Goal: Task Accomplishment & Management: Complete application form

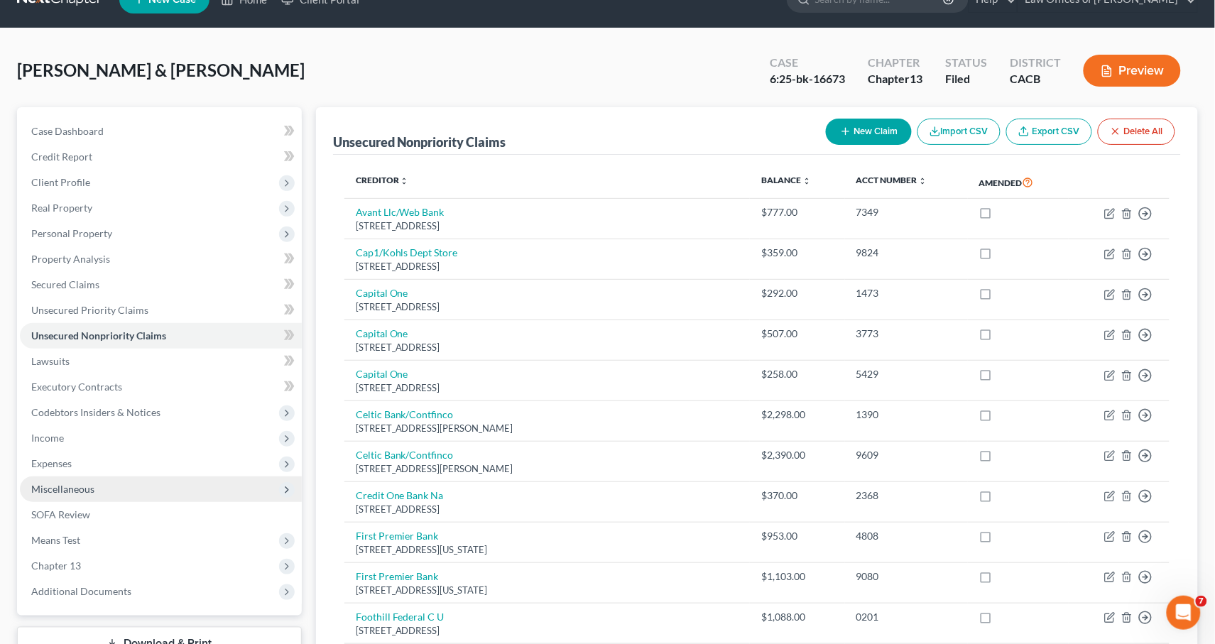
scroll to position [32, 0]
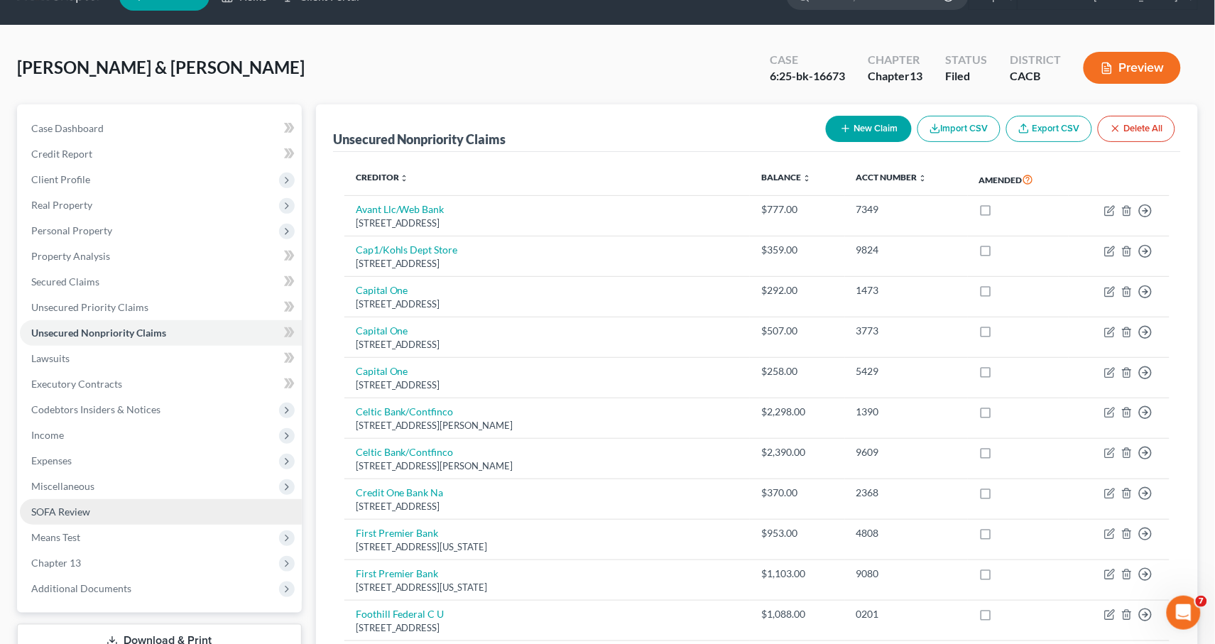
click at [65, 505] on span "SOFA Review" at bounding box center [60, 511] width 59 height 12
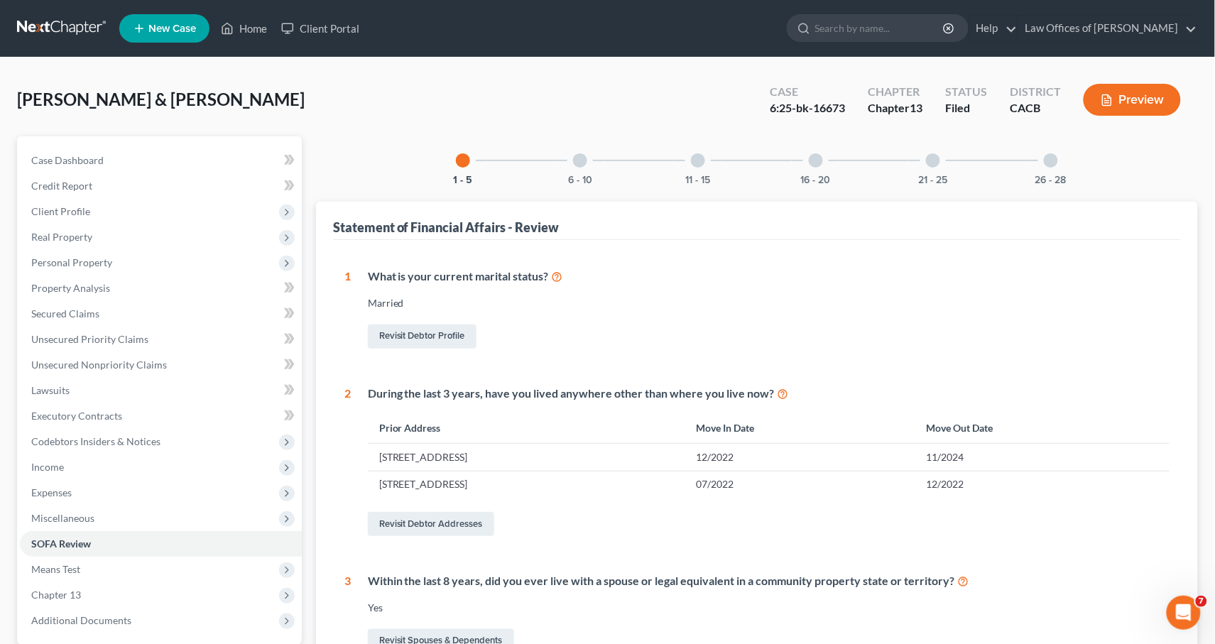
click at [566, 157] on div "6 - 10" at bounding box center [580, 160] width 48 height 48
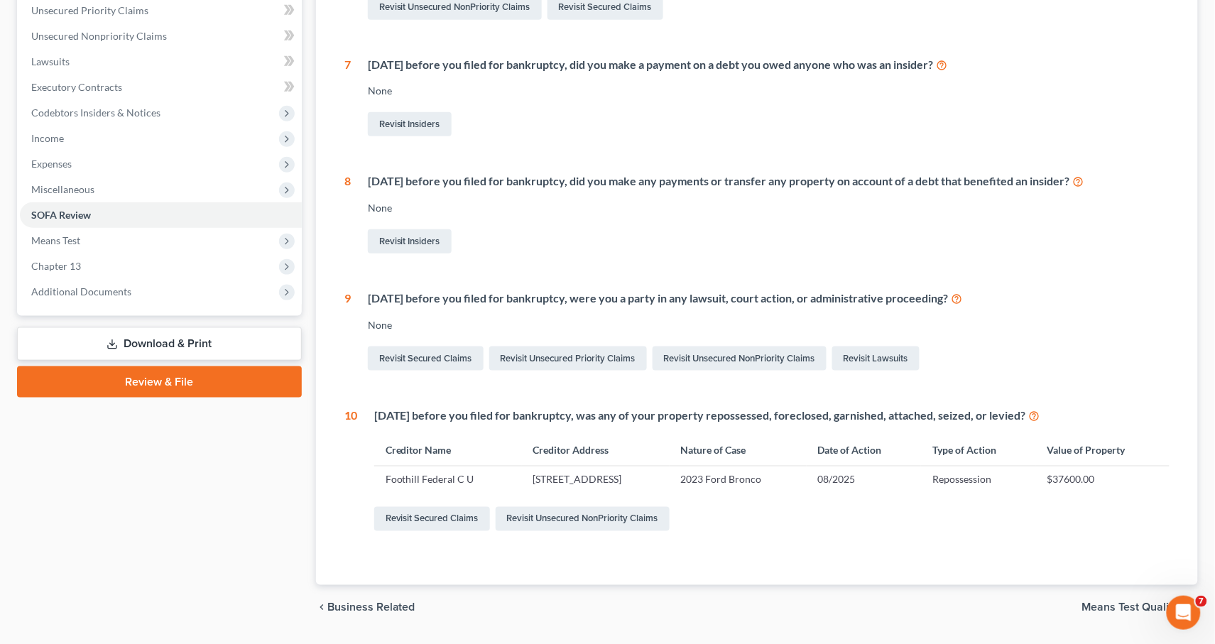
scroll to position [349, 0]
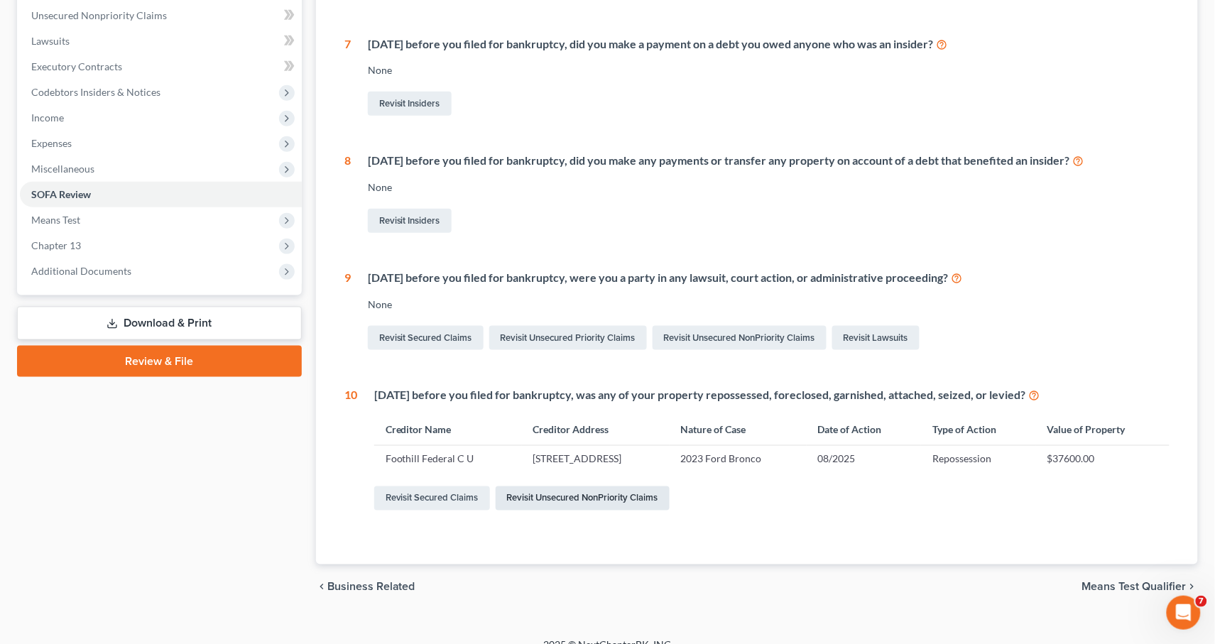
click at [556, 491] on link "Revisit Unsecured NonPriority Claims" at bounding box center [583, 498] width 174 height 24
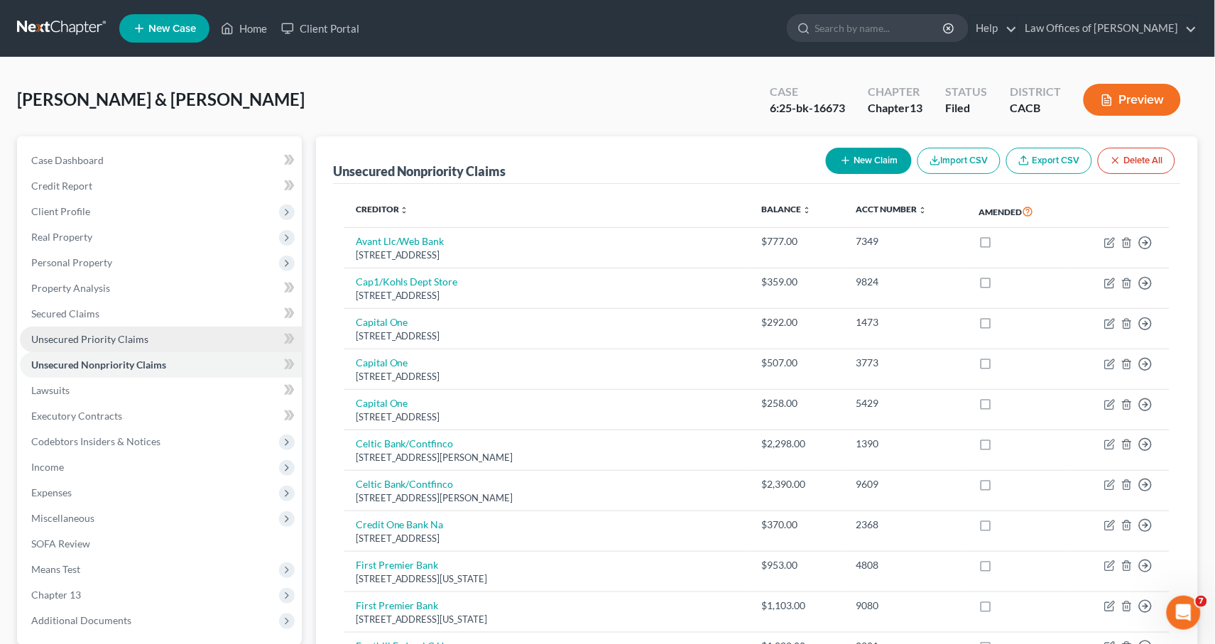
click at [99, 333] on span "Unsecured Priority Claims" at bounding box center [89, 339] width 117 height 12
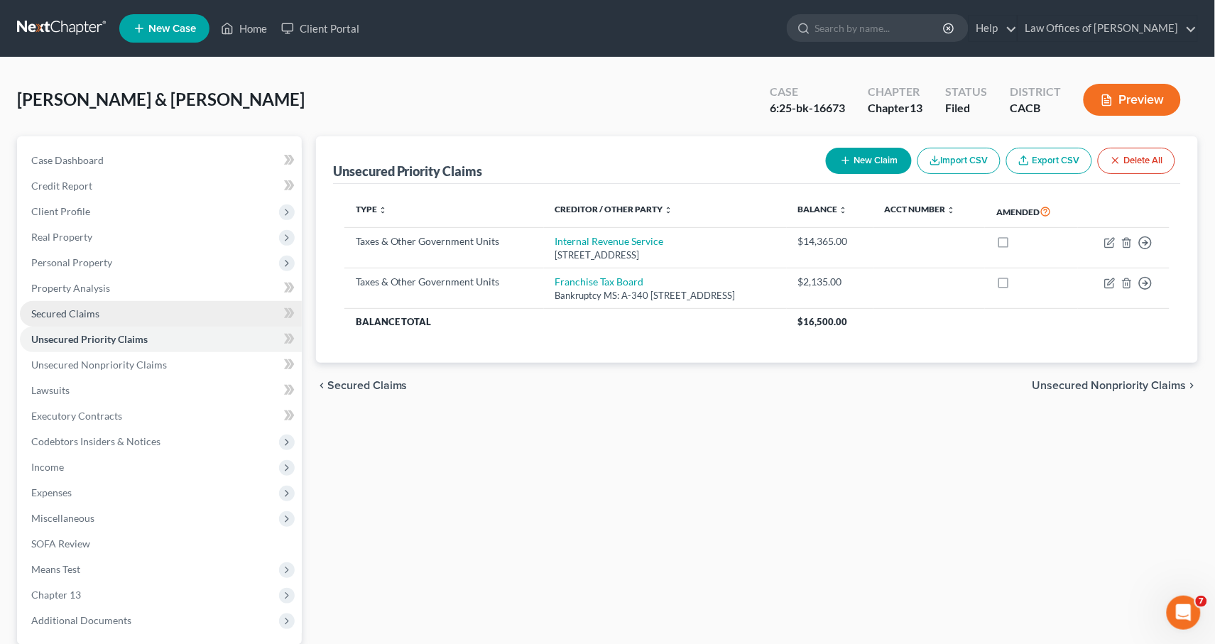
click at [91, 310] on span "Secured Claims" at bounding box center [65, 313] width 68 height 12
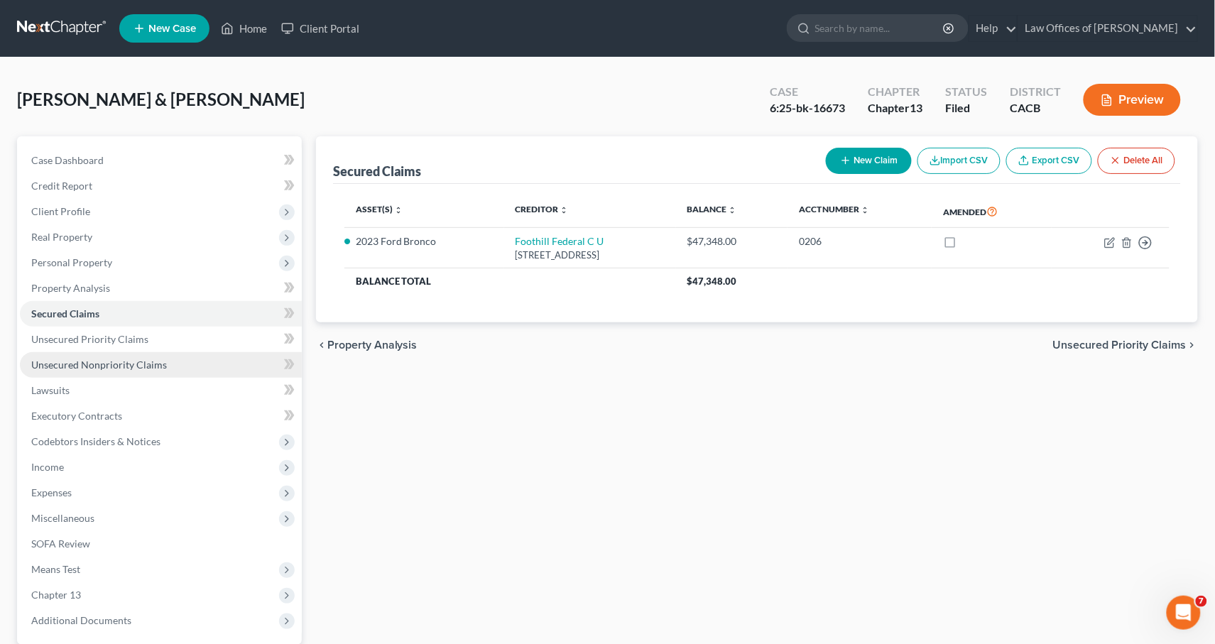
click at [93, 352] on link "Unsecured Nonpriority Claims" at bounding box center [161, 365] width 282 height 26
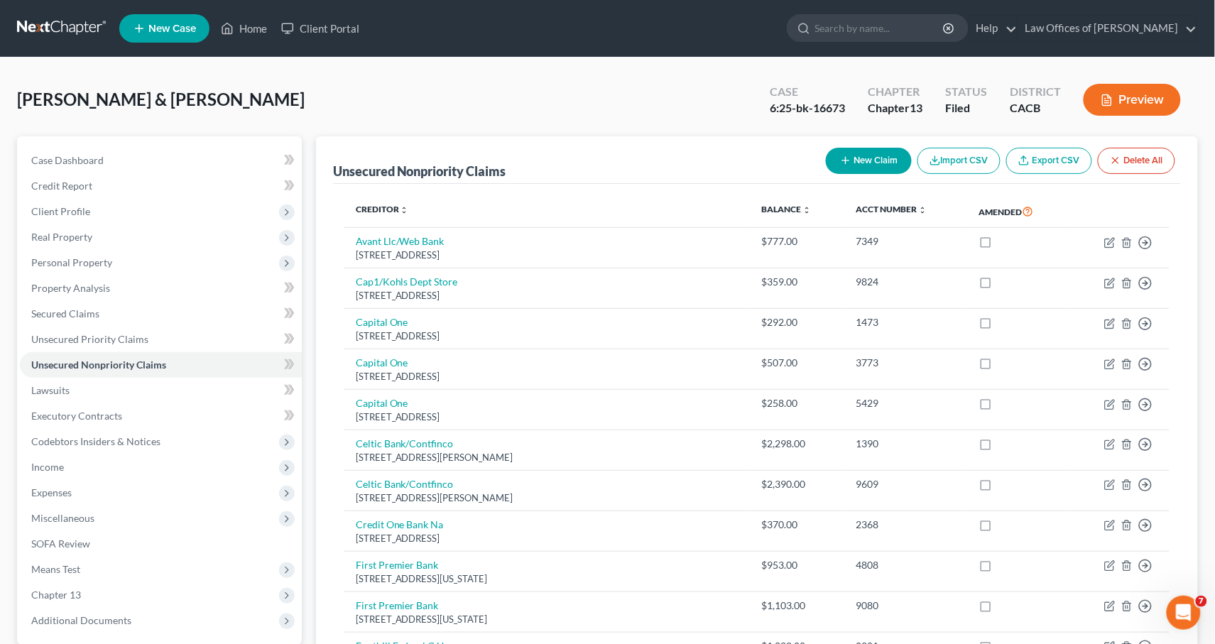
click at [846, 159] on icon "button" at bounding box center [845, 160] width 11 height 11
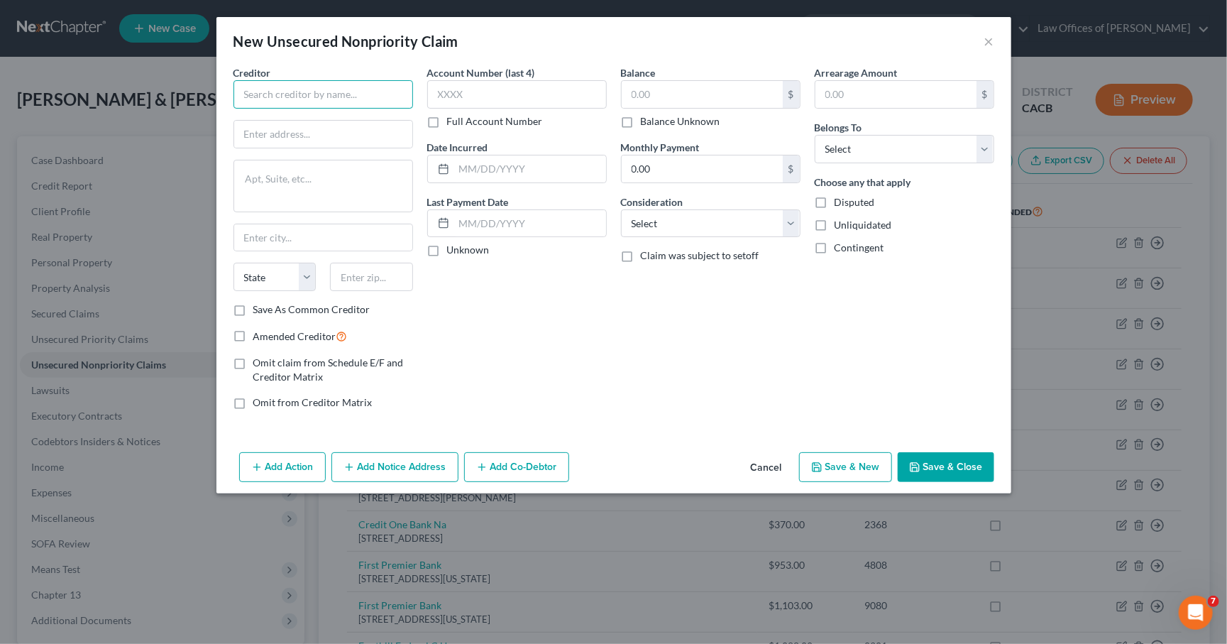
click at [320, 81] on input "text" at bounding box center [324, 94] width 180 height 28
type input "Foothill Cred"
click at [770, 466] on button "Cancel" at bounding box center [767, 468] width 54 height 28
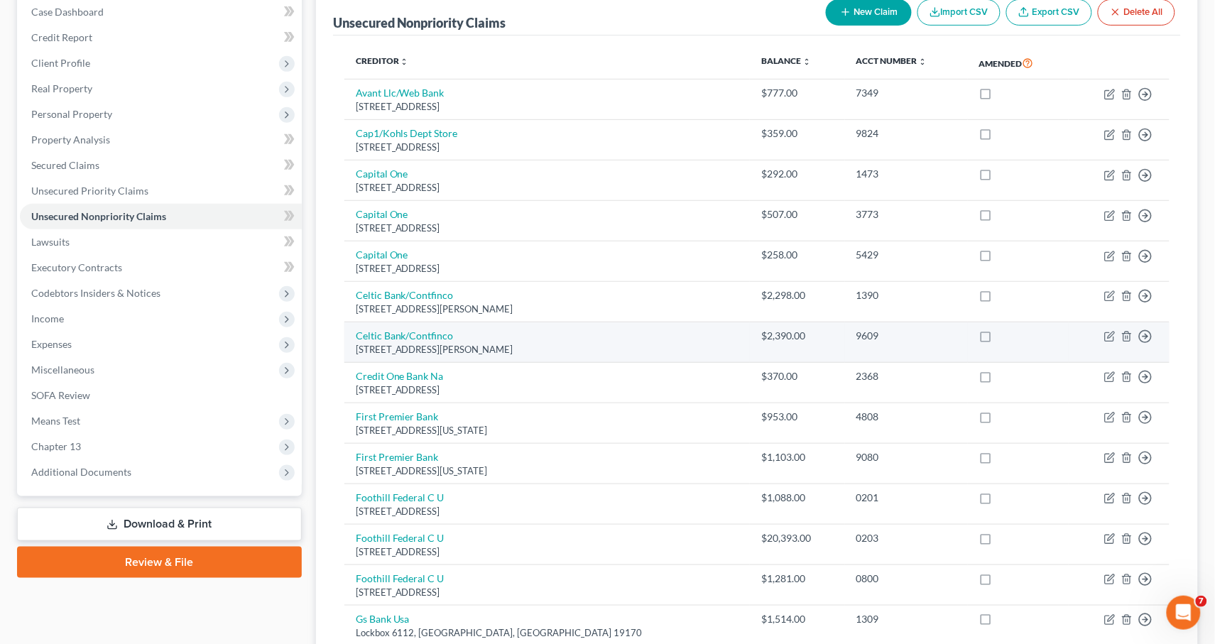
scroll to position [257, 0]
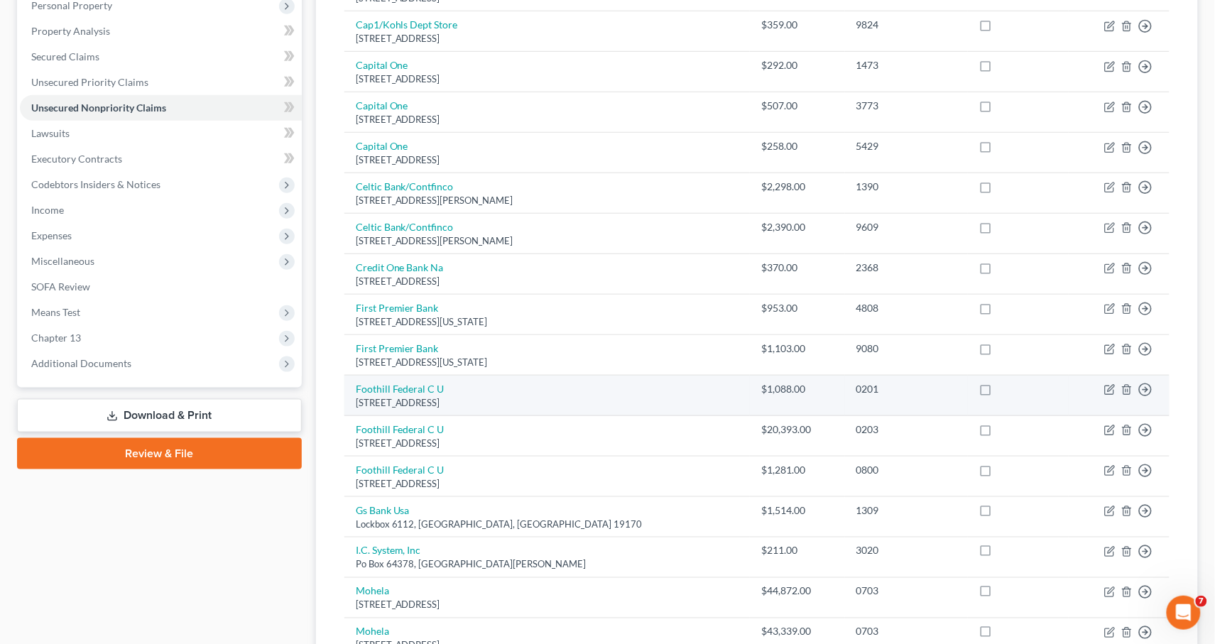
click at [422, 376] on td "Foothill Federal C U 30 S 1st Ave, Arcadia, CA 91006" at bounding box center [546, 396] width 405 height 40
click at [417, 383] on link "Foothill Federal C U" at bounding box center [400, 389] width 89 height 12
select select "4"
select select "2"
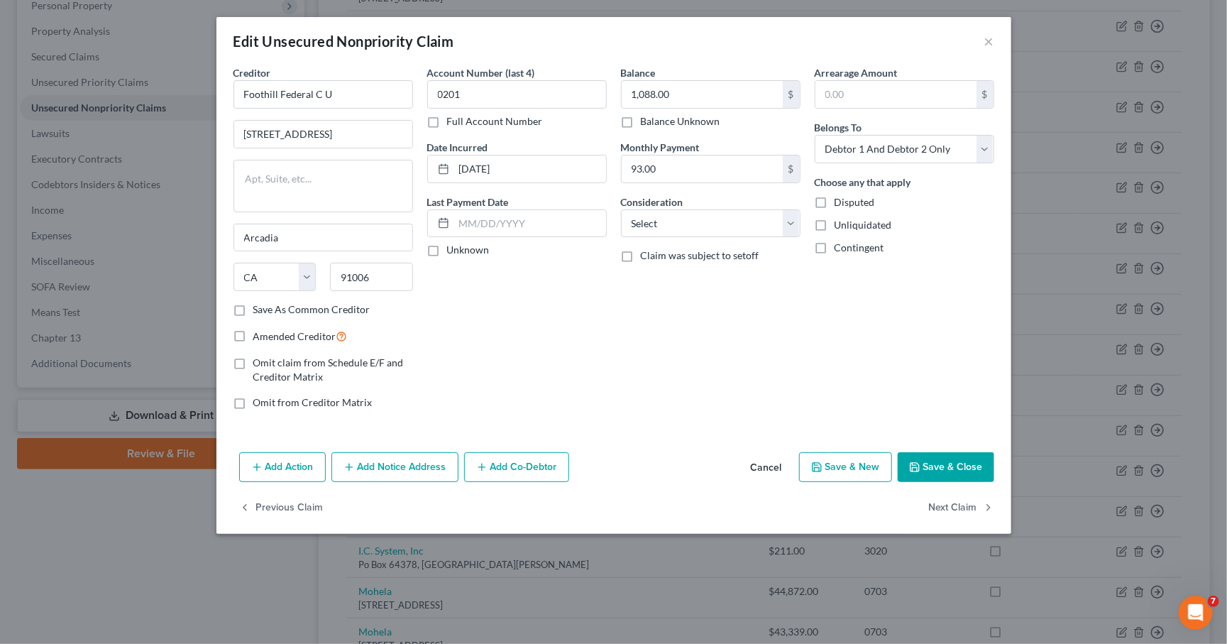
click at [318, 315] on div "Save As Common Creditor" at bounding box center [324, 309] width 180 height 14
click at [283, 312] on label "Save As Common Creditor" at bounding box center [311, 309] width 117 height 14
click at [268, 312] on input "Save As Common Creditor" at bounding box center [263, 306] width 9 height 9
click at [929, 453] on button "Save & Close" at bounding box center [946, 467] width 97 height 30
checkbox input "false"
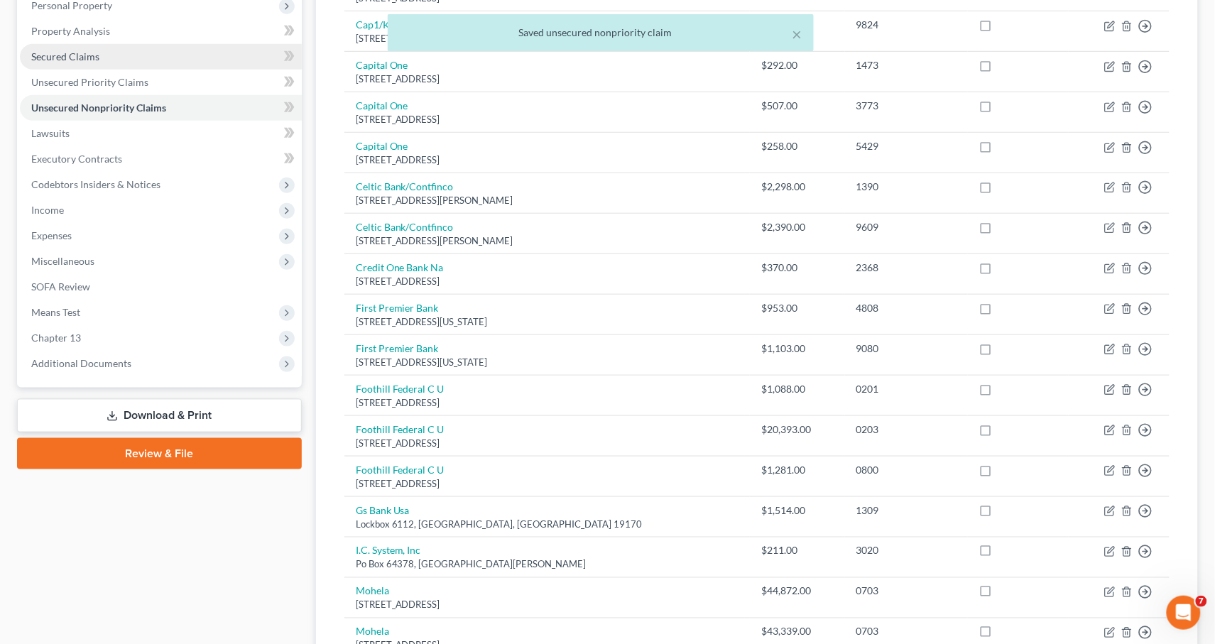
scroll to position [0, 0]
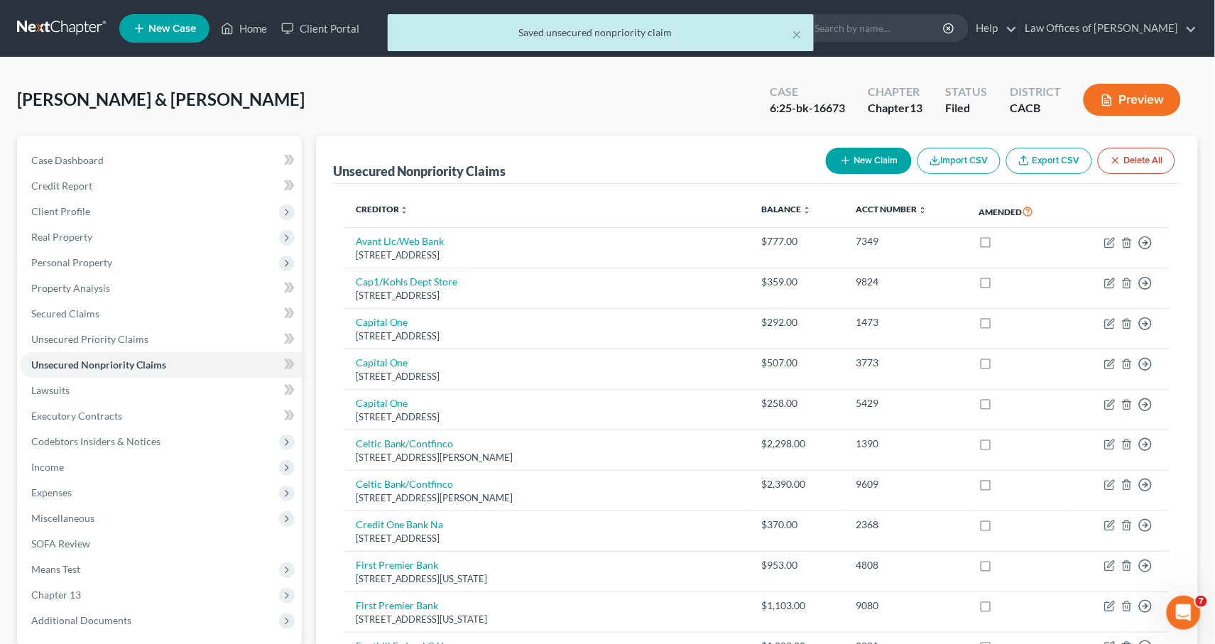
click at [843, 144] on div "New Claim Import CSV Export CSV Delete All" at bounding box center [1000, 161] width 361 height 38
click at [845, 152] on button "New Claim" at bounding box center [869, 161] width 86 height 26
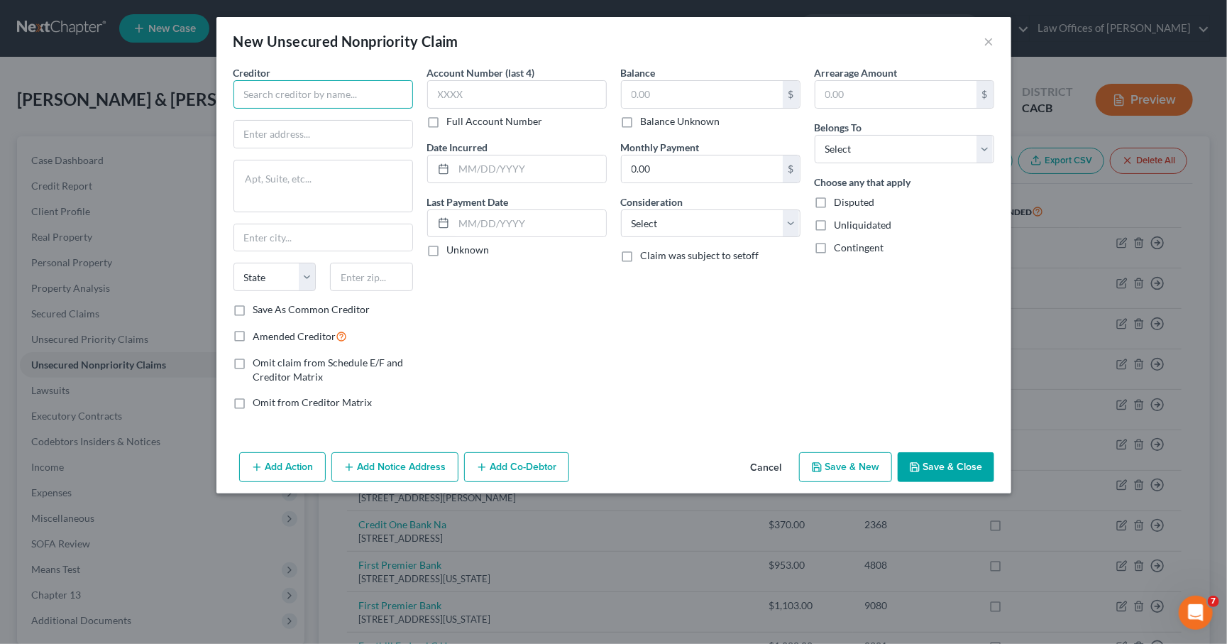
click at [266, 100] on input "text" at bounding box center [324, 94] width 180 height 28
type input "Foothill Credit Union"
click at [780, 463] on button "Cancel" at bounding box center [767, 468] width 54 height 28
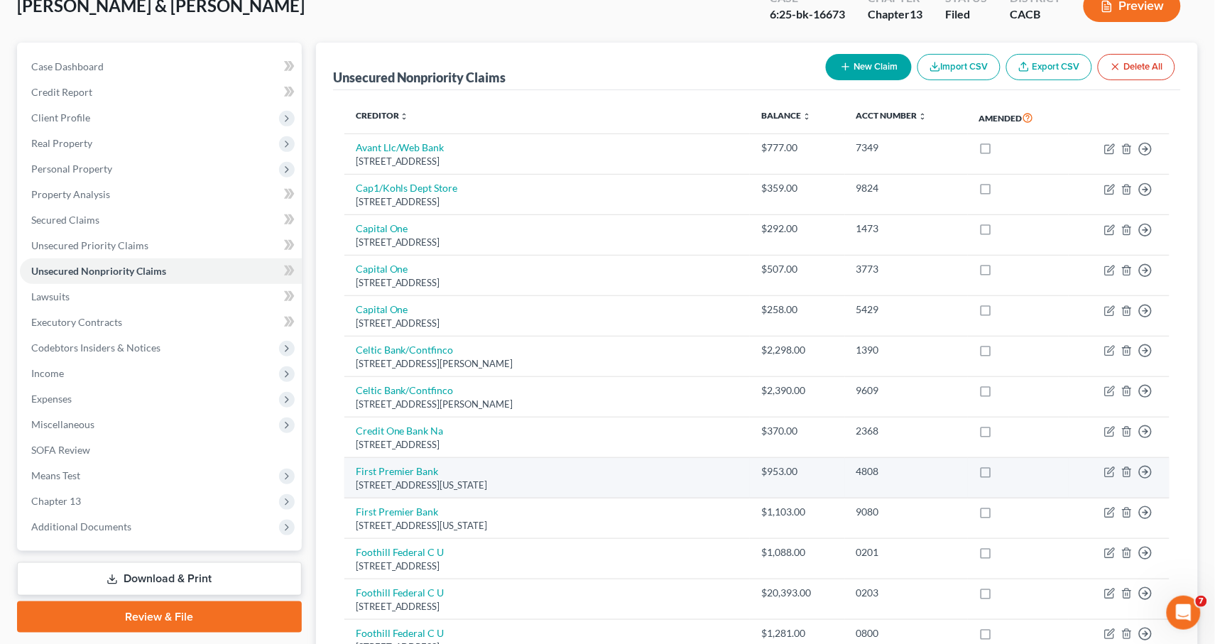
scroll to position [163, 0]
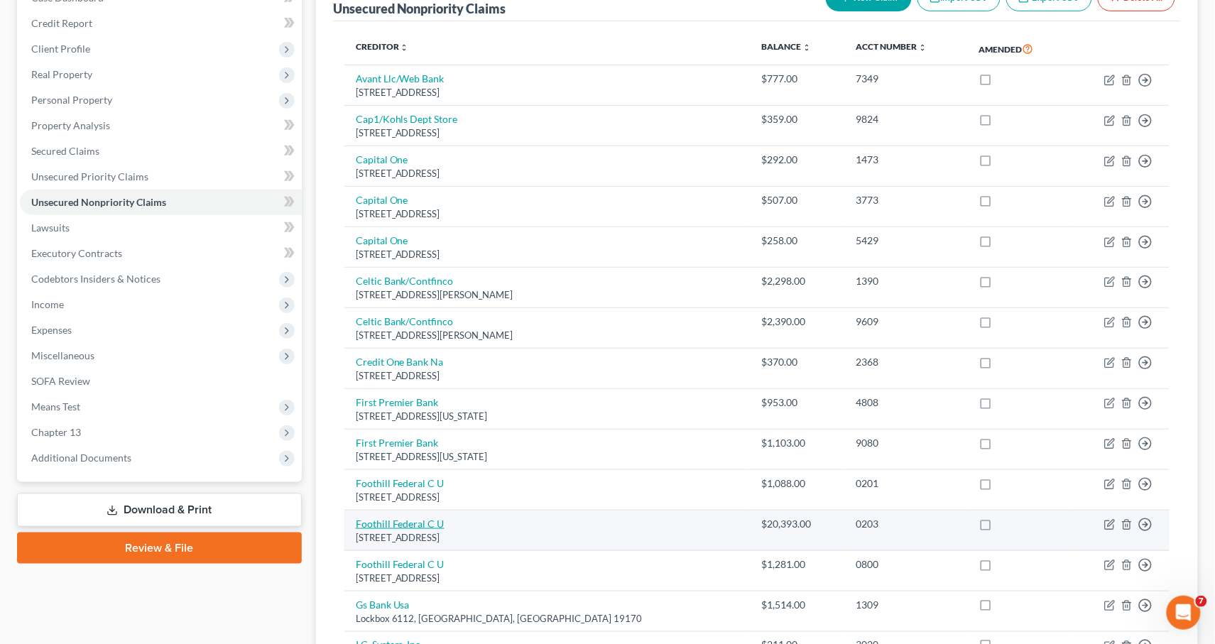
click at [409, 518] on link "Foothill Federal C U" at bounding box center [400, 524] width 89 height 12
select select "4"
select select "2"
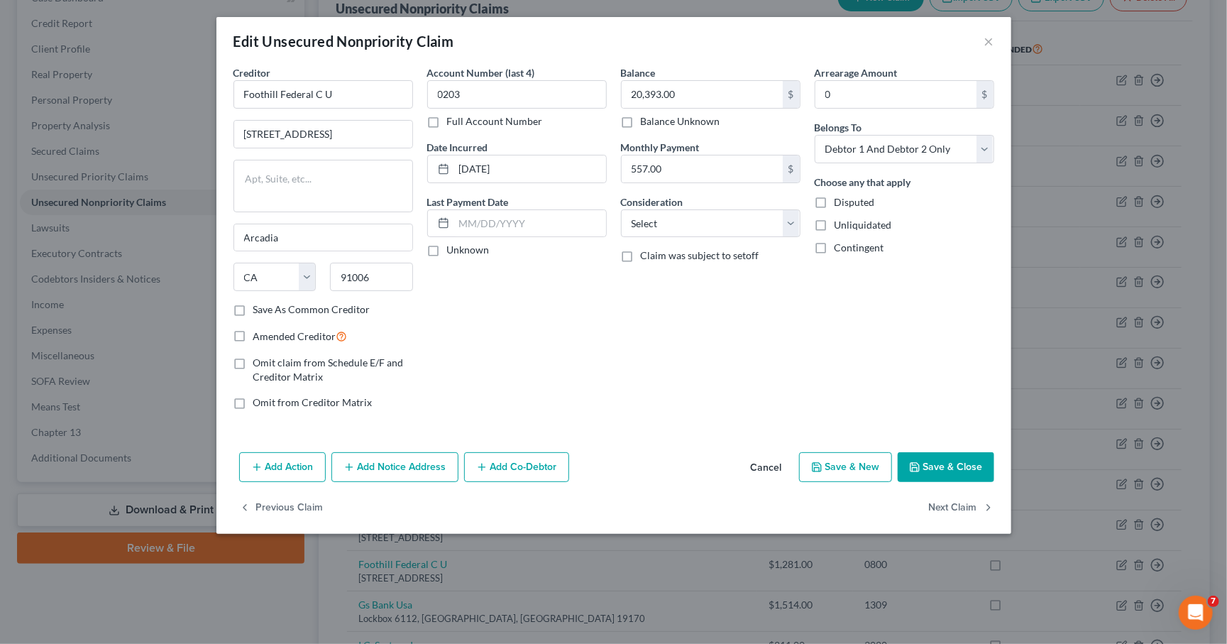
click at [339, 314] on label "Save As Common Creditor" at bounding box center [311, 309] width 117 height 14
click at [268, 312] on input "Save As Common Creditor" at bounding box center [263, 306] width 9 height 9
click at [928, 470] on button "Save & Close" at bounding box center [946, 467] width 97 height 30
checkbox input "false"
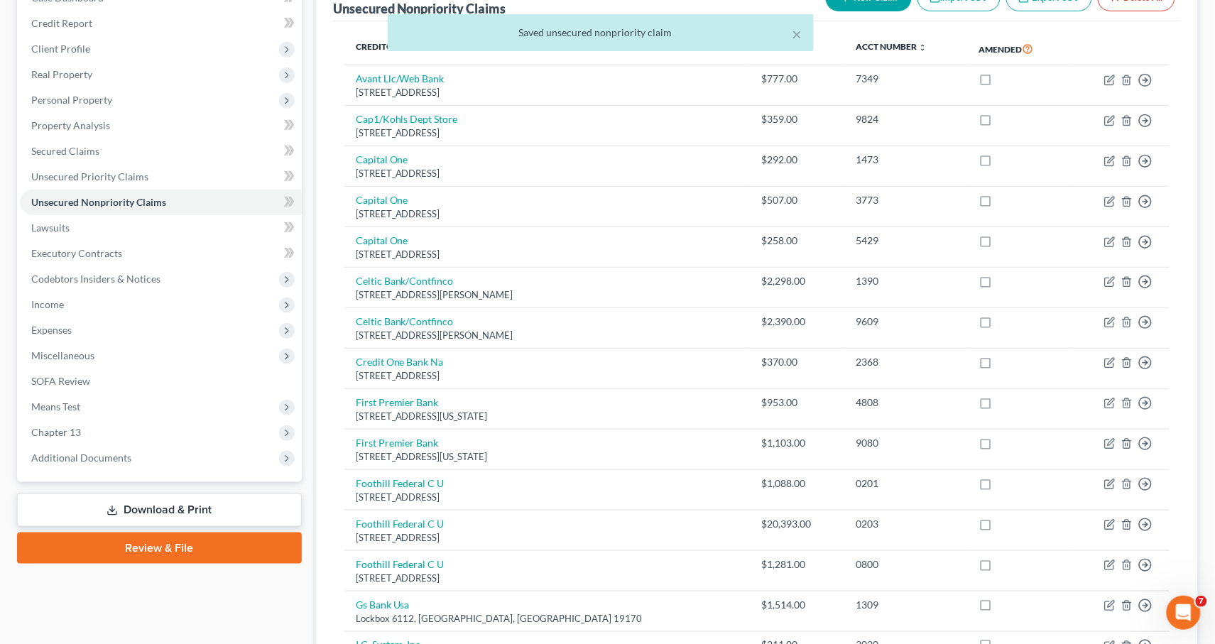
scroll to position [0, 0]
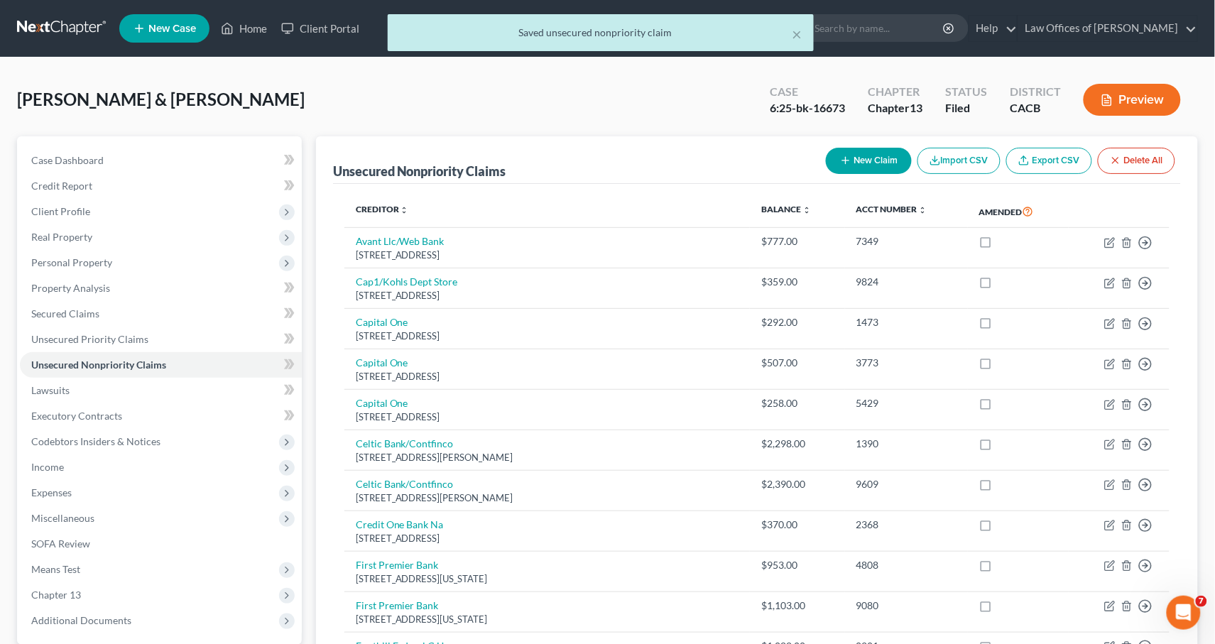
click at [867, 157] on button "New Claim" at bounding box center [869, 161] width 86 height 26
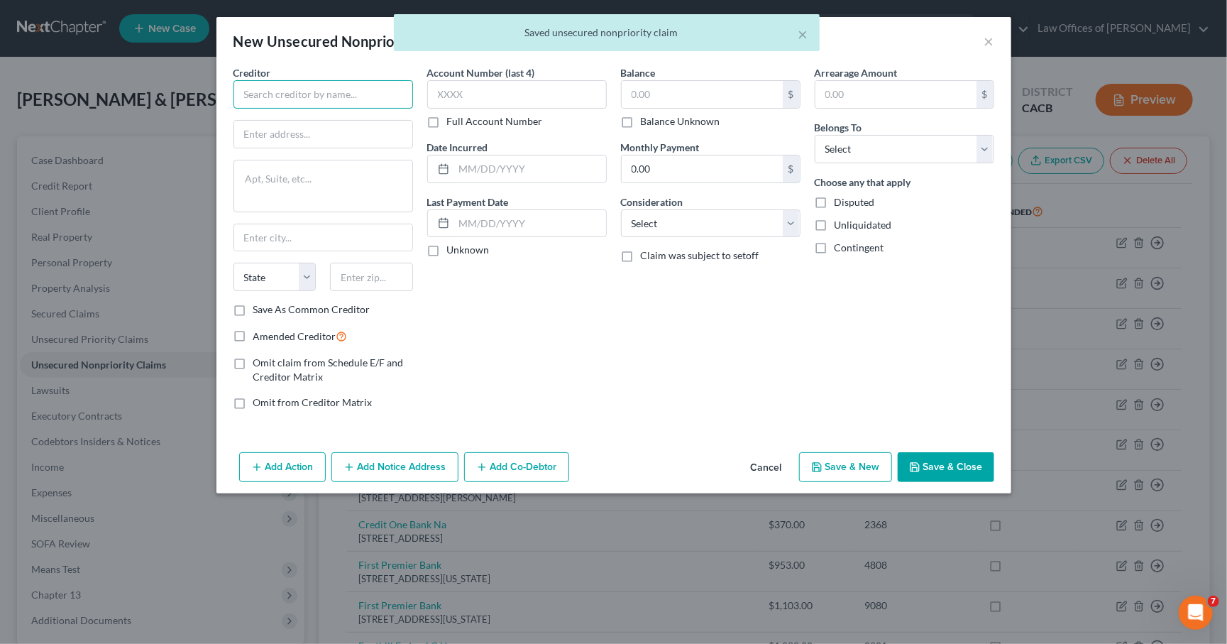
click at [340, 92] on input "text" at bounding box center [324, 94] width 180 height 28
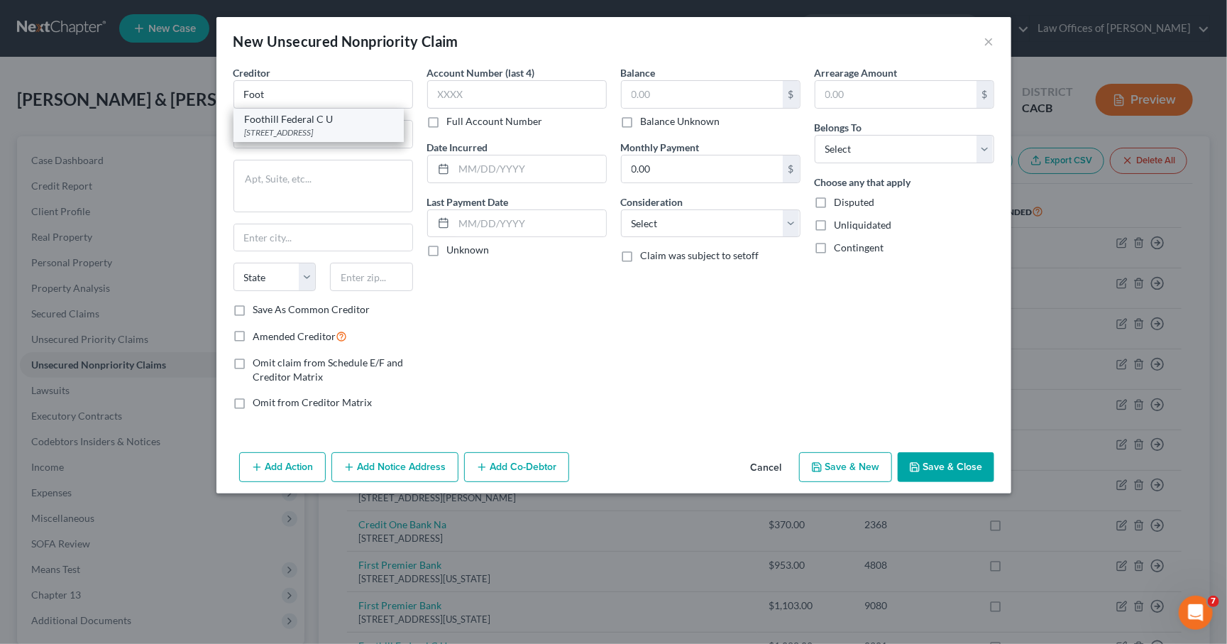
click at [309, 119] on div "Foothill Federal C U" at bounding box center [319, 119] width 148 height 14
type input "Foothill Federal C U"
type input "30 S 1st Ave"
type input "Arcadia"
select select "4"
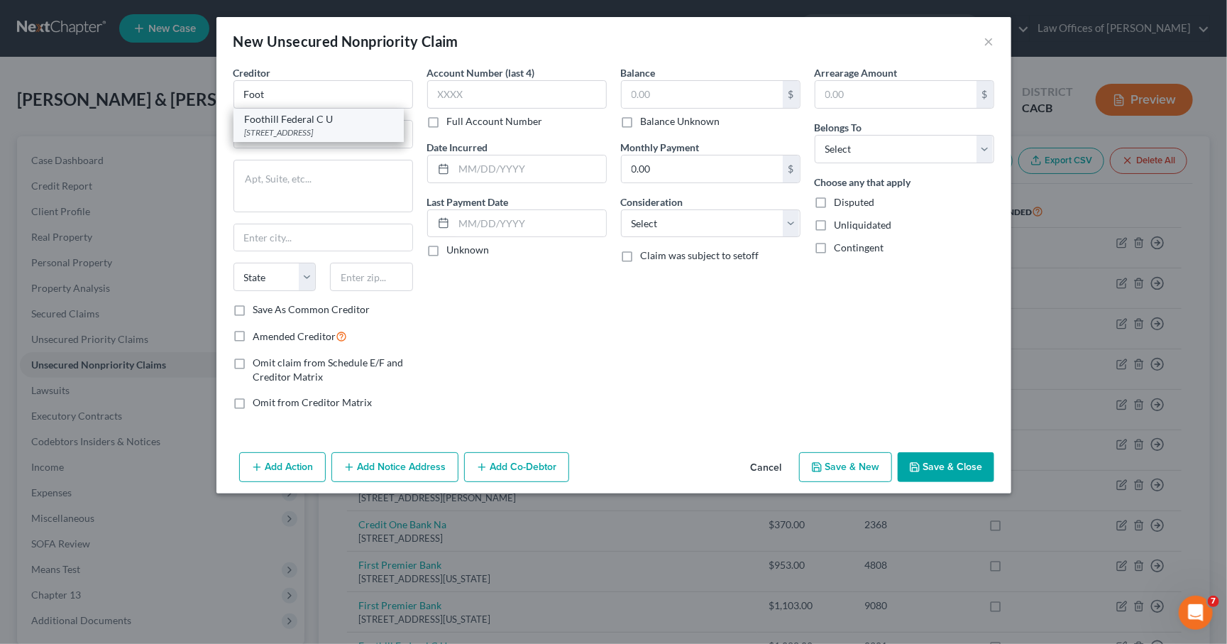
type input "91006"
click at [655, 237] on div "Balance $ Balance Unknown Balance Undetermined $ Balance Unknown Monthly Paymen…" at bounding box center [711, 243] width 194 height 356
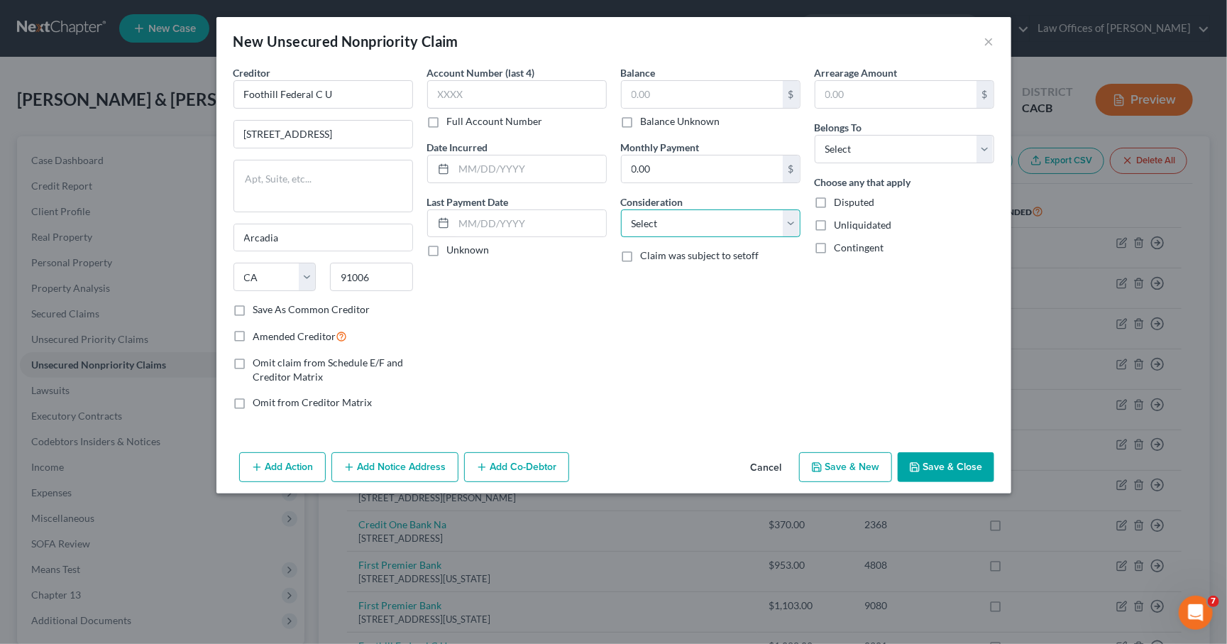
select select "14"
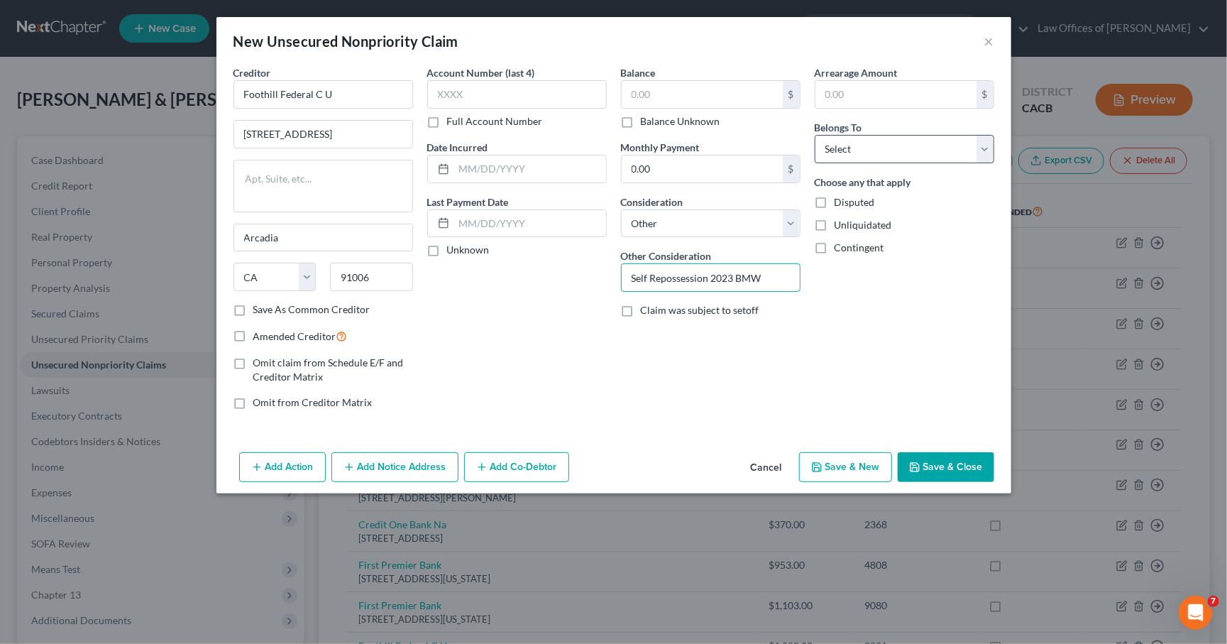
type input "Self Repossession 2023 BMW"
select select "0"
click at [926, 475] on button "Save & Close" at bounding box center [946, 467] width 97 height 30
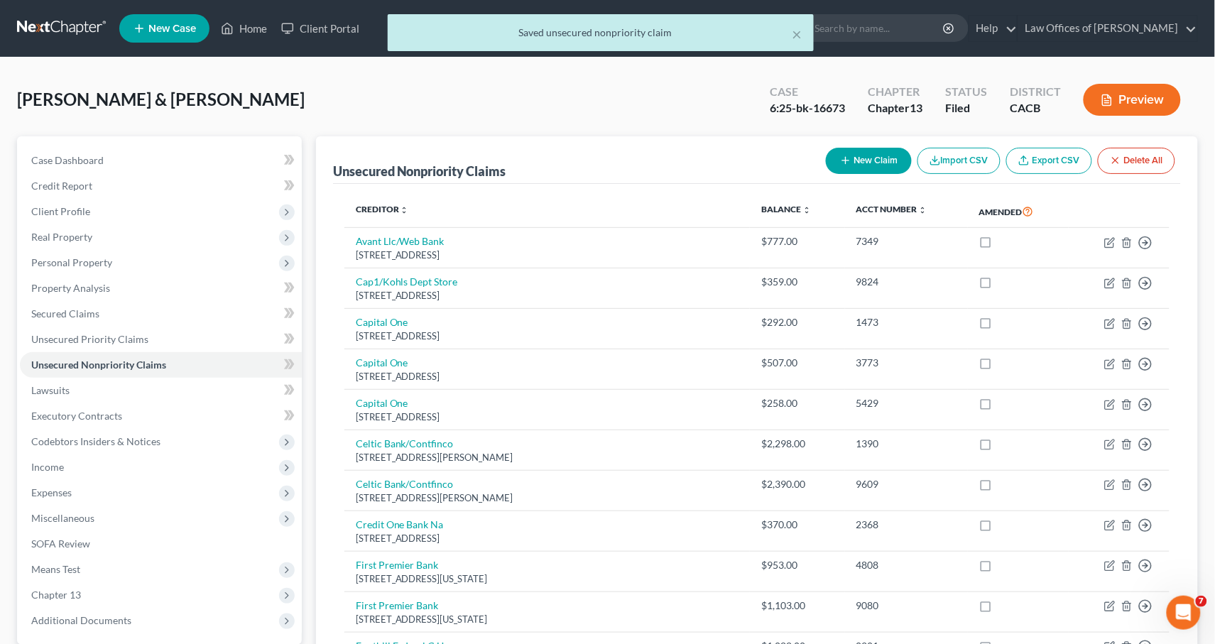
click at [594, 81] on div "Almada, Heleodoro & Jennifer Upgraded Case 6:25-bk-16673 Chapter Chapter 13 Sta…" at bounding box center [607, 106] width 1181 height 62
click at [107, 505] on span "Miscellaneous" at bounding box center [161, 518] width 282 height 26
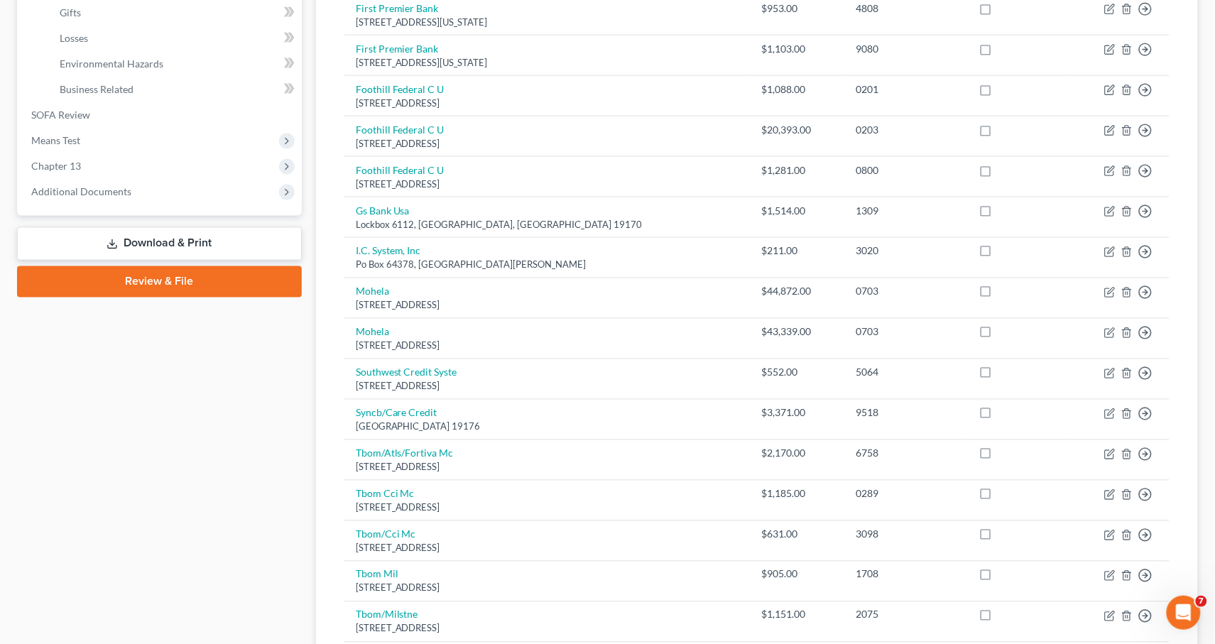
click at [110, 102] on link "SOFA Review" at bounding box center [161, 115] width 282 height 26
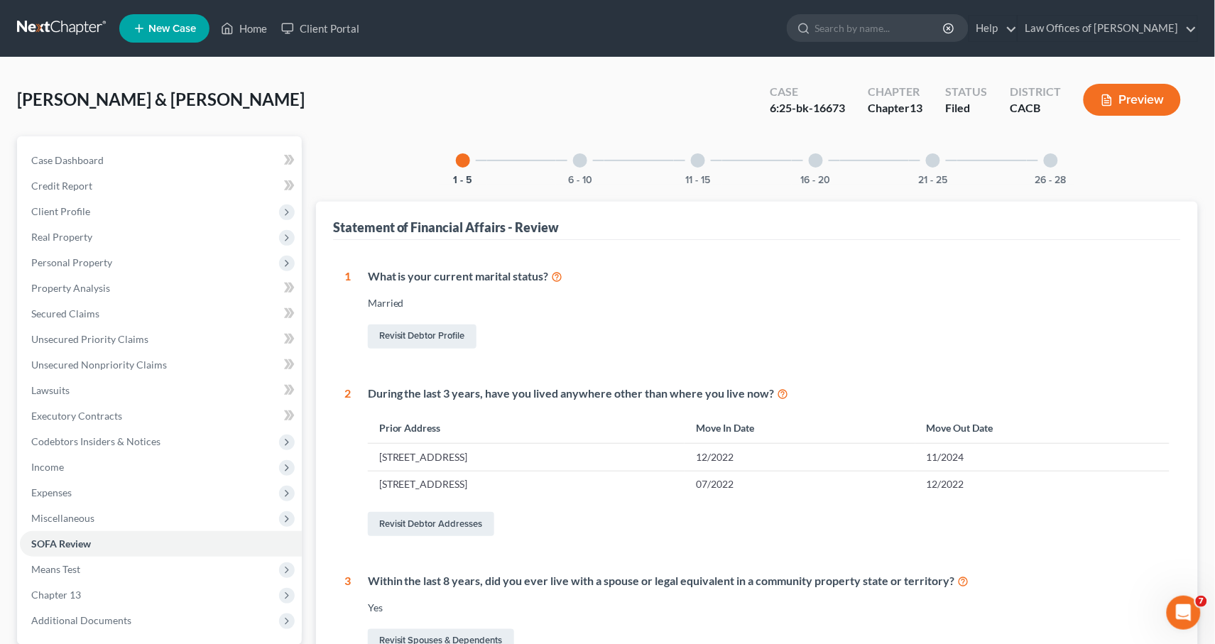
click at [589, 163] on div "6 - 10" at bounding box center [580, 160] width 48 height 48
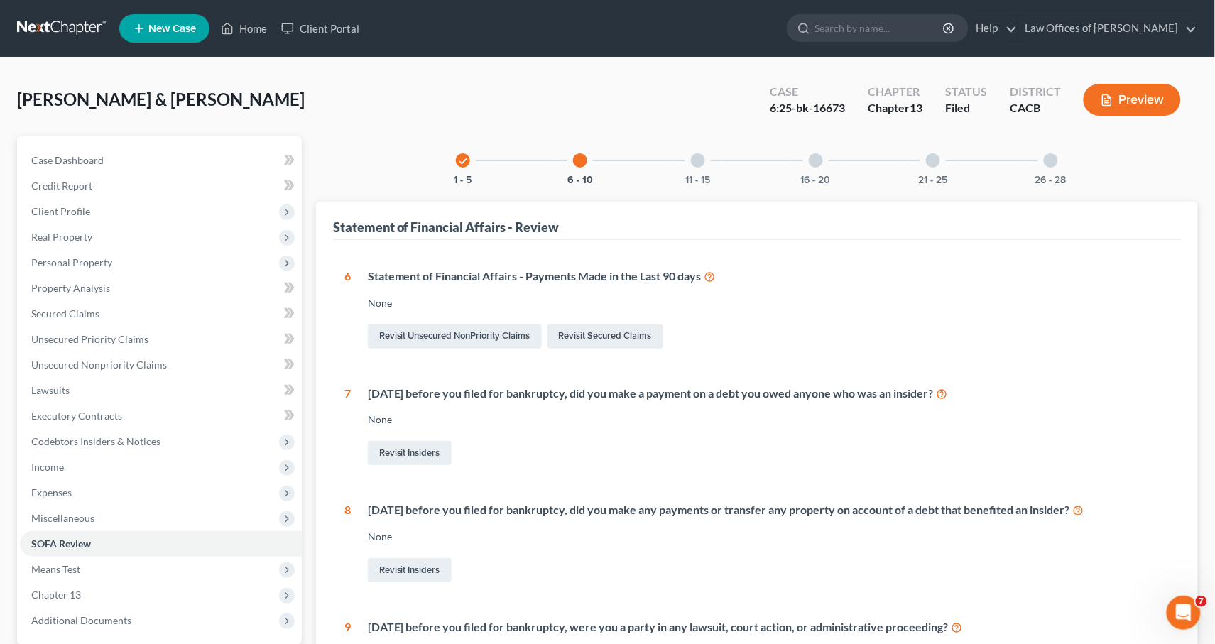
scroll to position [360, 0]
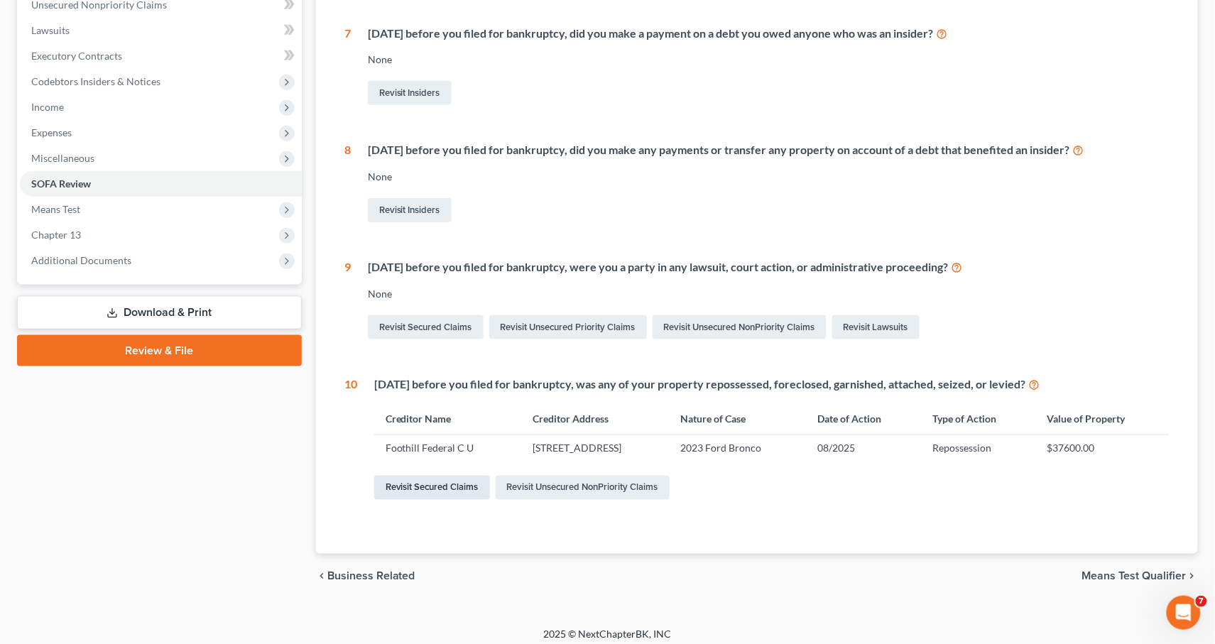
click at [433, 486] on link "Revisit Secured Claims" at bounding box center [432, 488] width 116 height 24
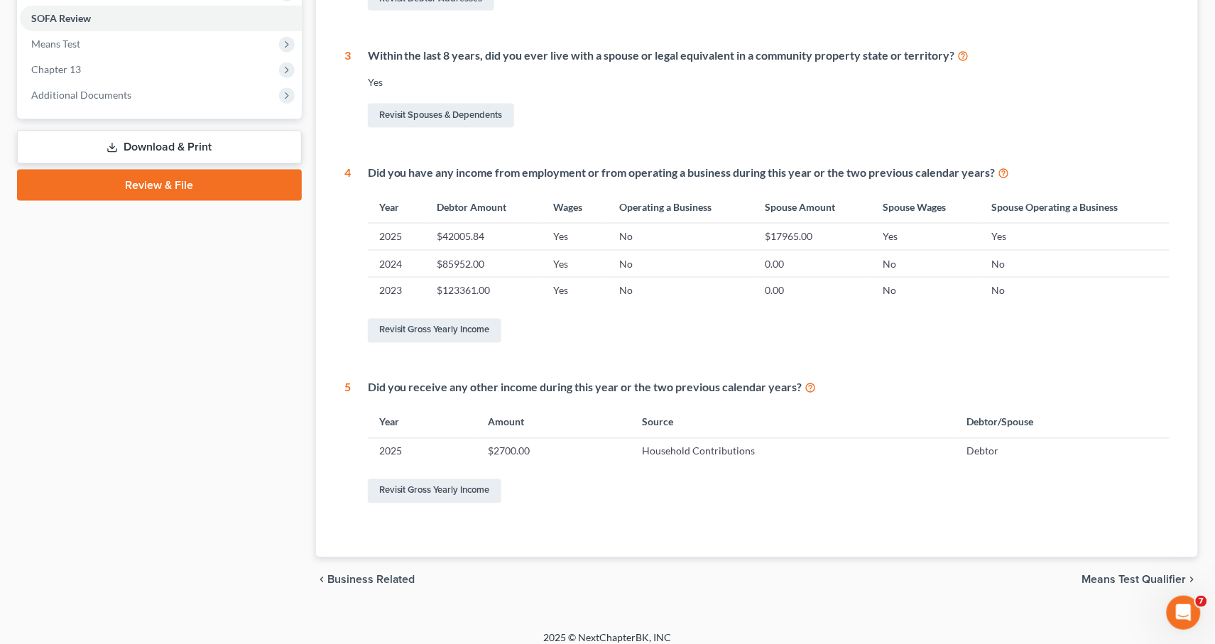
scroll to position [144, 0]
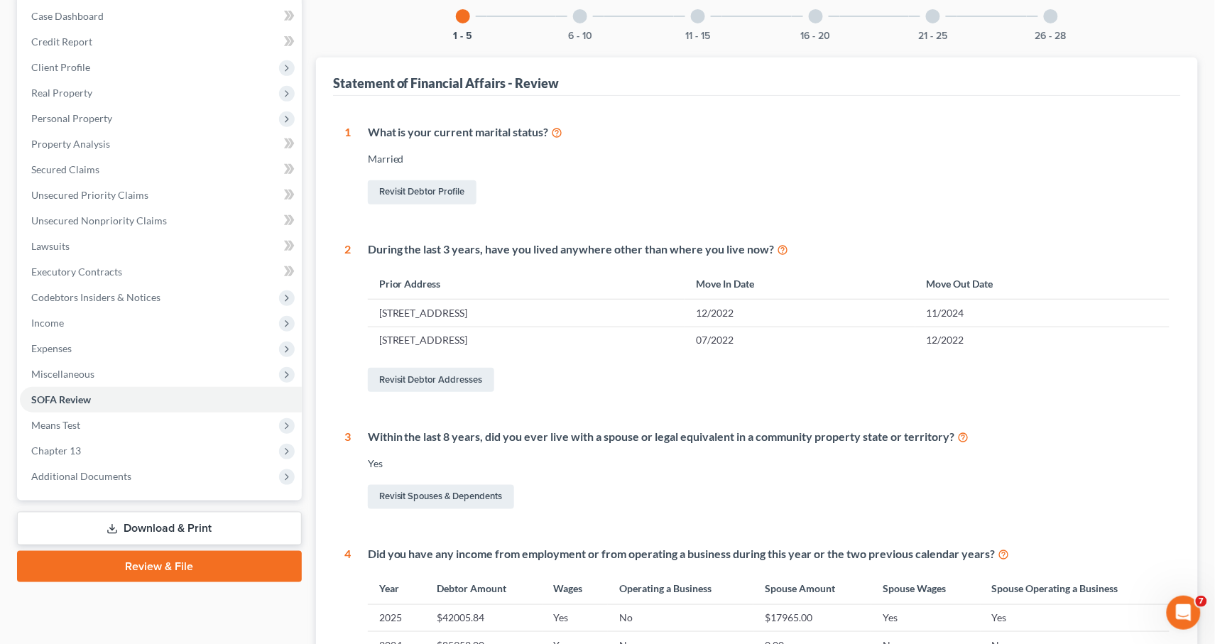
click at [574, 21] on div "6 - 10" at bounding box center [580, 16] width 48 height 48
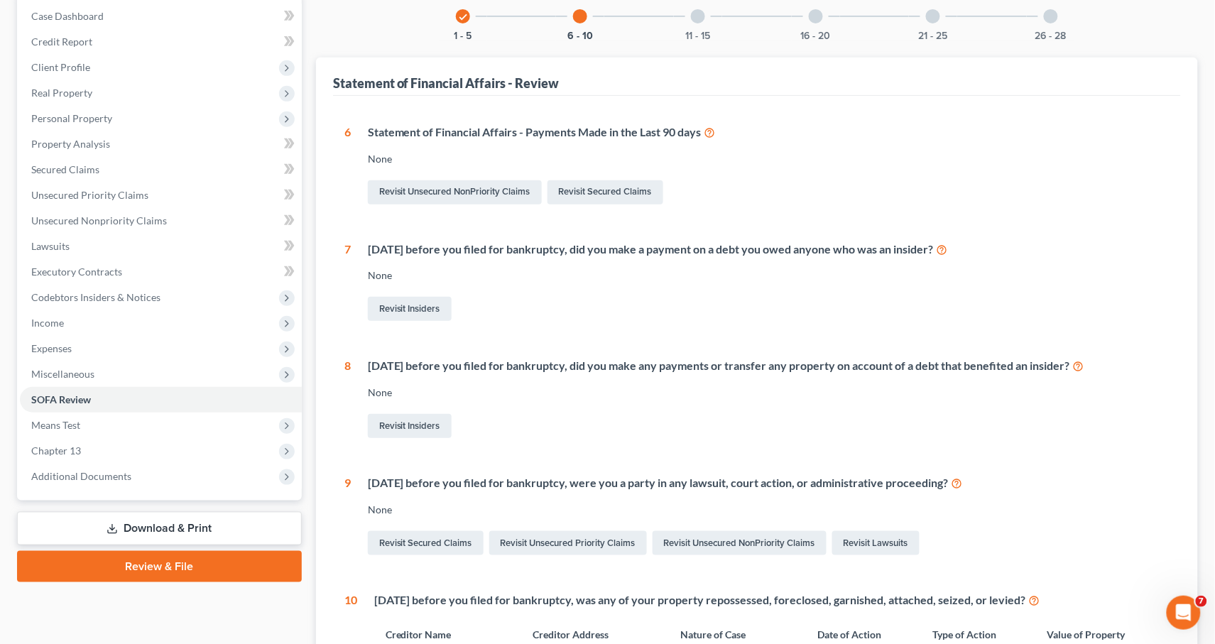
scroll to position [360, 0]
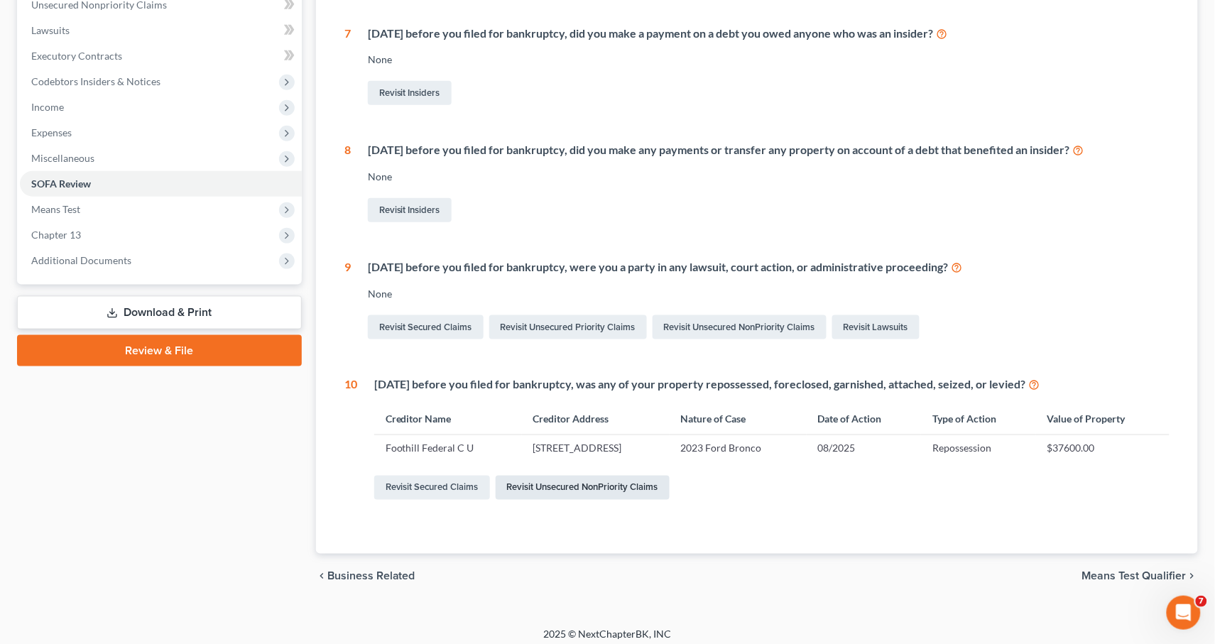
click at [571, 485] on link "Revisit Unsecured NonPriority Claims" at bounding box center [583, 488] width 174 height 24
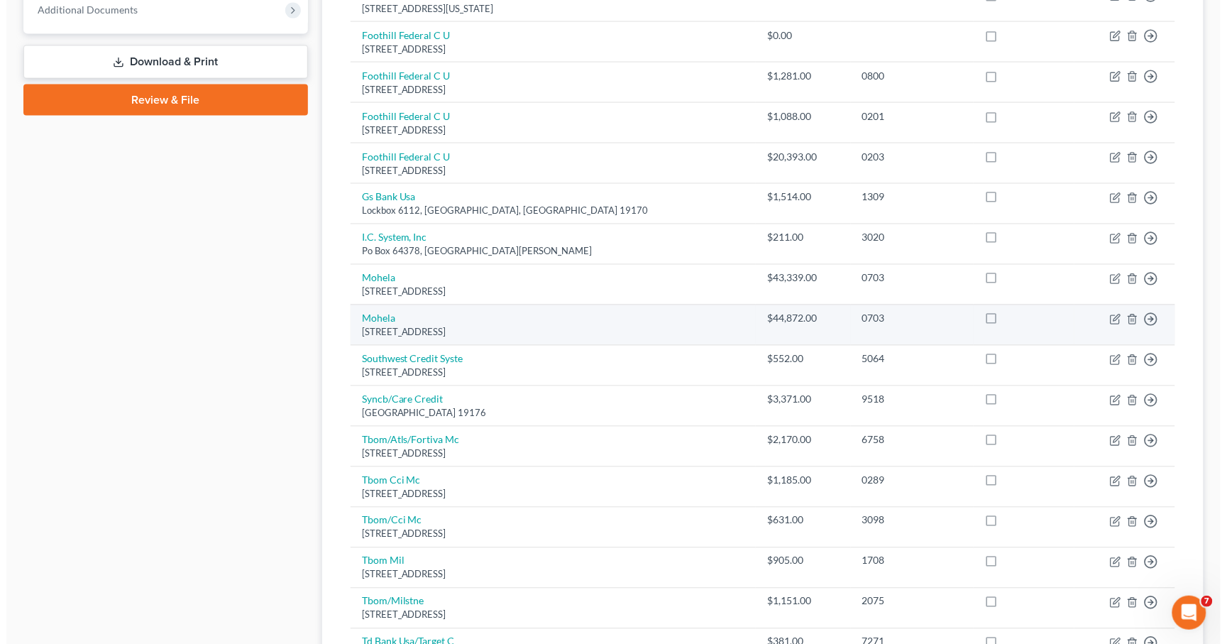
scroll to position [578, 0]
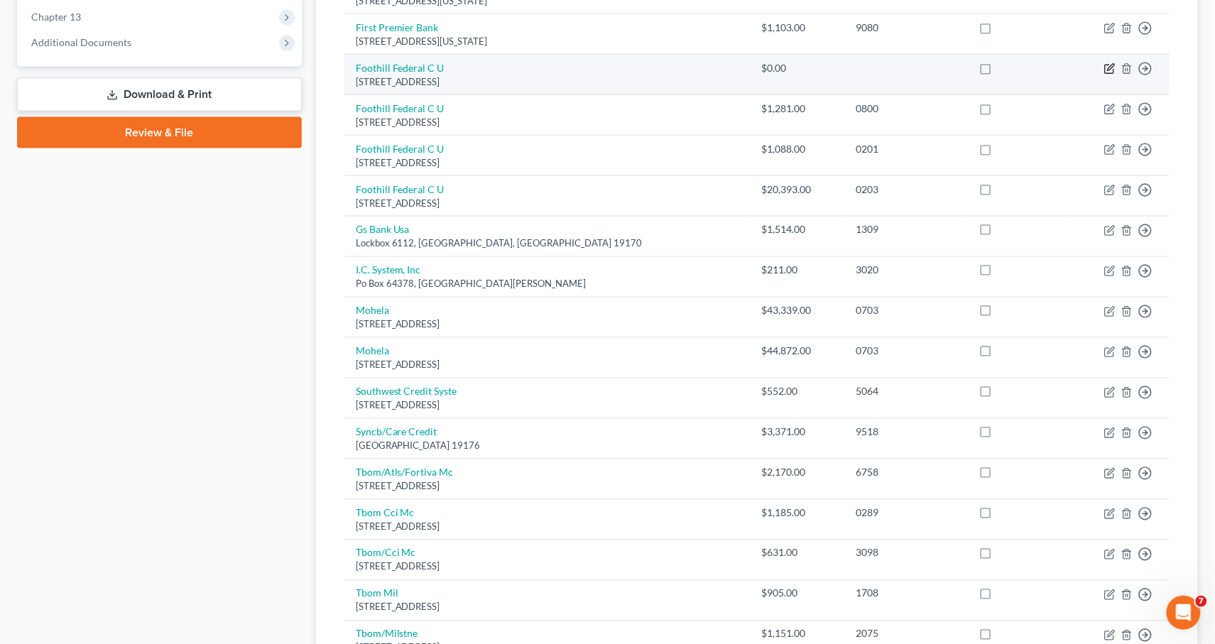
click at [1109, 63] on icon "button" at bounding box center [1109, 68] width 11 height 11
select select "4"
select select "14"
select select "0"
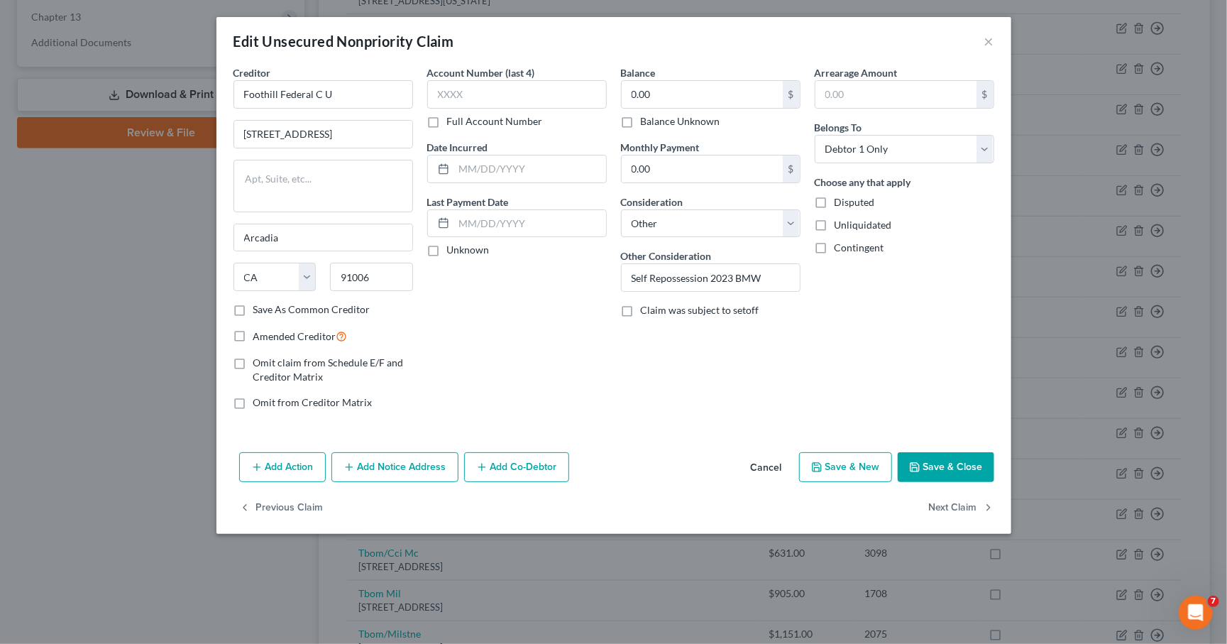
click at [309, 461] on button "Add Action" at bounding box center [282, 467] width 87 height 30
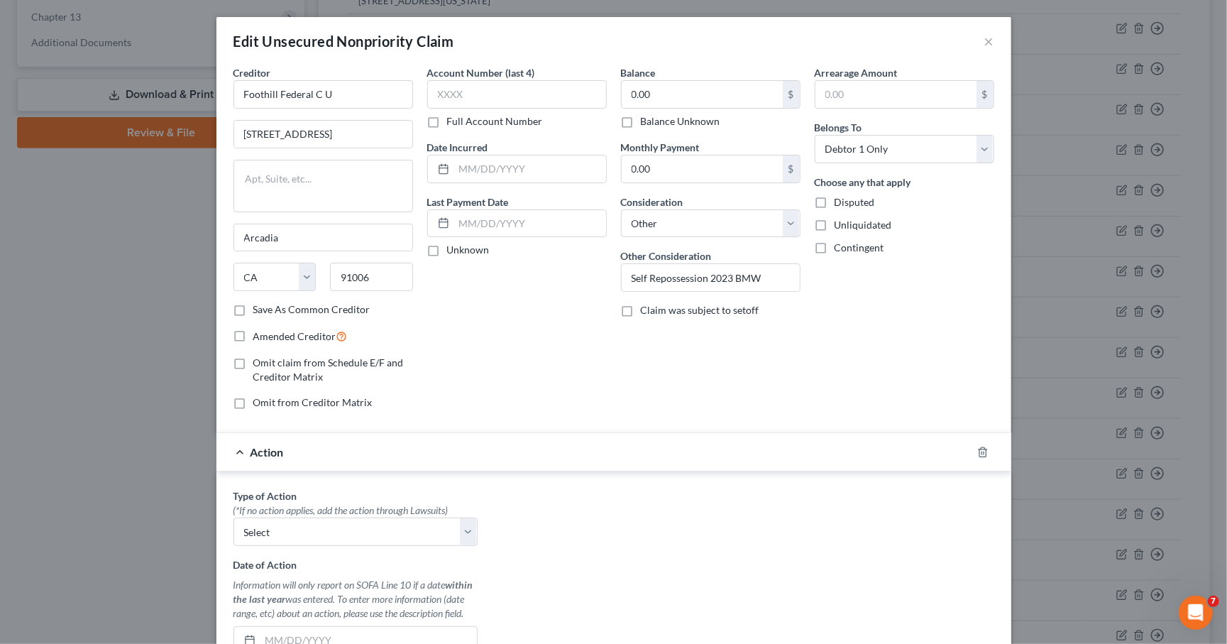
scroll to position [72, 0]
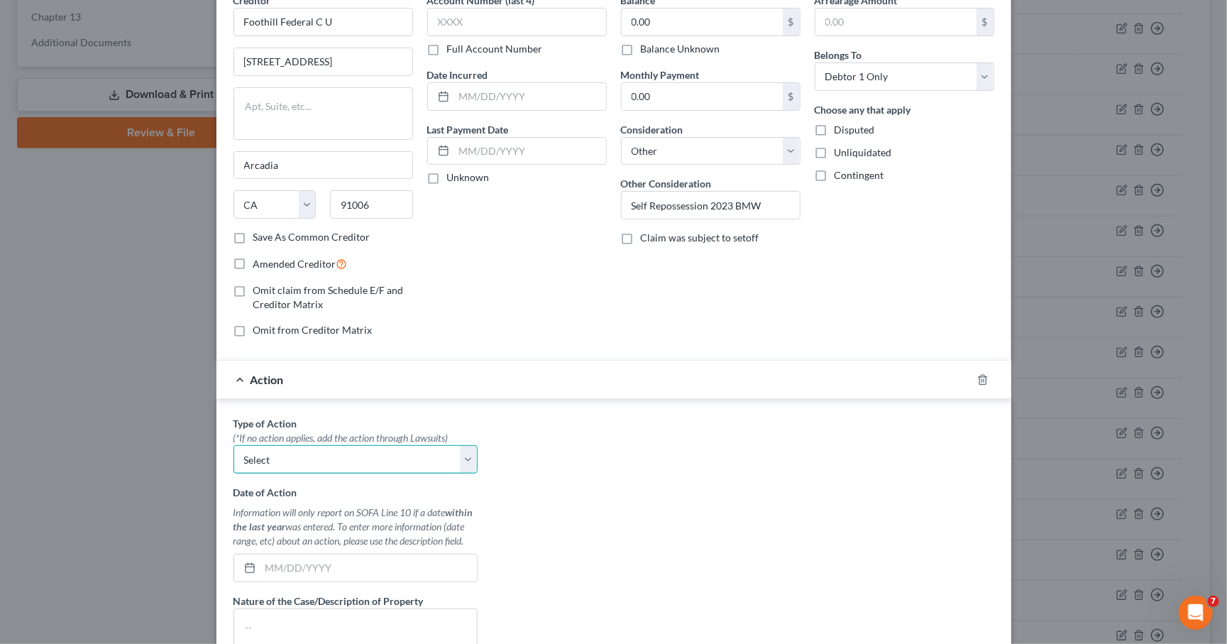
select select "0"
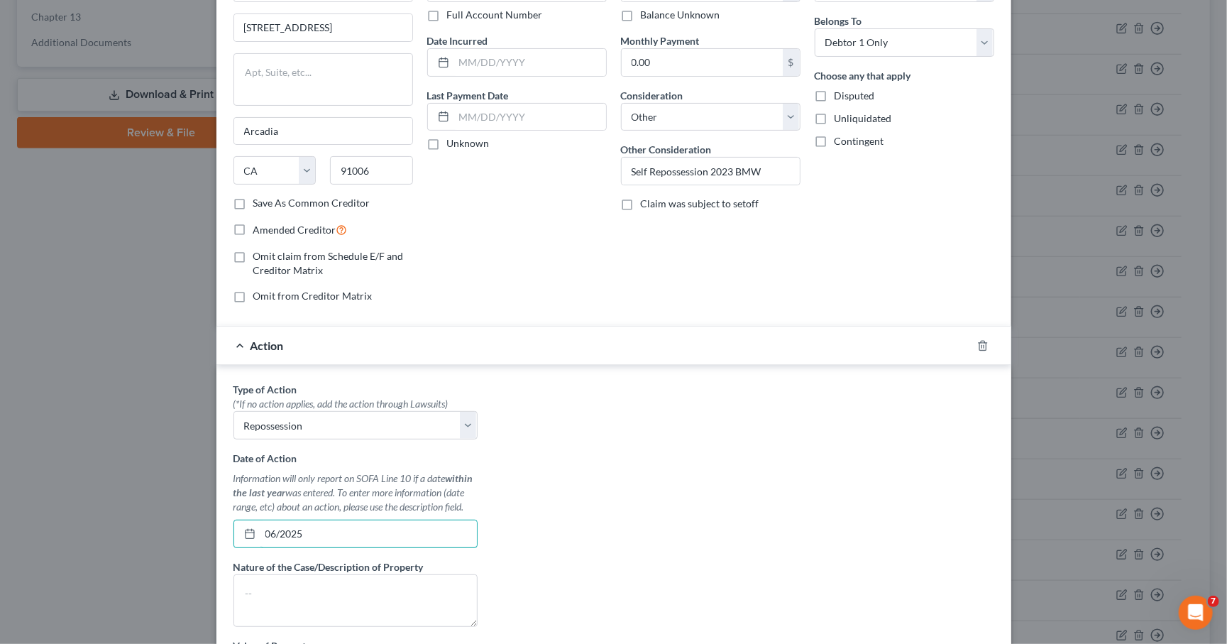
type input "06/2025"
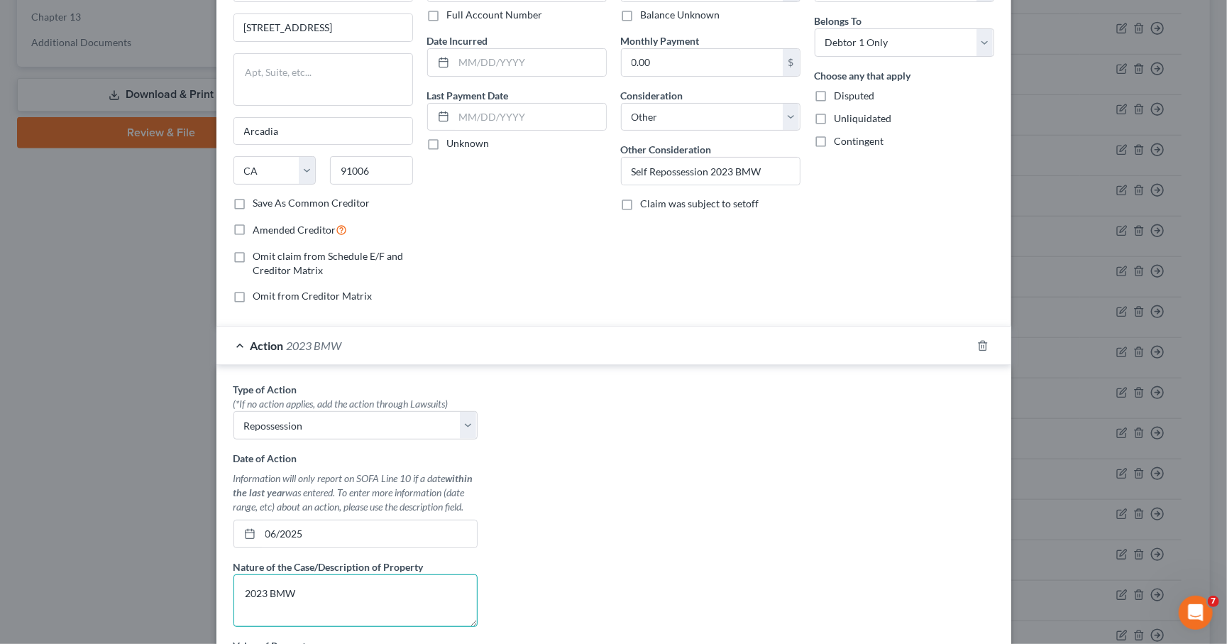
scroll to position [323, 0]
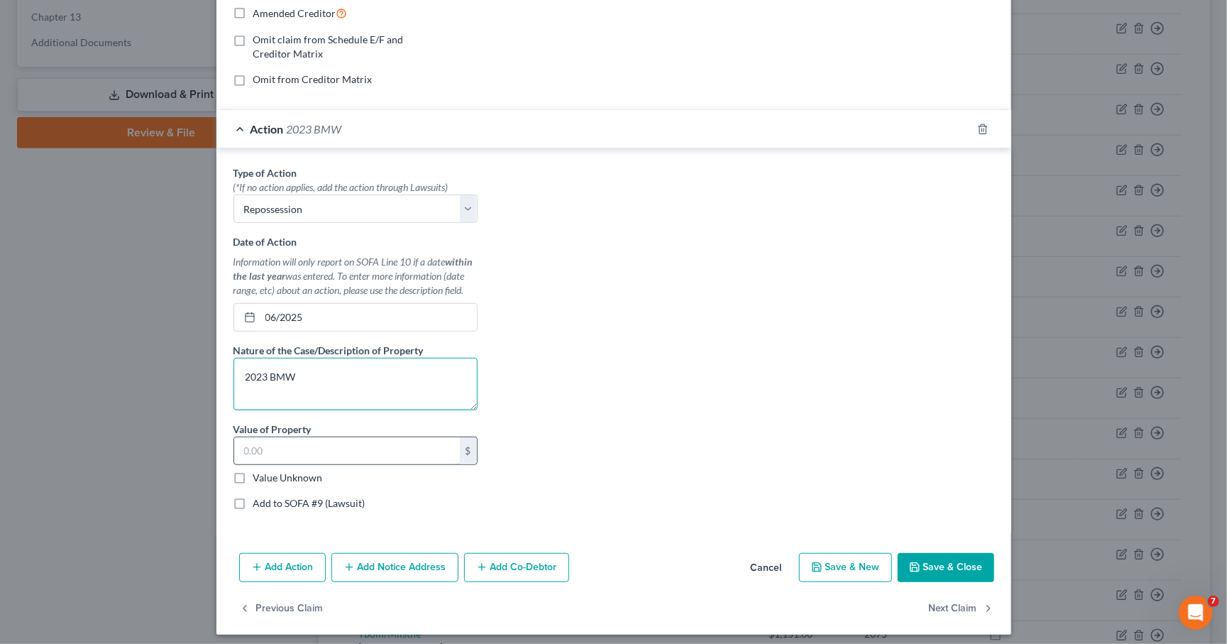
type textarea "2023 BMW"
click at [269, 437] on input "text" at bounding box center [347, 450] width 226 height 27
click at [253, 471] on label "Value Unknown" at bounding box center [288, 478] width 70 height 14
click at [259, 471] on input "Value Unknown" at bounding box center [263, 475] width 9 height 9
checkbox input "true"
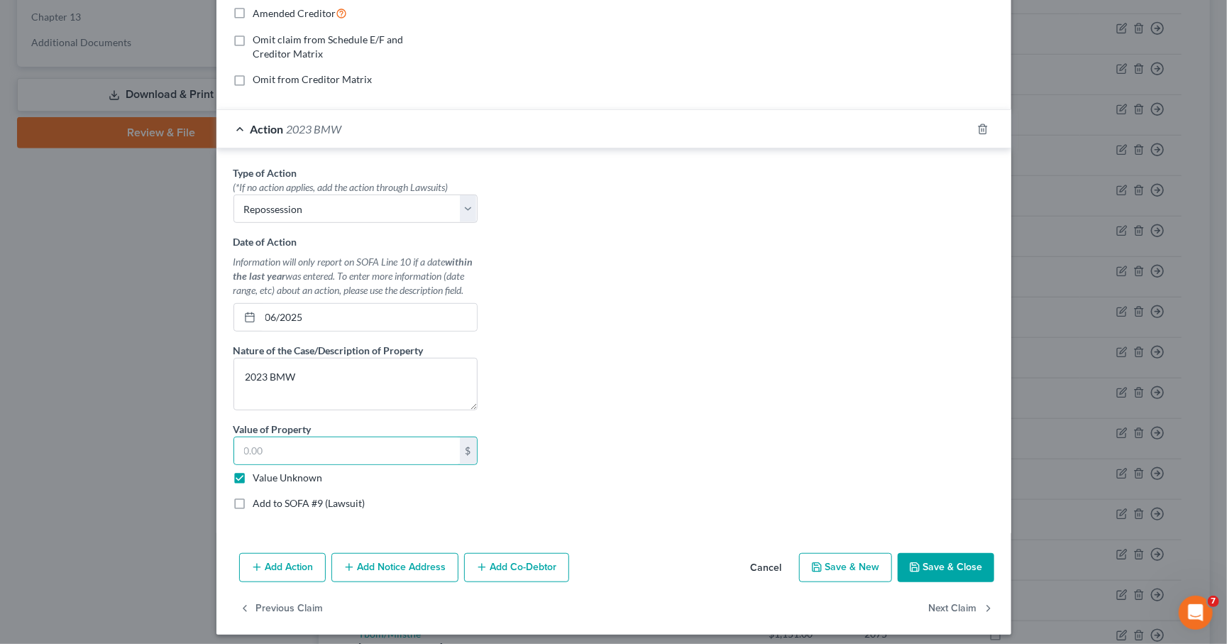
type input "0.00"
click at [957, 553] on button "Save & Close" at bounding box center [946, 568] width 97 height 30
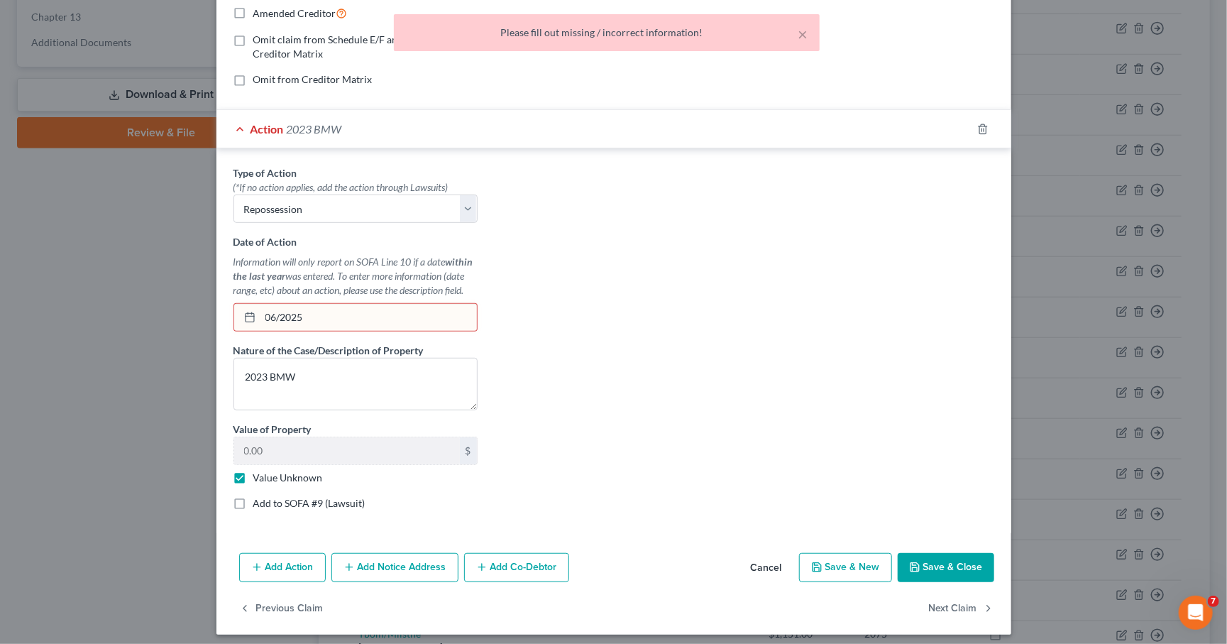
drag, startPoint x: 314, startPoint y: 313, endPoint x: 261, endPoint y: 306, distance: 54.4
click at [314, 313] on input "06/2025" at bounding box center [369, 317] width 217 height 27
click at [275, 310] on input "06/2025" at bounding box center [369, 317] width 217 height 27
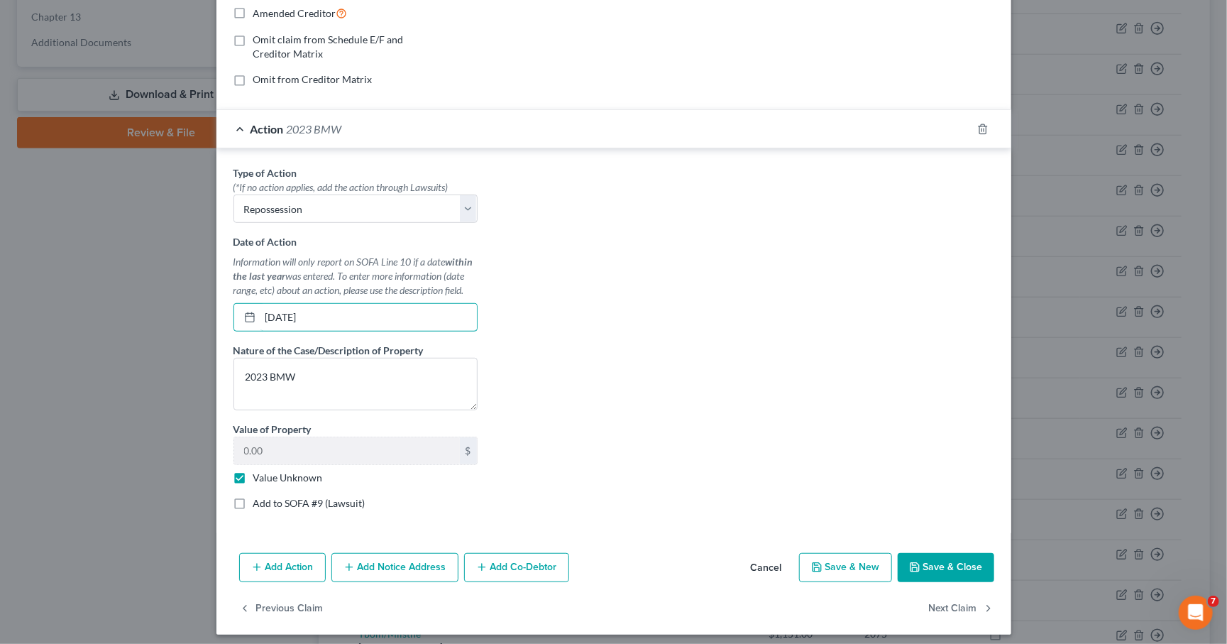
type input "06/01/2025"
click at [968, 559] on button "Save & Close" at bounding box center [946, 568] width 97 height 30
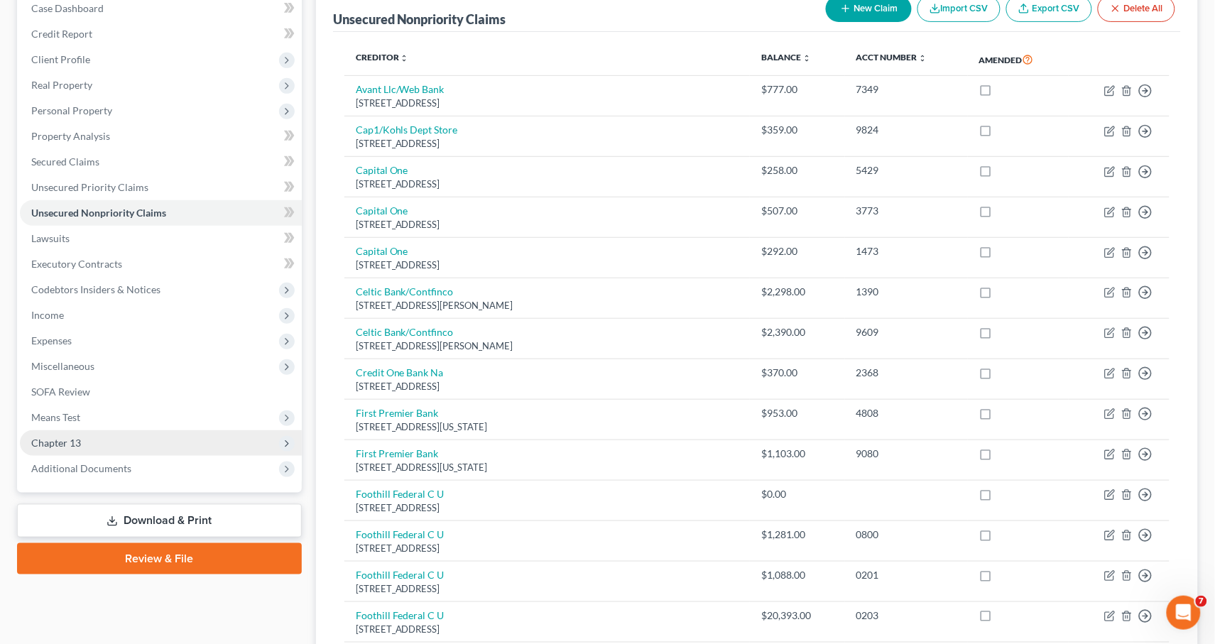
scroll to position [155, 0]
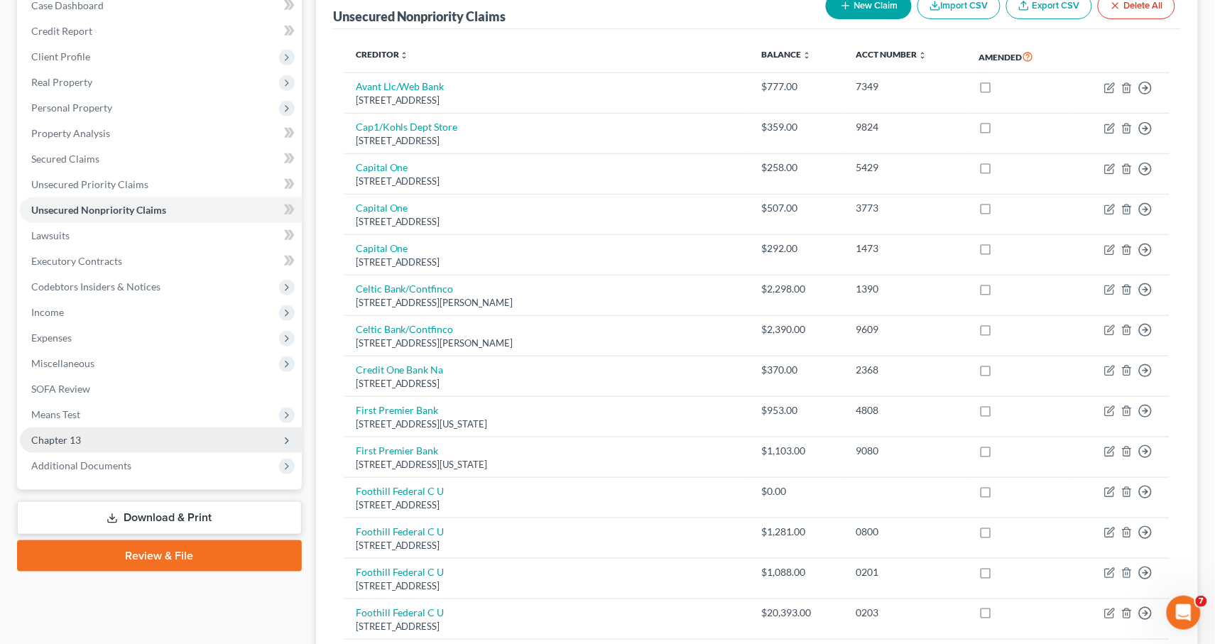
click at [113, 431] on span "Chapter 13" at bounding box center [161, 440] width 282 height 26
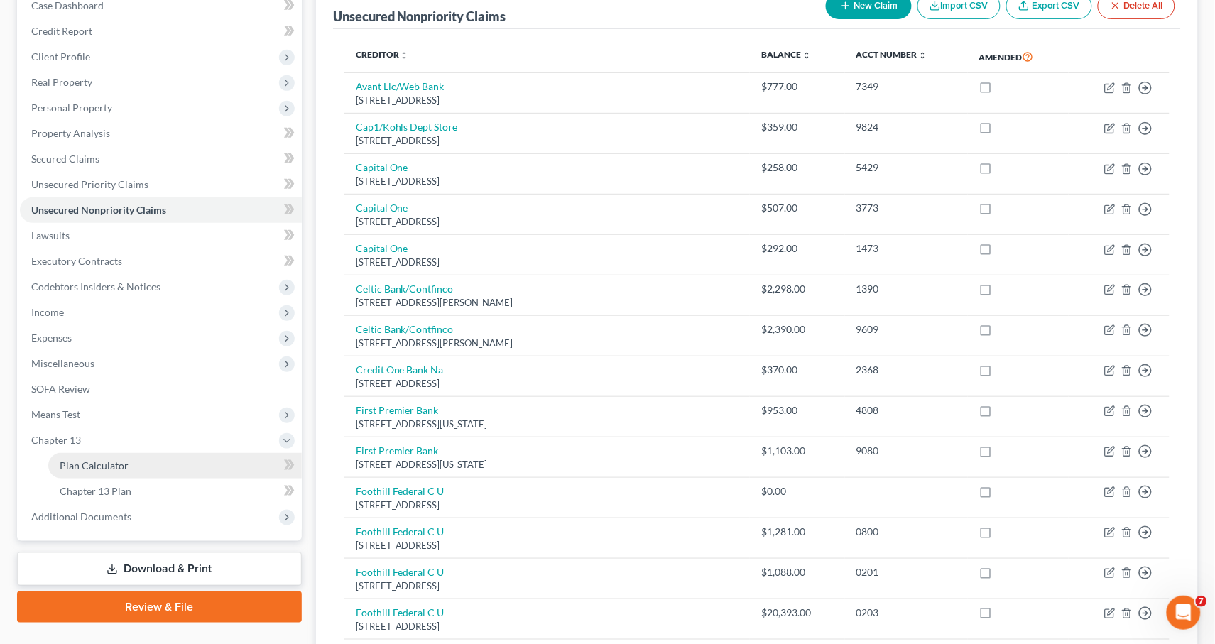
click at [131, 453] on link "Plan Calculator" at bounding box center [174, 466] width 253 height 26
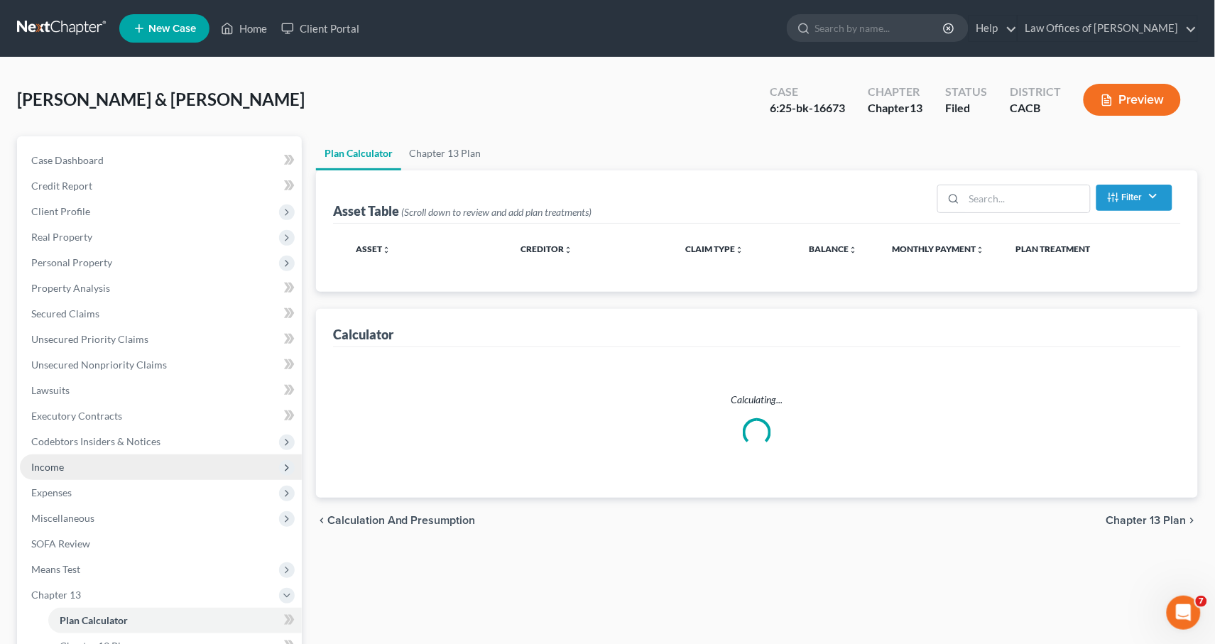
select select "59"
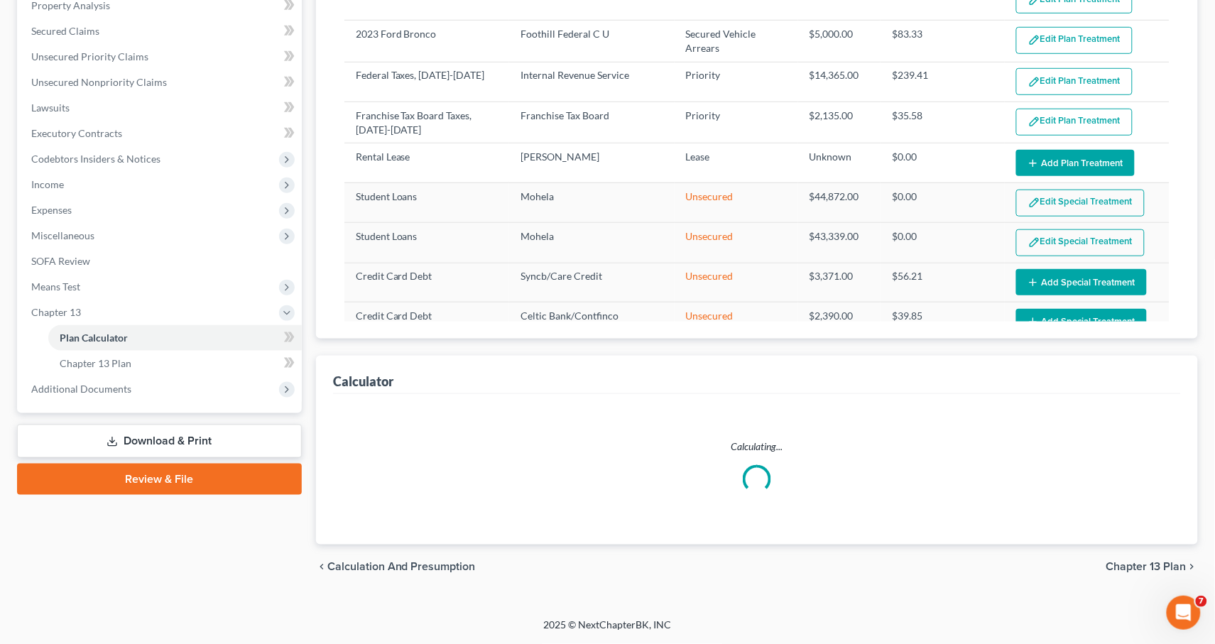
scroll to position [280, 0]
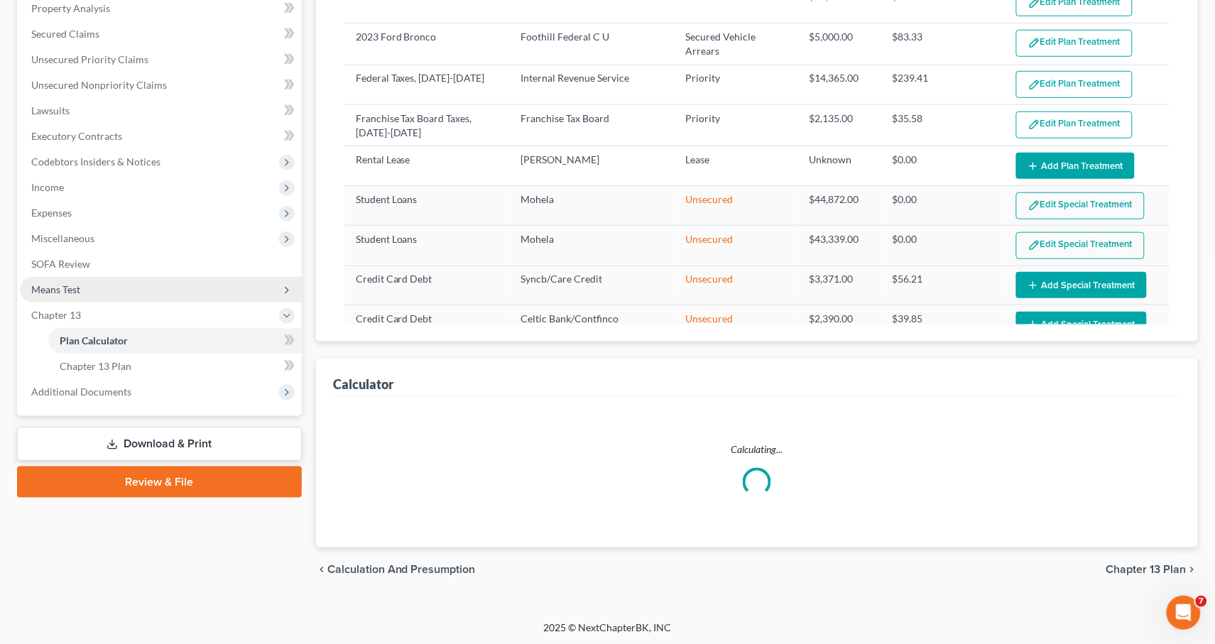
select select "59"
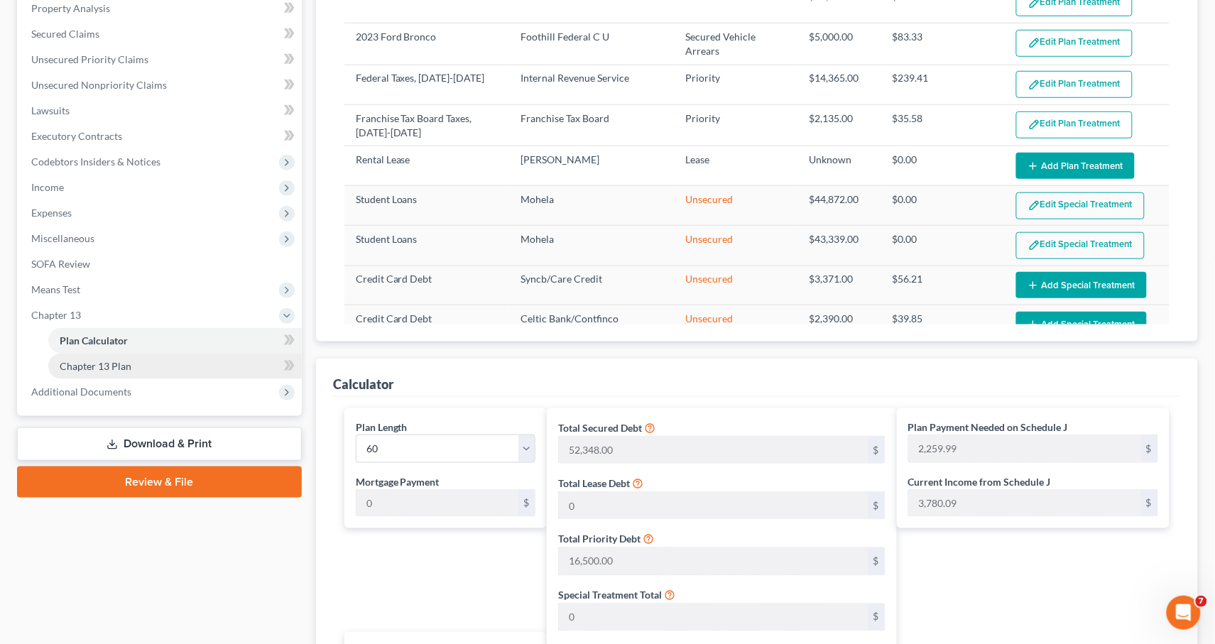
click at [107, 360] on span "Chapter 13 Plan" at bounding box center [96, 366] width 72 height 12
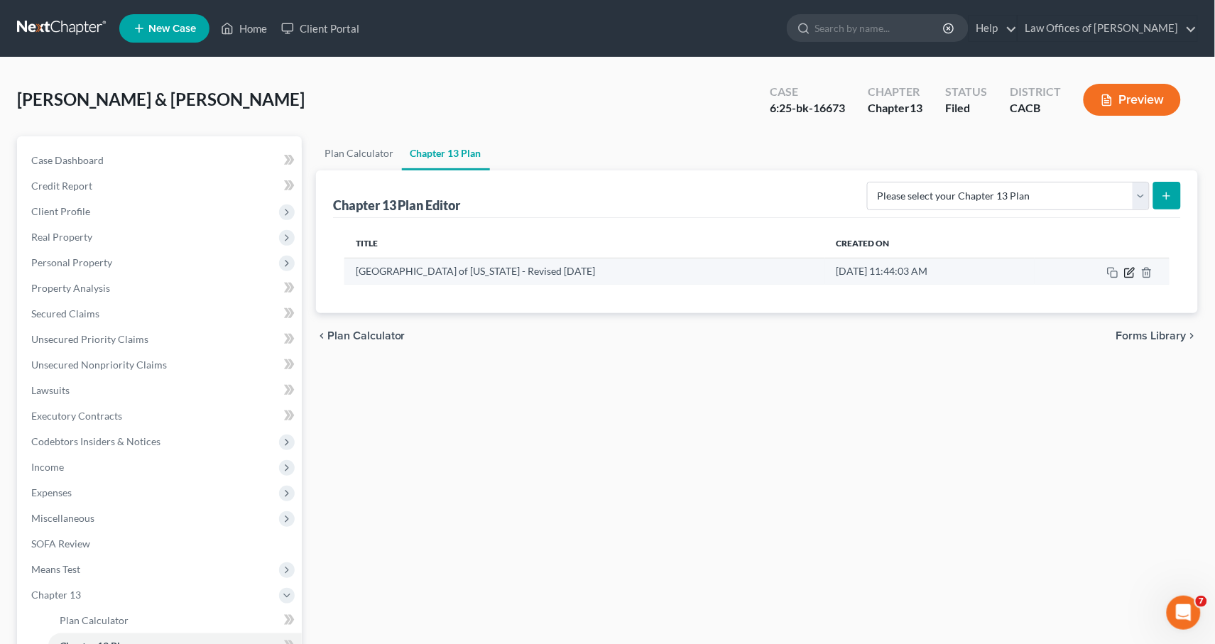
click at [1127, 273] on icon "button" at bounding box center [1129, 272] width 11 height 11
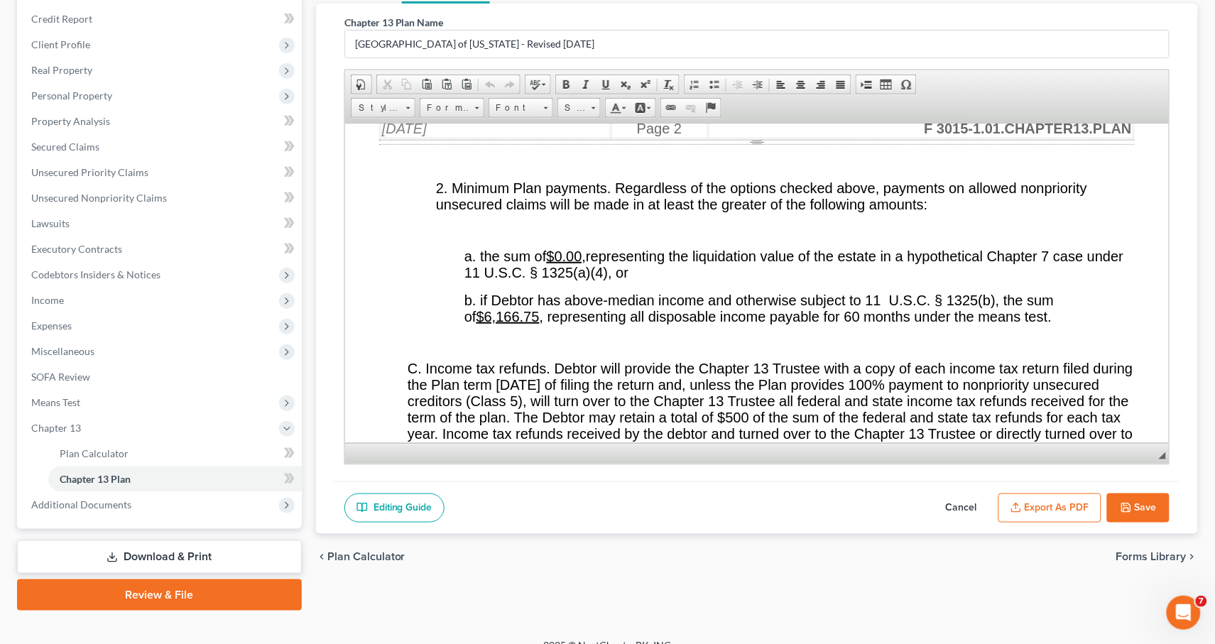
scroll to position [3347, 0]
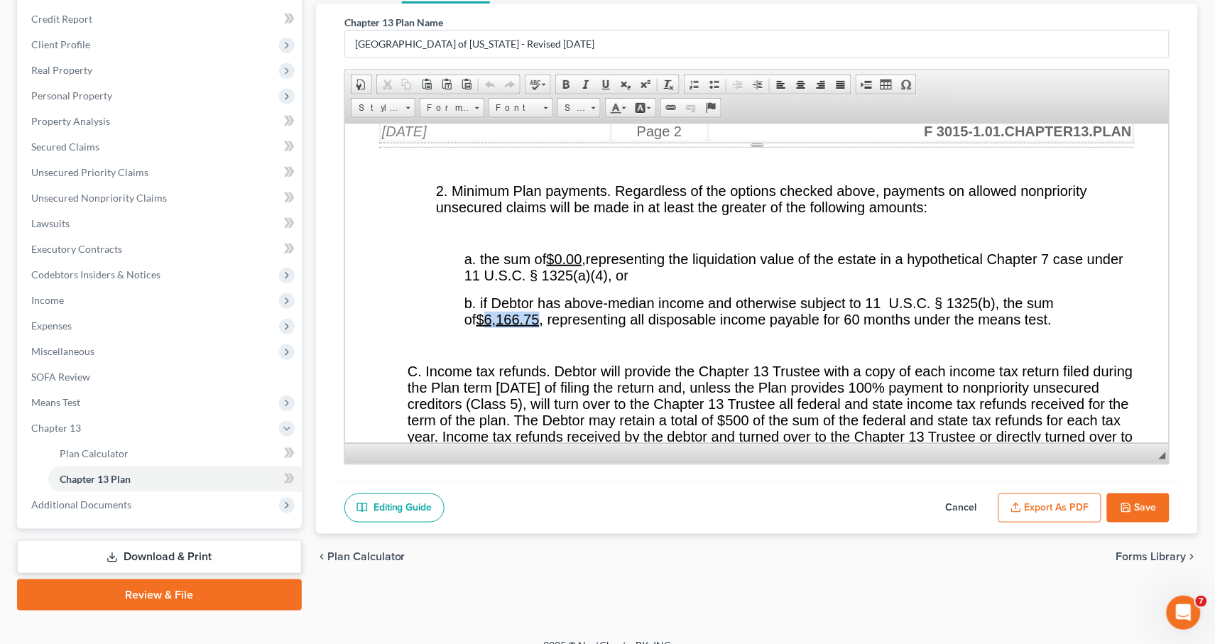
drag, startPoint x: 527, startPoint y: 380, endPoint x: 474, endPoint y: 381, distance: 53.2
click at [476, 327] on u "$6,166.75" at bounding box center [507, 319] width 63 height 16
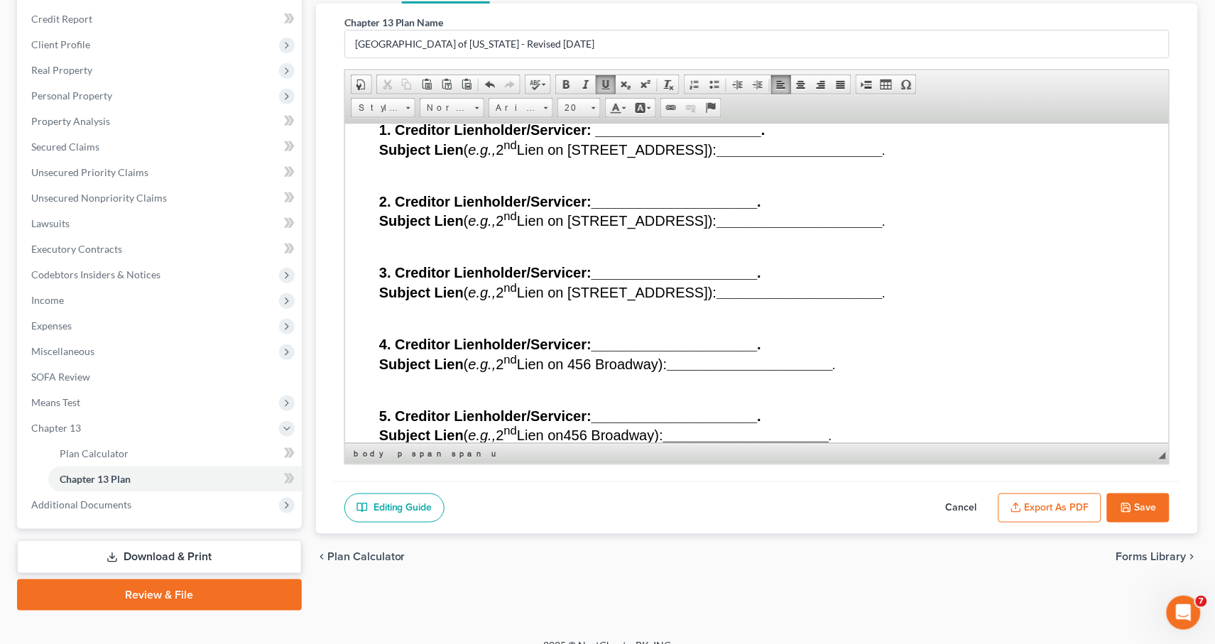
scroll to position [13957, 0]
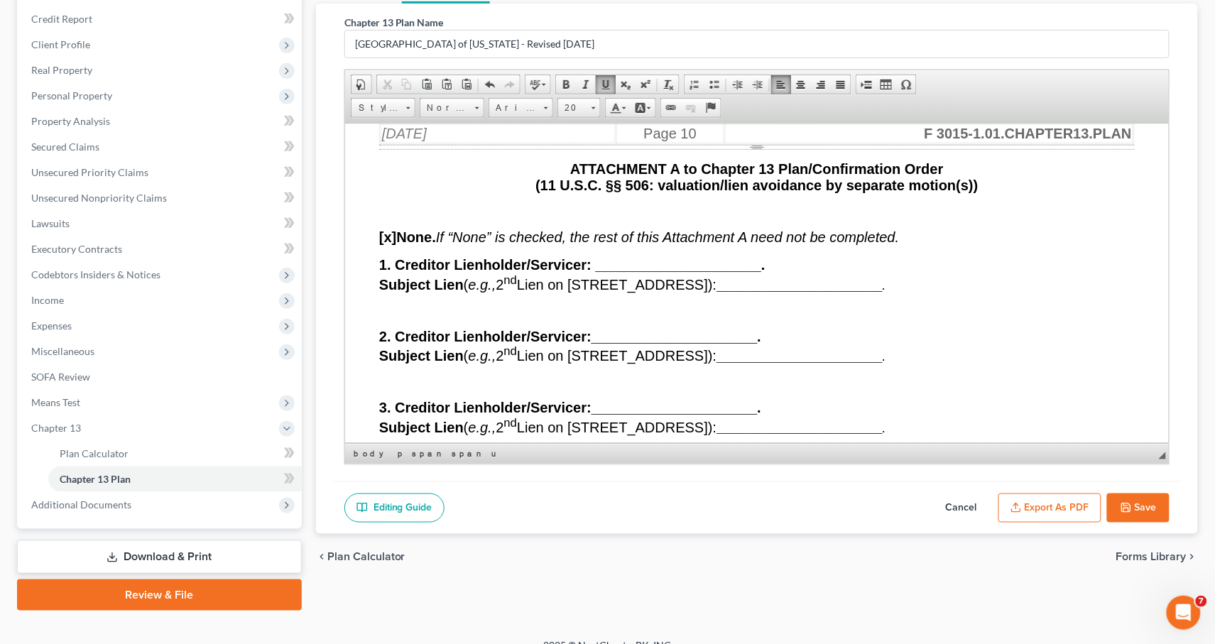
click at [602, 81] on span at bounding box center [605, 84] width 11 height 11
click at [602, 87] on span at bounding box center [605, 84] width 11 height 11
click at [1127, 503] on icon "button" at bounding box center [1126, 507] width 9 height 9
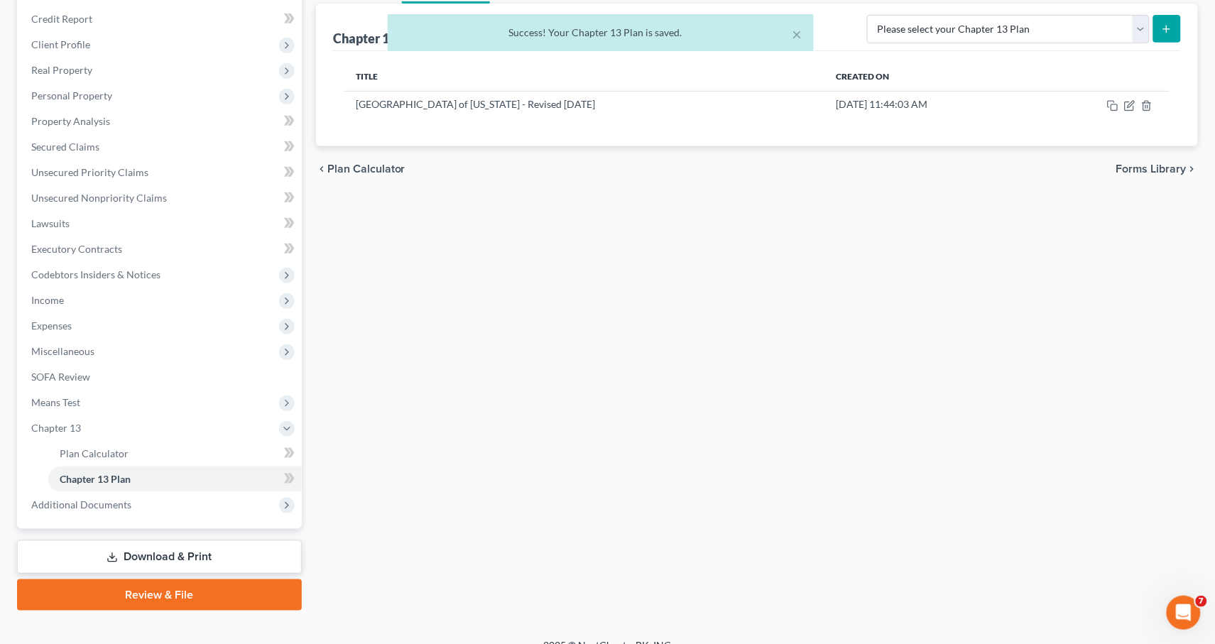
click at [1035, 516] on div "Plan Calculator Chapter 13 Plan Chapter 13 Plan Editor Please select your Chapt…" at bounding box center [757, 289] width 896 height 641
click at [1125, 105] on icon "button" at bounding box center [1129, 106] width 9 height 9
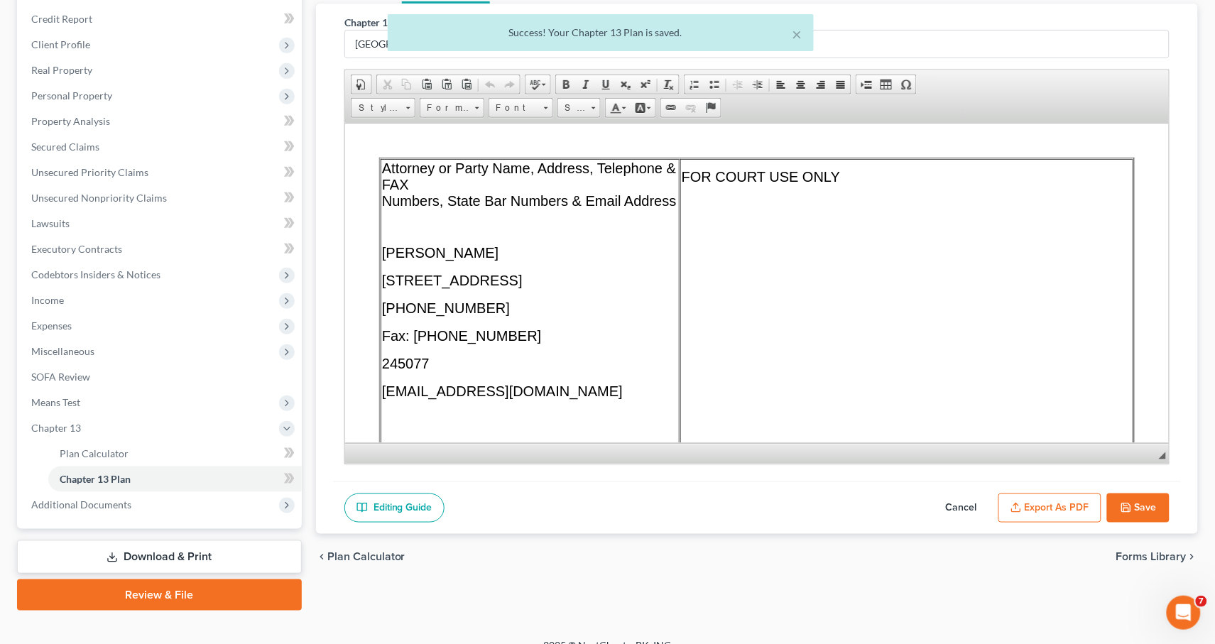
scroll to position [0, 0]
click at [1035, 513] on button "Export as PDF" at bounding box center [1049, 508] width 103 height 30
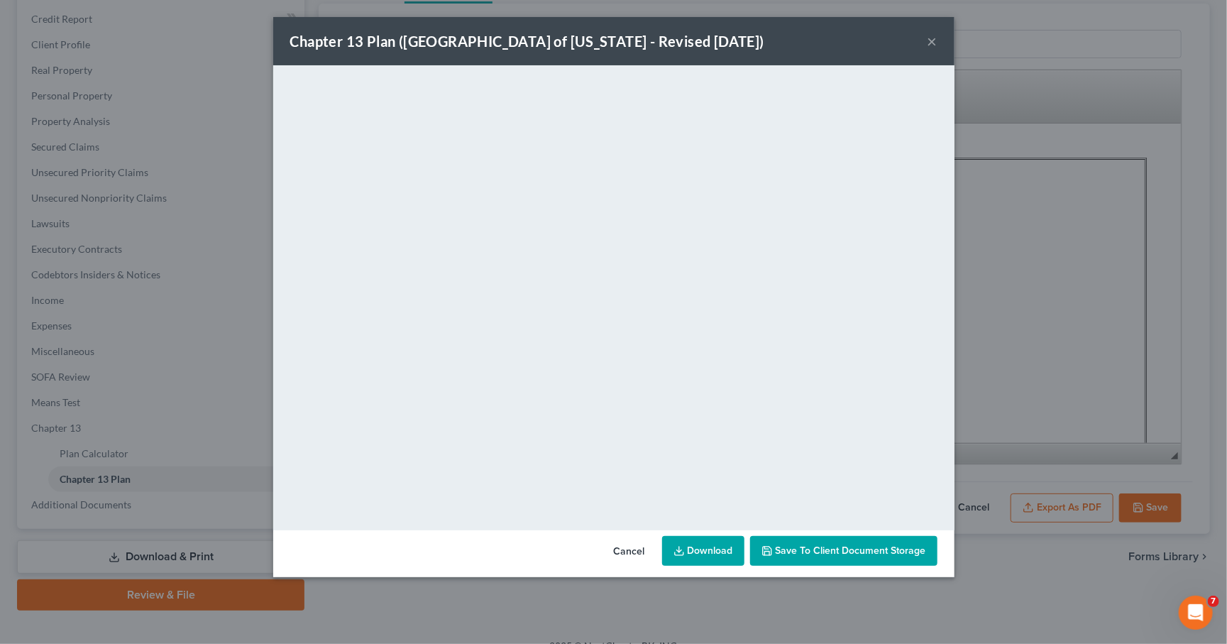
click at [698, 552] on link "Download" at bounding box center [703, 551] width 82 height 30
click at [931, 42] on button "×" at bounding box center [933, 41] width 10 height 17
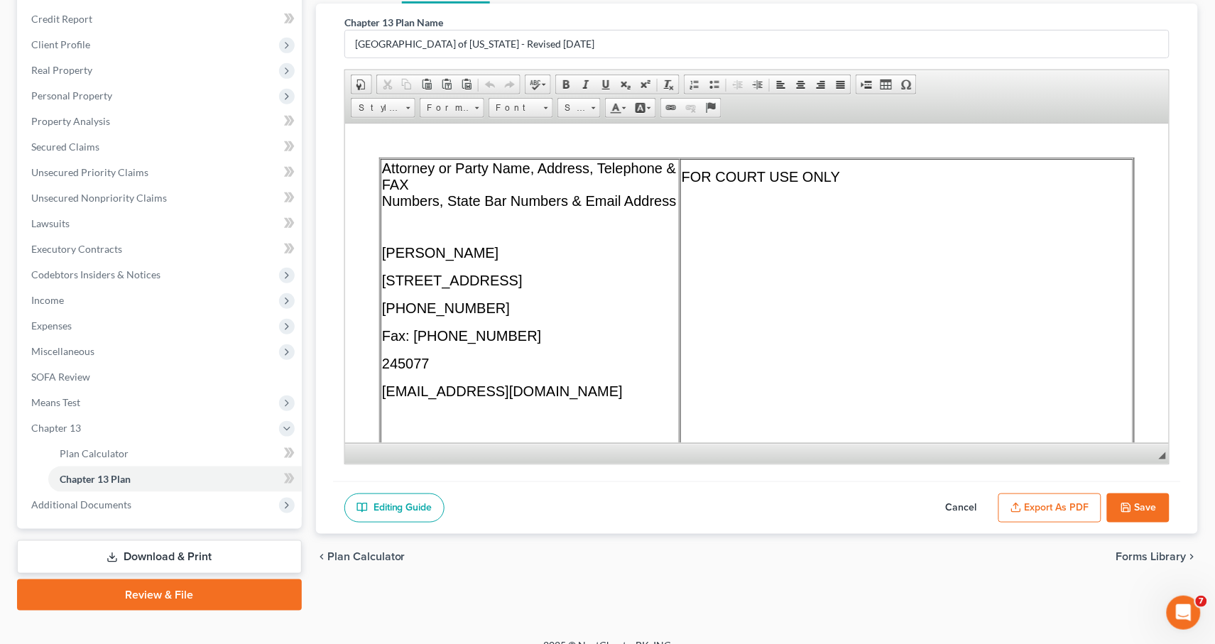
click at [140, 540] on link "Download & Print" at bounding box center [159, 556] width 285 height 33
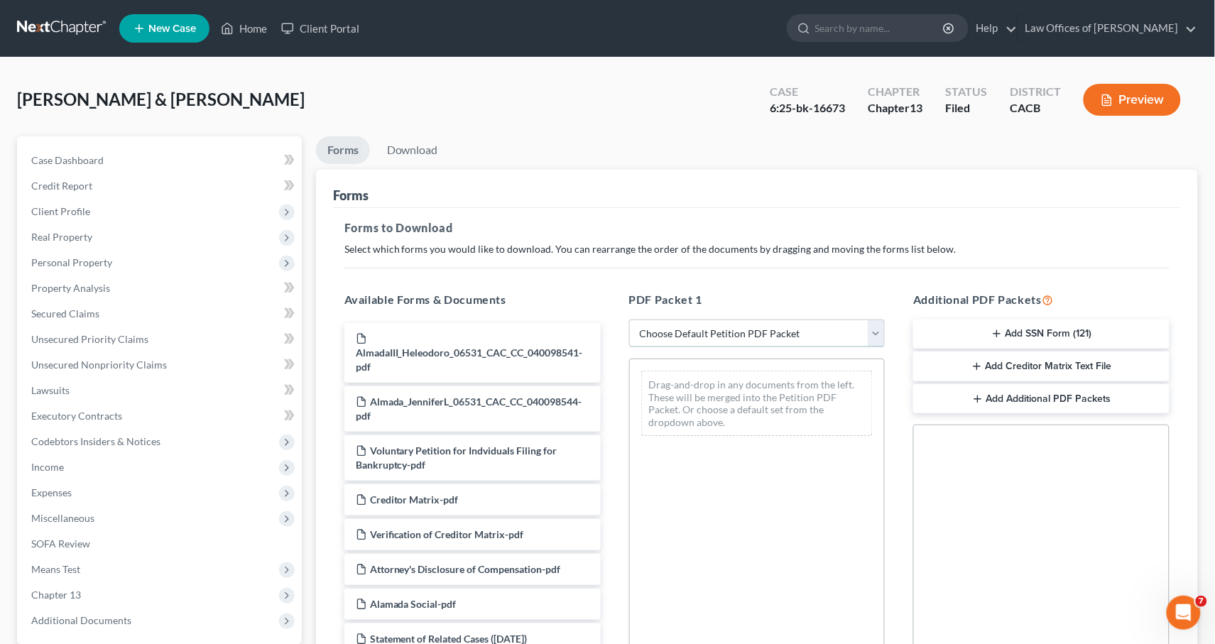
select select "2"
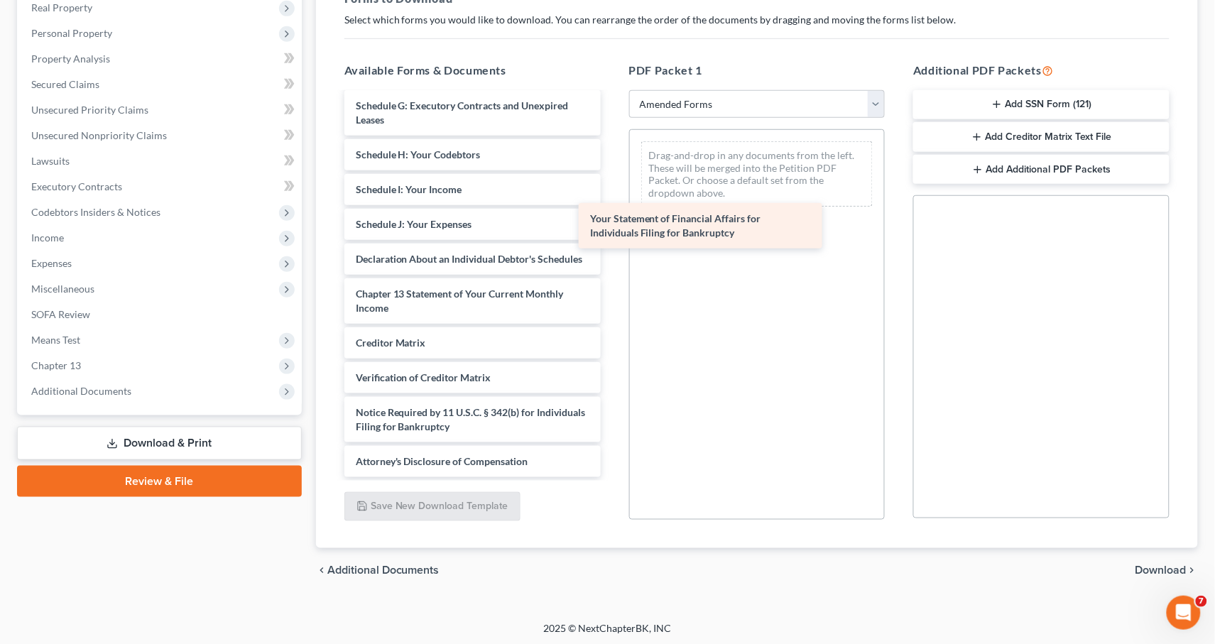
scroll to position [248, 0]
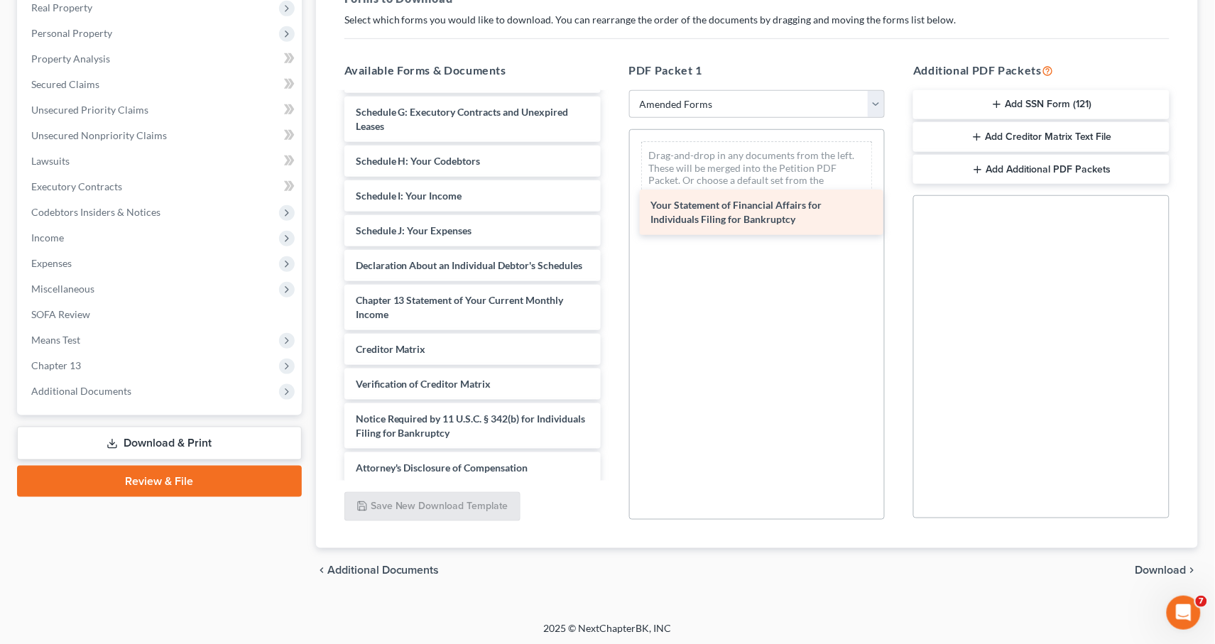
drag, startPoint x: 449, startPoint y: 257, endPoint x: 744, endPoint y: 209, distance: 299.1
click at [612, 209] on div "Your Statement of Financial Affairs for Individuals Filing for Bankruptcy Volun…" at bounding box center [472, 164] width 279 height 638
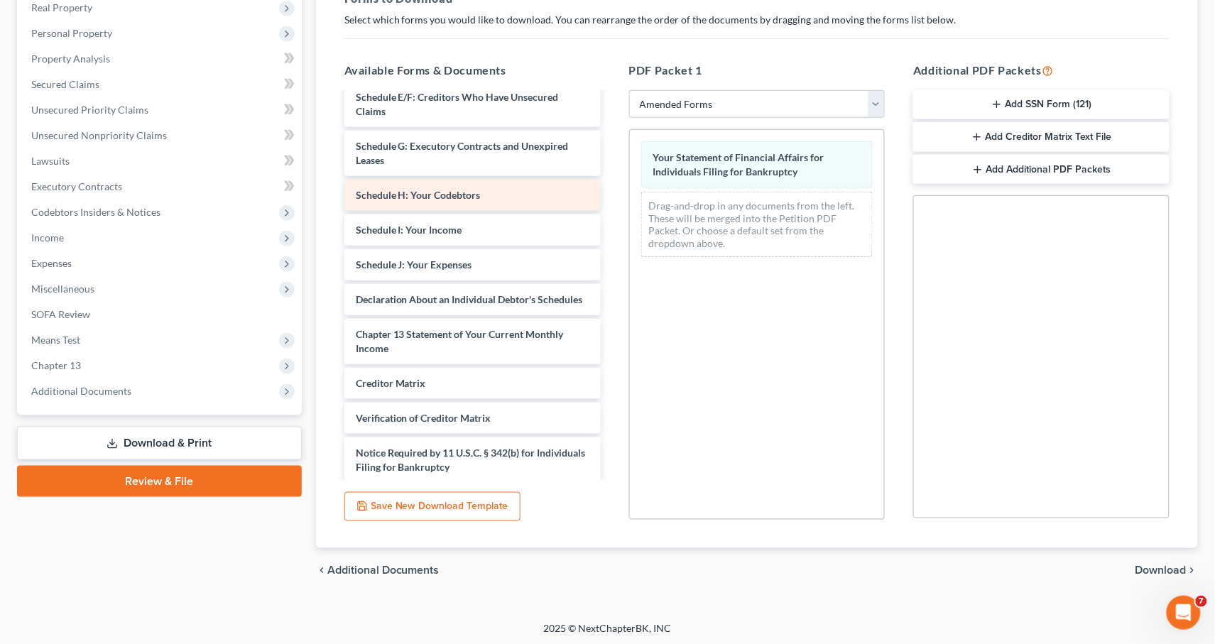
scroll to position [182, 0]
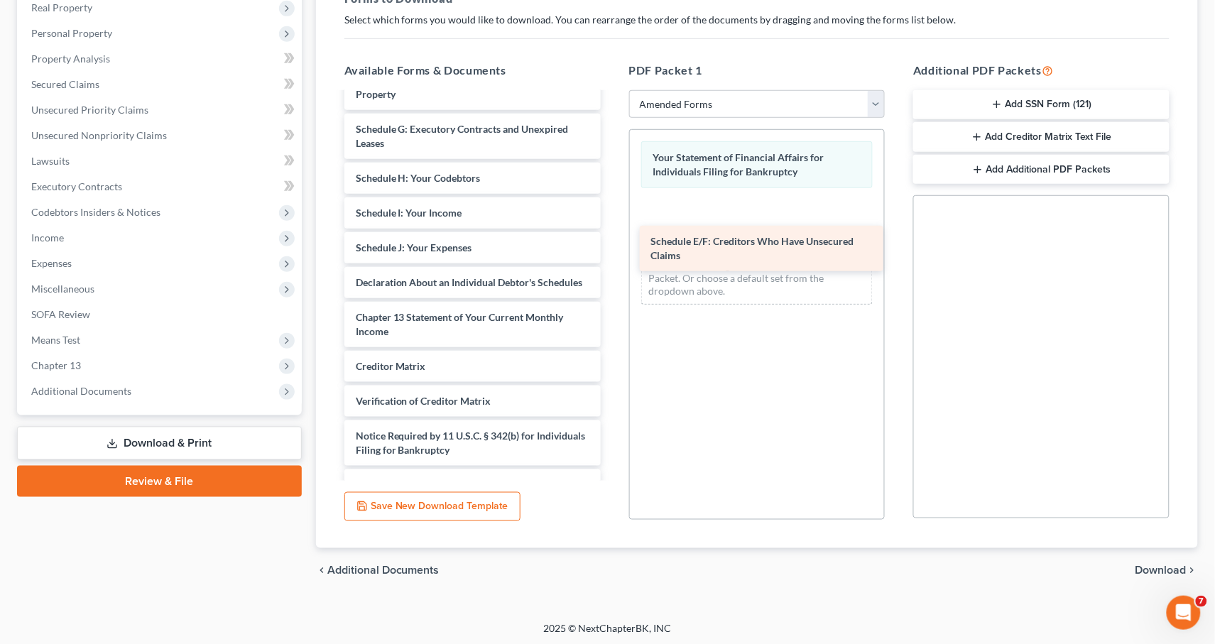
drag, startPoint x: 464, startPoint y: 121, endPoint x: 760, endPoint y: 242, distance: 319.3
click at [612, 242] on div "Schedule E/F: Creditors Who Have Unsecured Claims Voluntary Petition for Indivi…" at bounding box center [472, 205] width 279 height 589
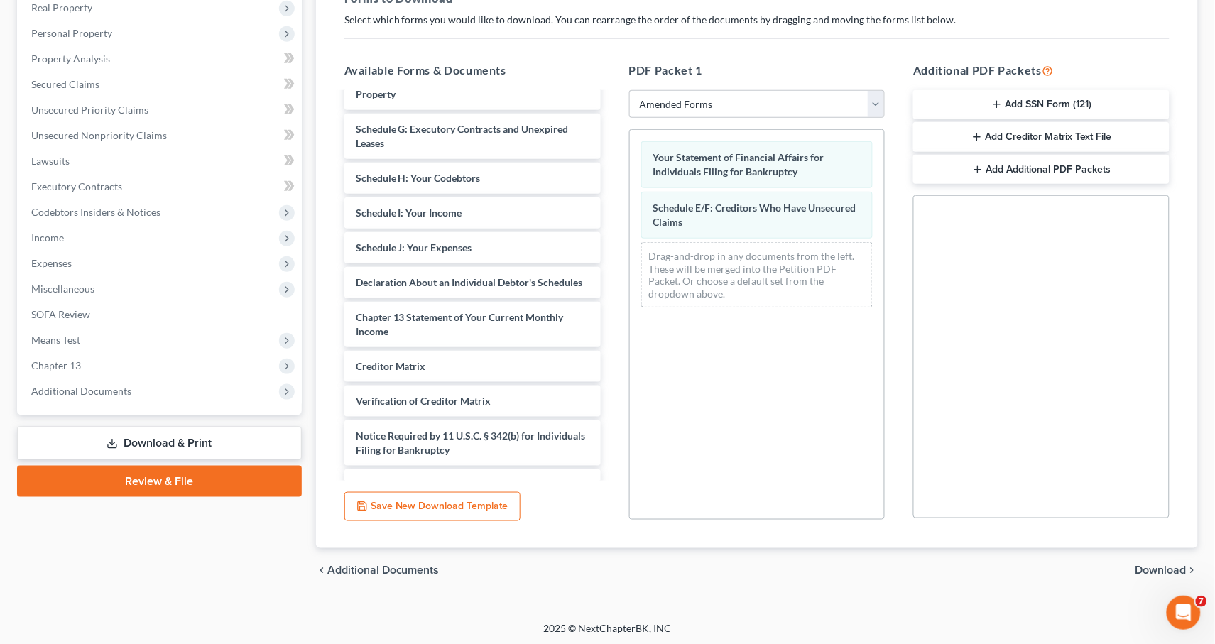
click at [1167, 569] on span "Download" at bounding box center [1160, 570] width 51 height 11
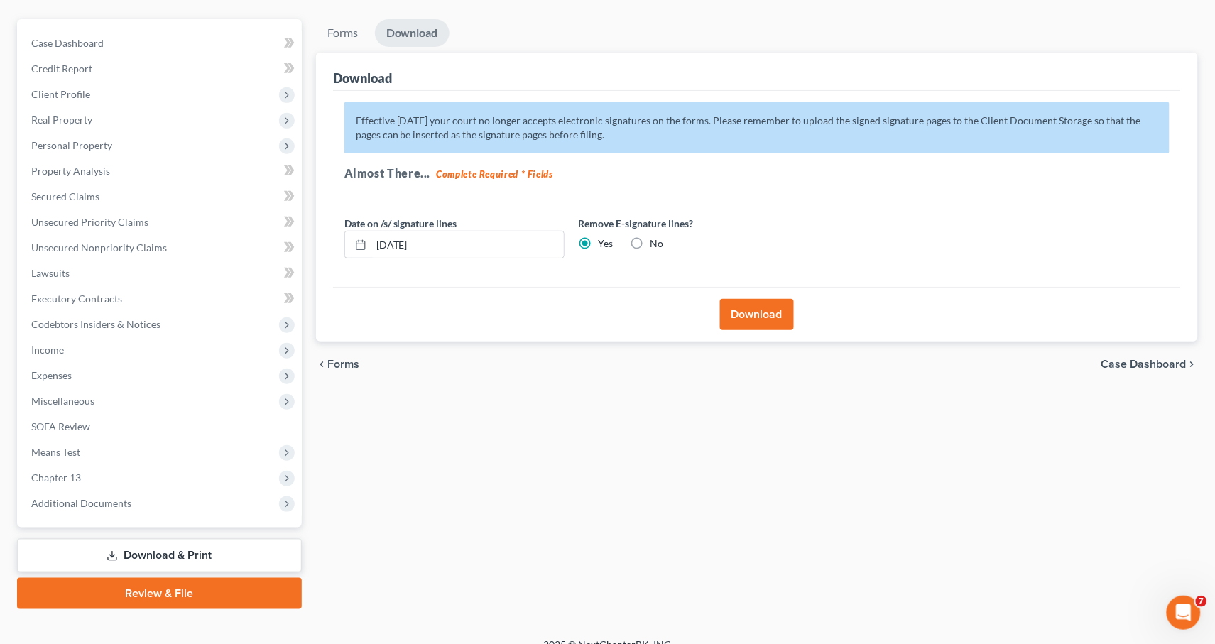
click at [650, 240] on label "No" at bounding box center [656, 243] width 13 height 14
click at [656, 240] on input "No" at bounding box center [660, 240] width 9 height 9
radio input "true"
radio input "false"
click at [747, 310] on button "Download" at bounding box center [757, 314] width 74 height 31
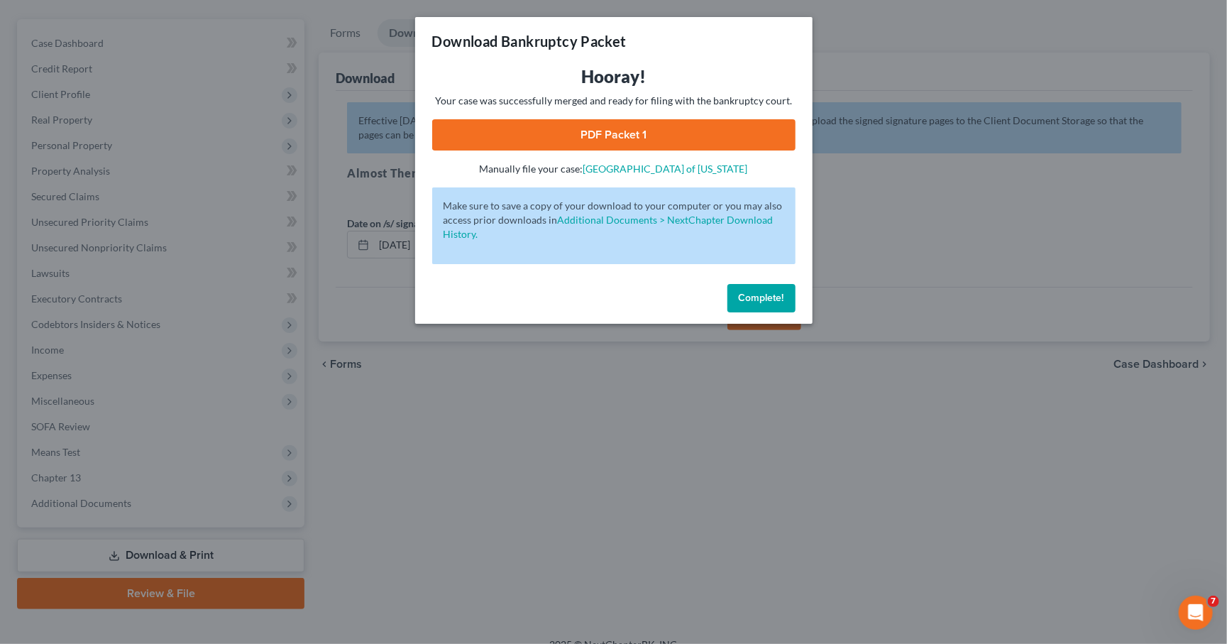
click at [657, 124] on link "PDF Packet 1" at bounding box center [613, 134] width 363 height 31
click at [791, 285] on button "Complete!" at bounding box center [762, 298] width 68 height 28
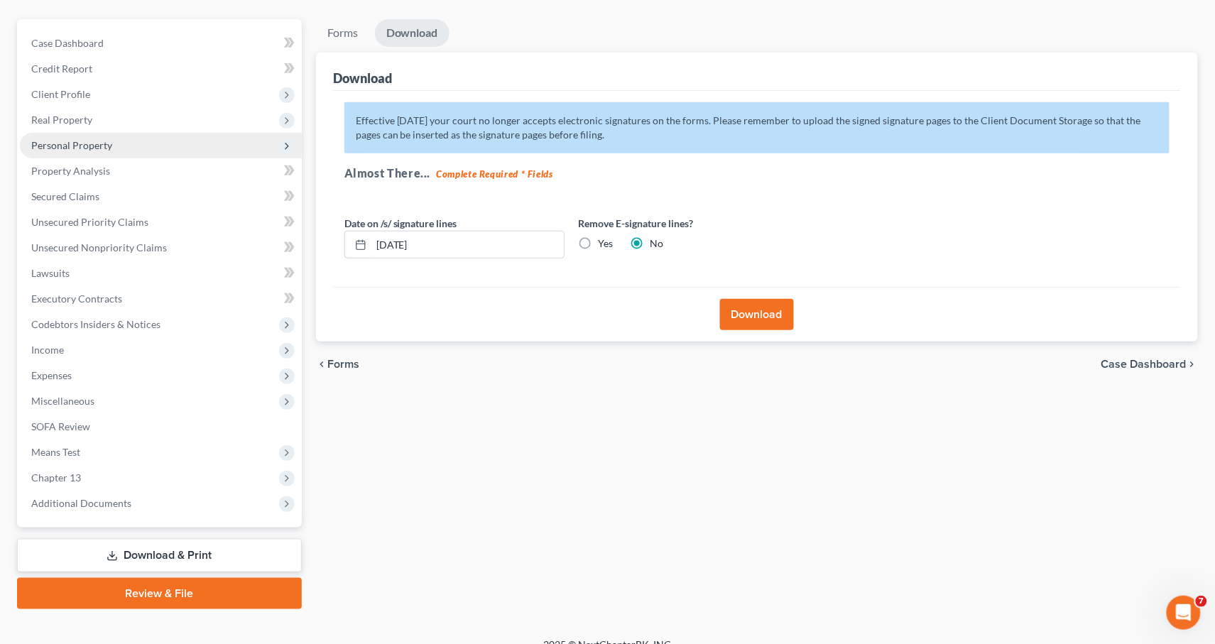
scroll to position [0, 0]
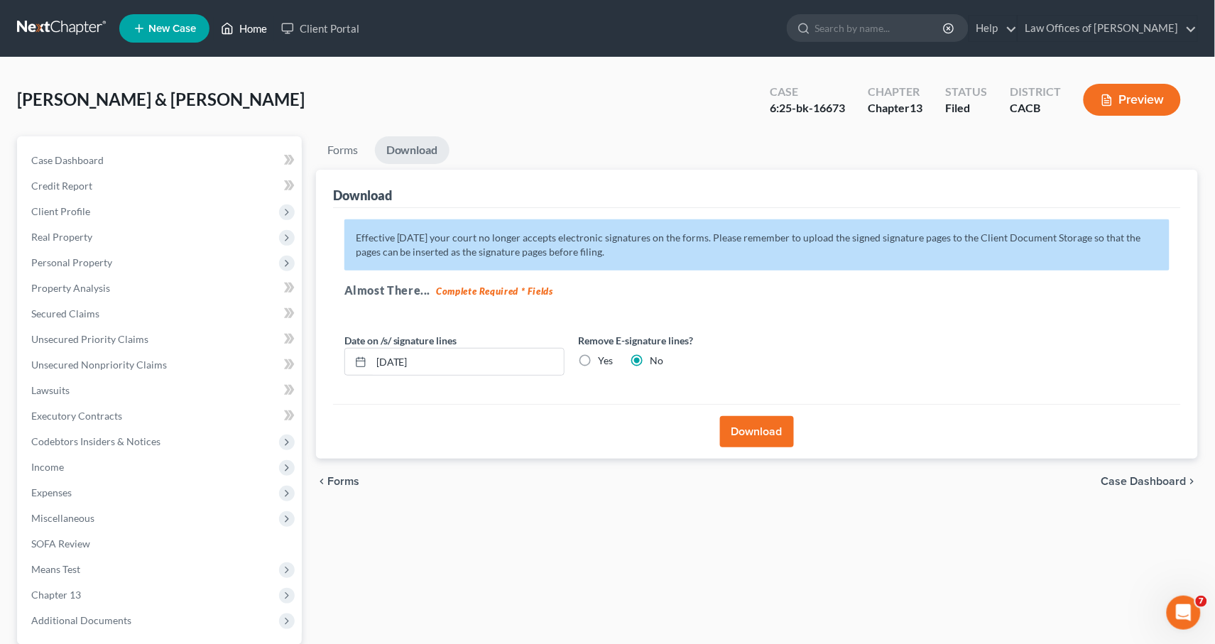
click at [232, 28] on icon at bounding box center [227, 28] width 13 height 17
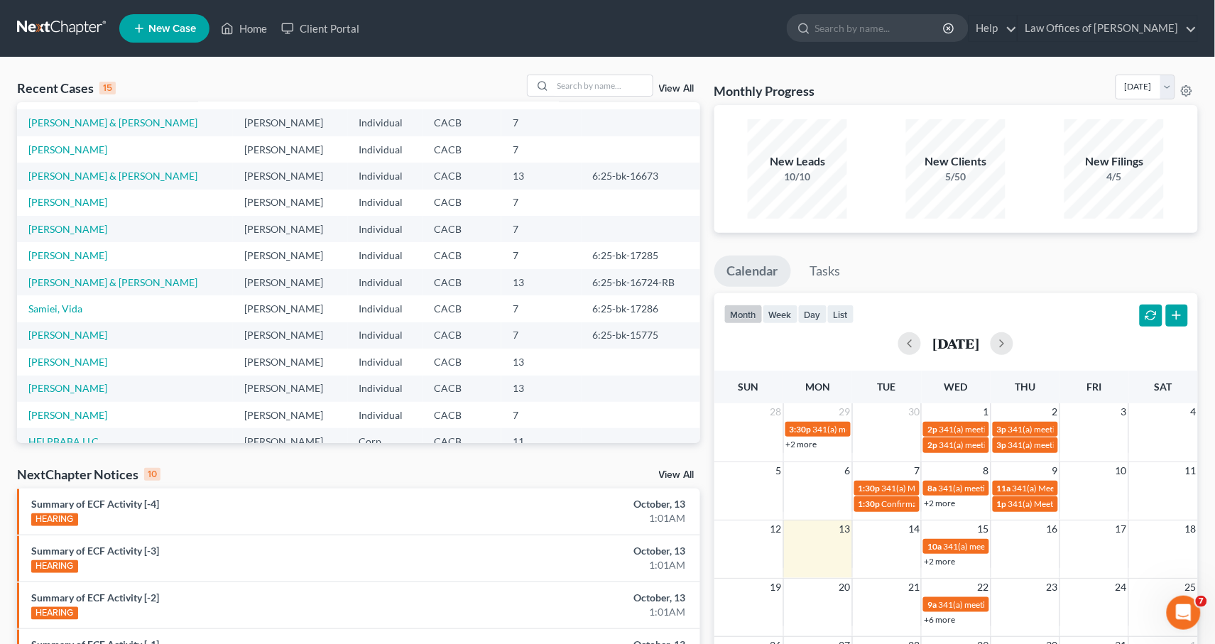
scroll to position [25, 0]
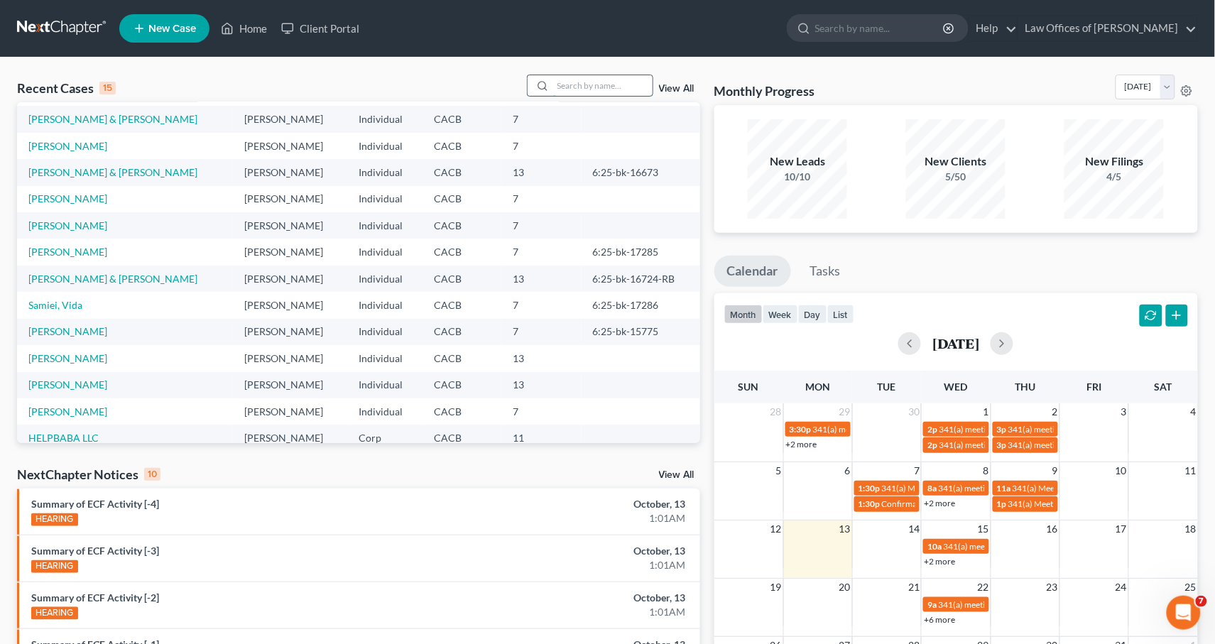
click at [635, 88] on input "search" at bounding box center [602, 85] width 99 height 21
type input "brashers"
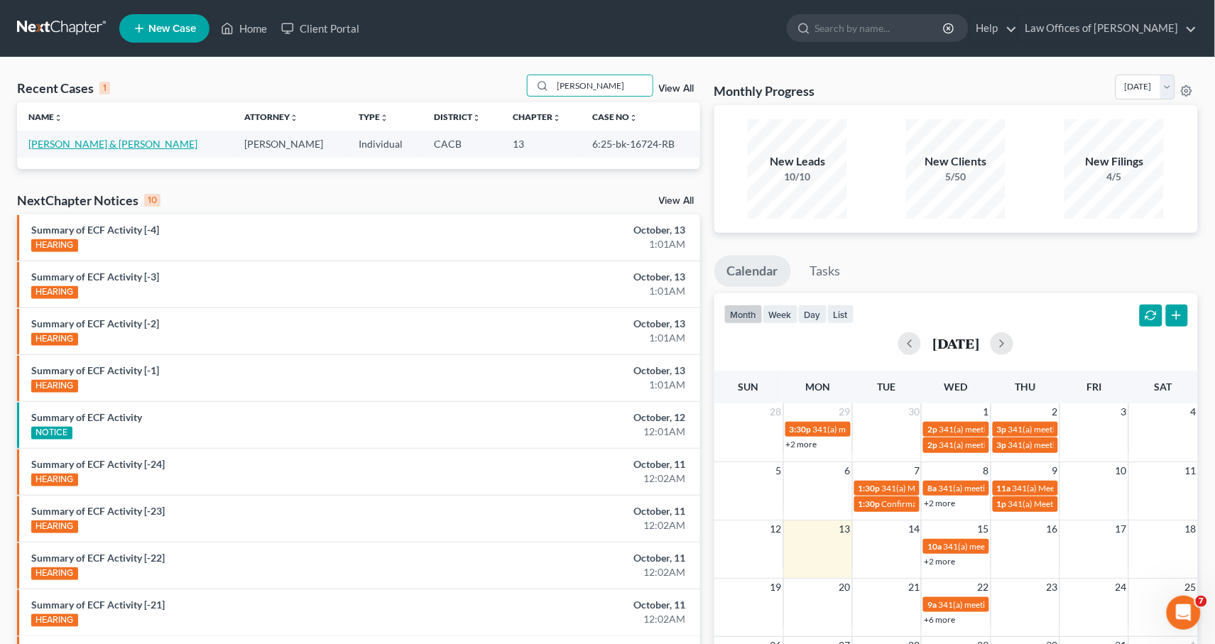
click at [117, 141] on link "[PERSON_NAME] & [PERSON_NAME]" at bounding box center [112, 144] width 169 height 12
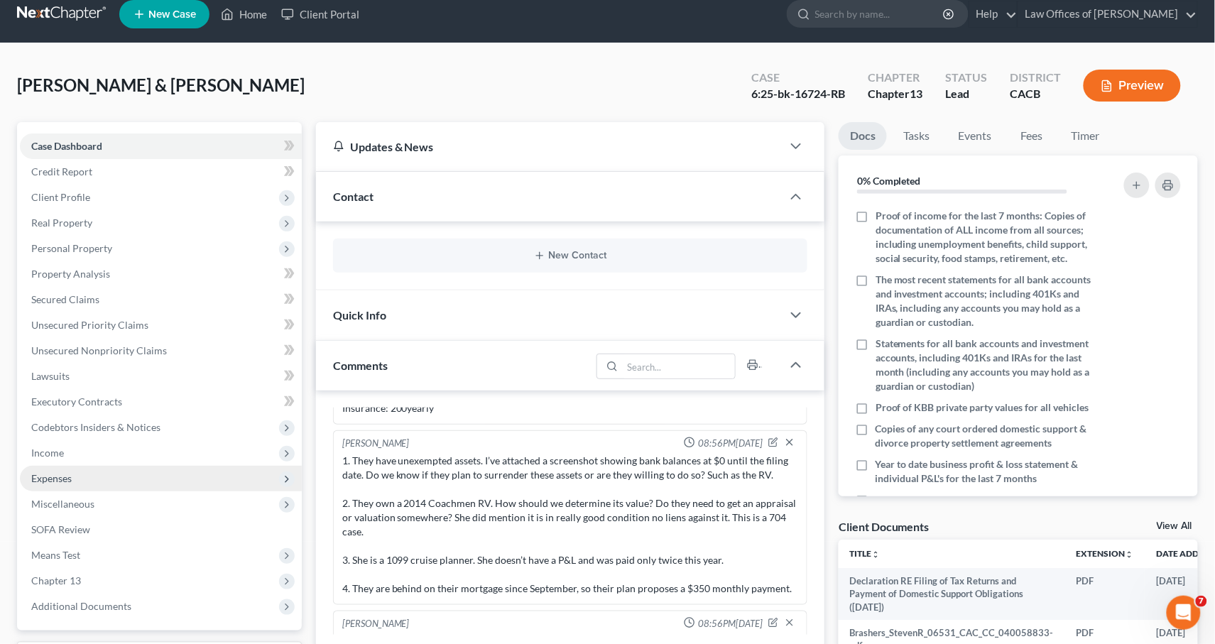
scroll to position [41, 0]
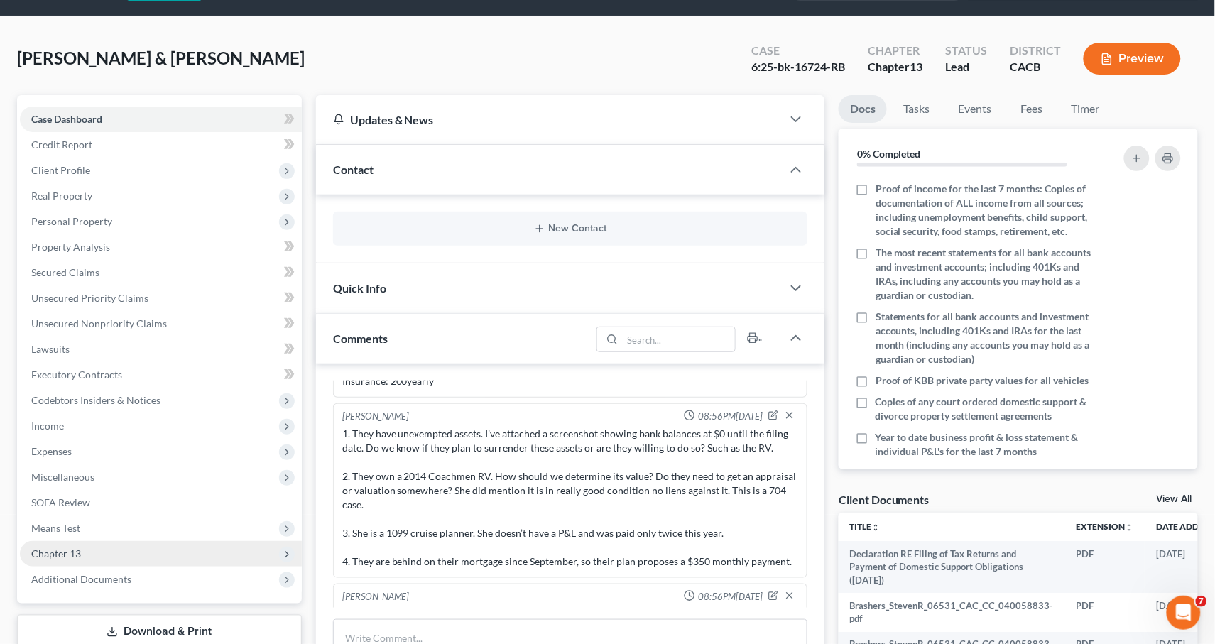
click at [98, 541] on span "Chapter 13" at bounding box center [161, 554] width 282 height 26
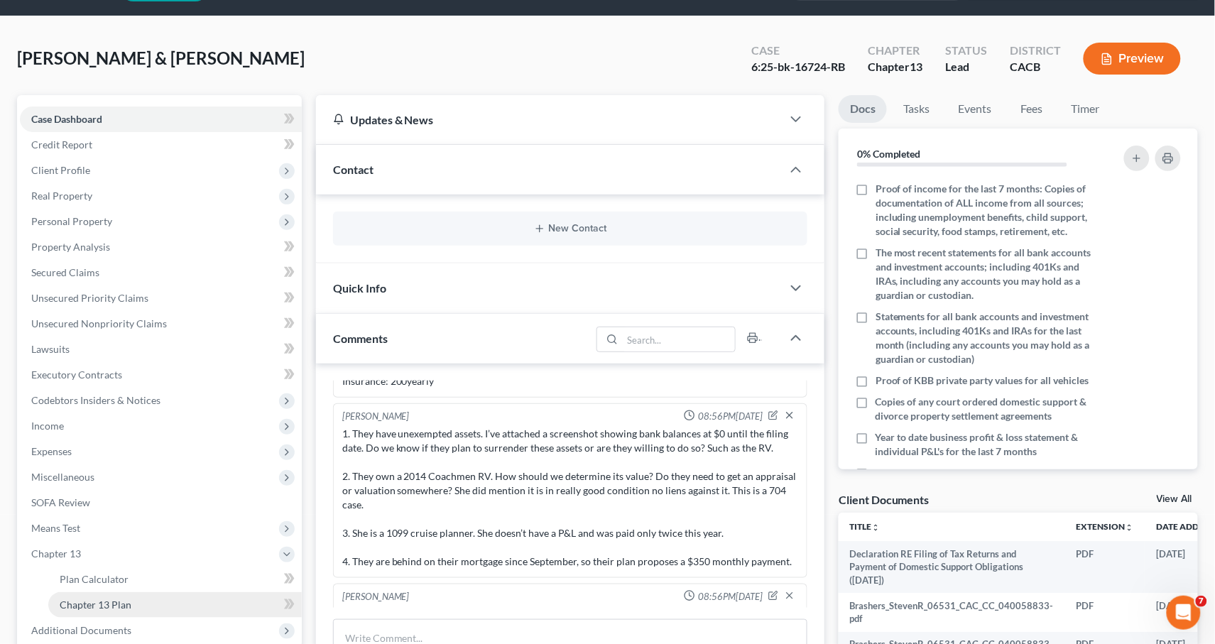
click at [128, 598] on span "Chapter 13 Plan" at bounding box center [96, 604] width 72 height 12
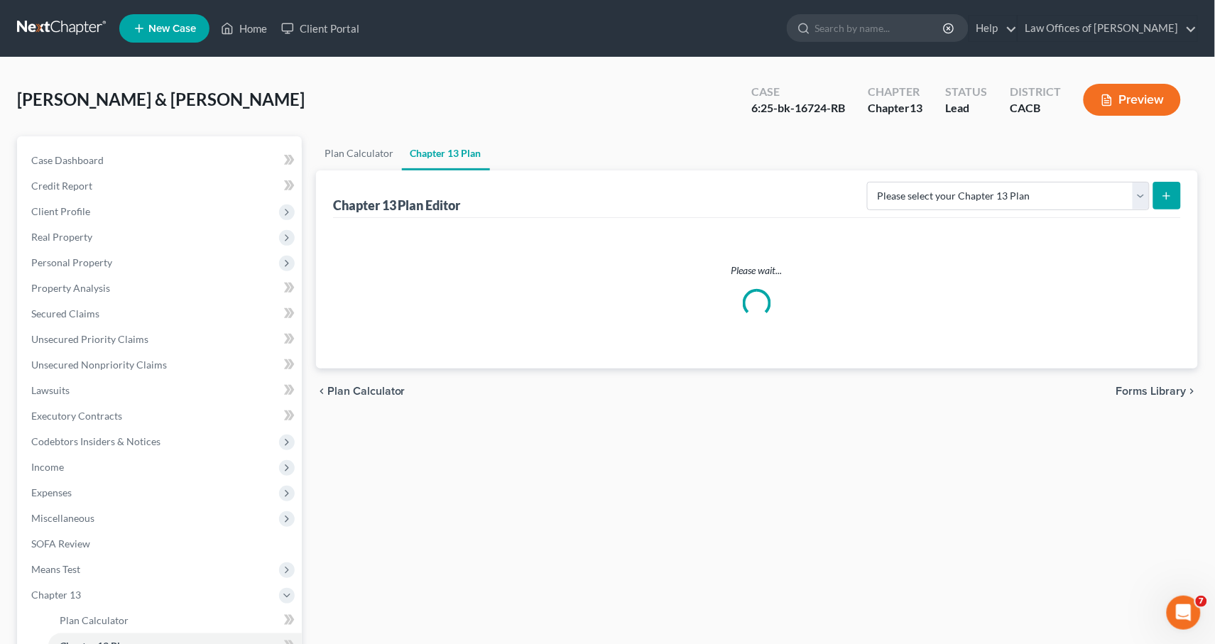
scroll to position [167, 0]
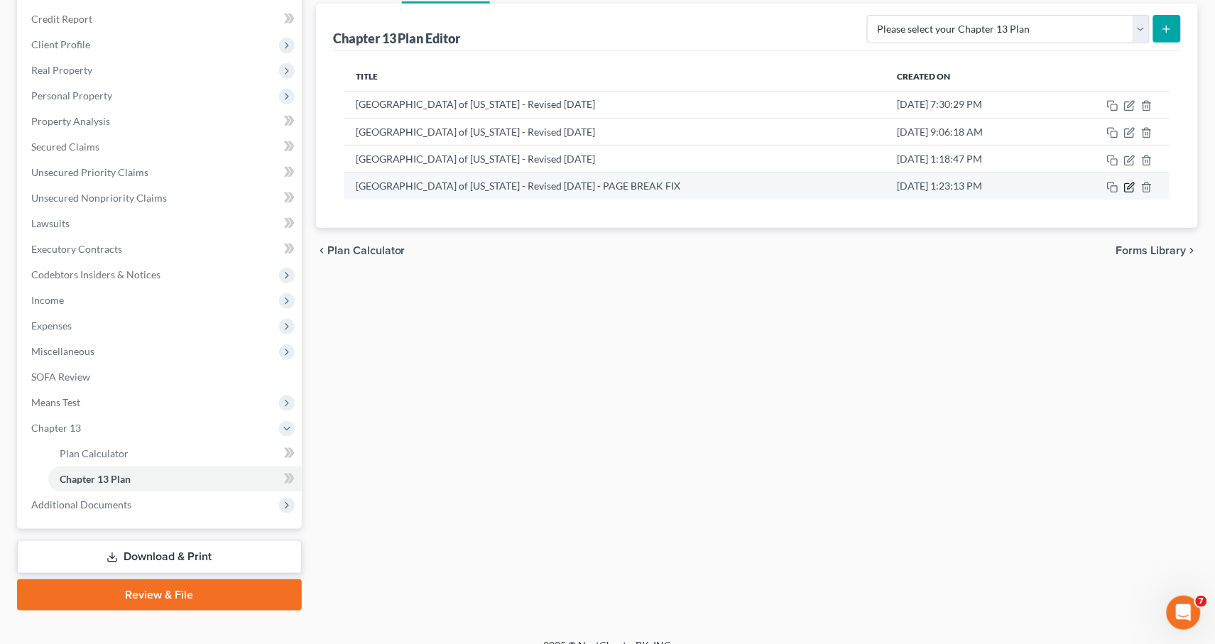
click at [1134, 184] on icon "button" at bounding box center [1129, 187] width 11 height 11
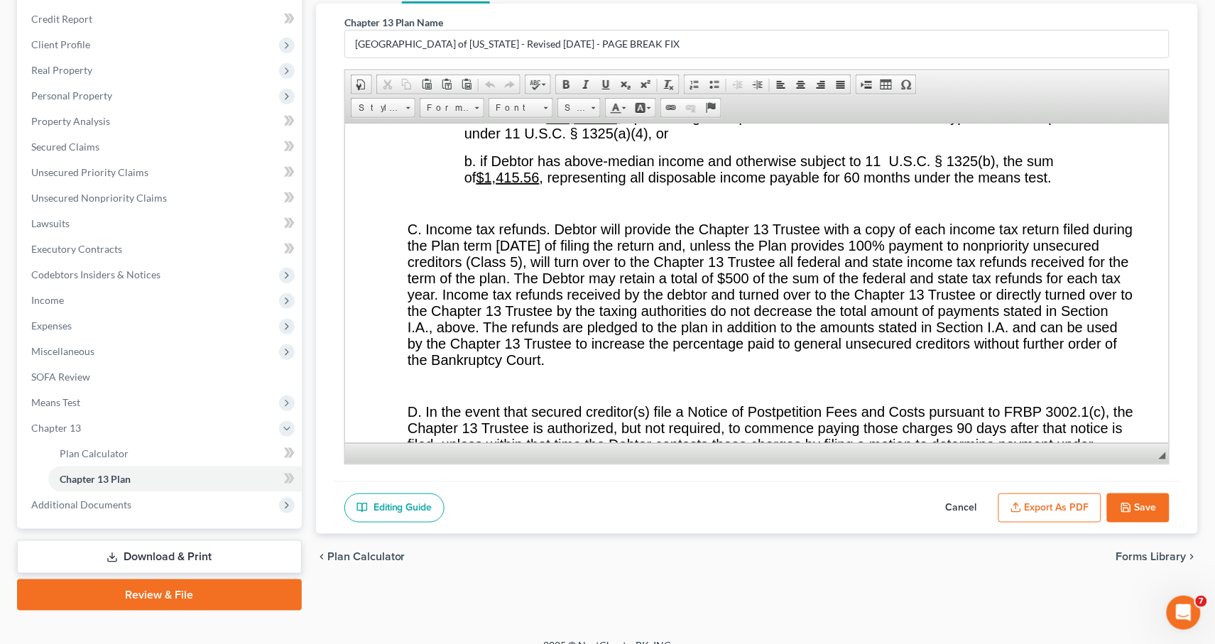
scroll to position [3306, 0]
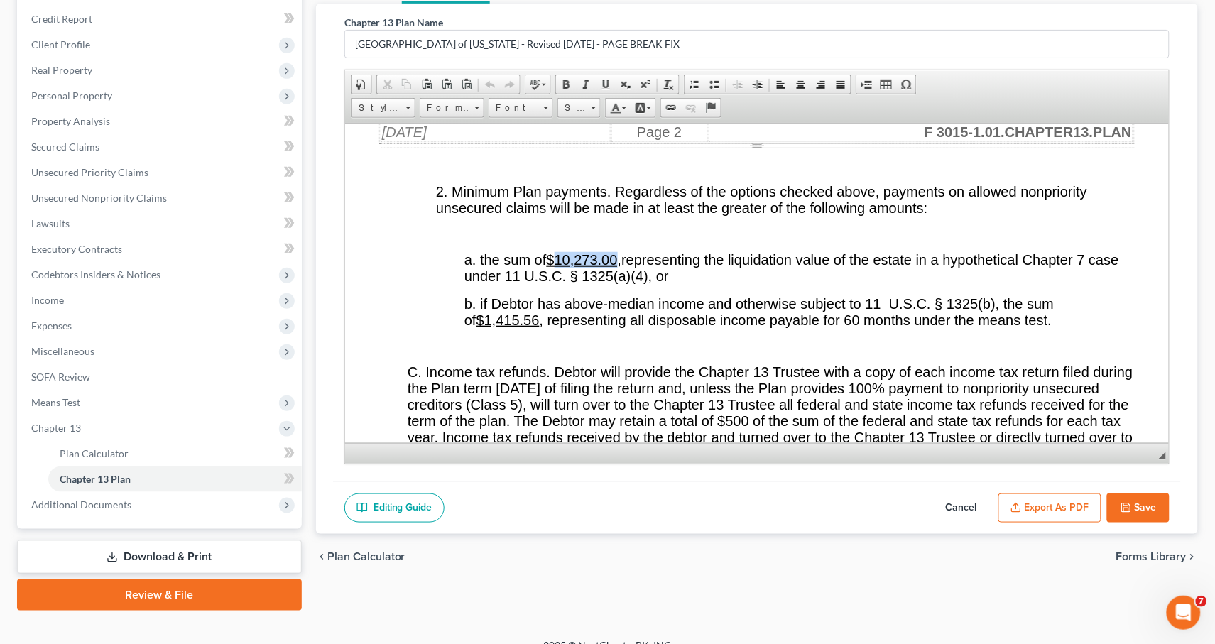
drag, startPoint x: 620, startPoint y: 304, endPoint x: 559, endPoint y: 302, distance: 61.1
click at [559, 267] on u "$10,273.00," at bounding box center [583, 259] width 75 height 16
click at [530, 327] on u "$1,415.56" at bounding box center [507, 320] width 63 height 16
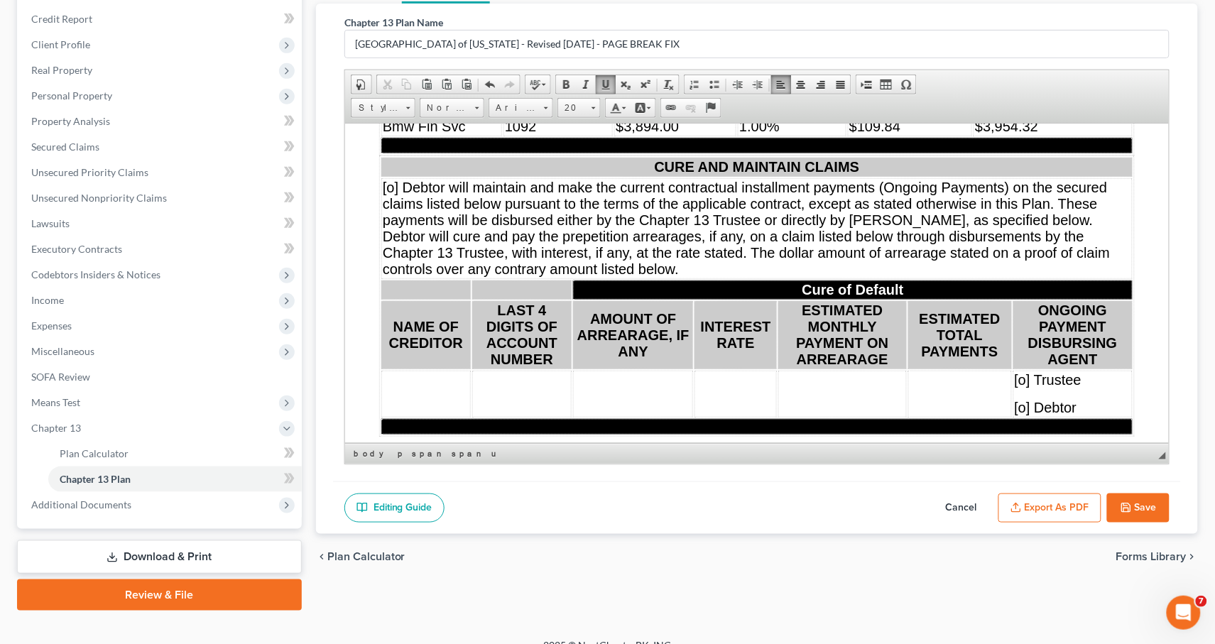
scroll to position [8469, 0]
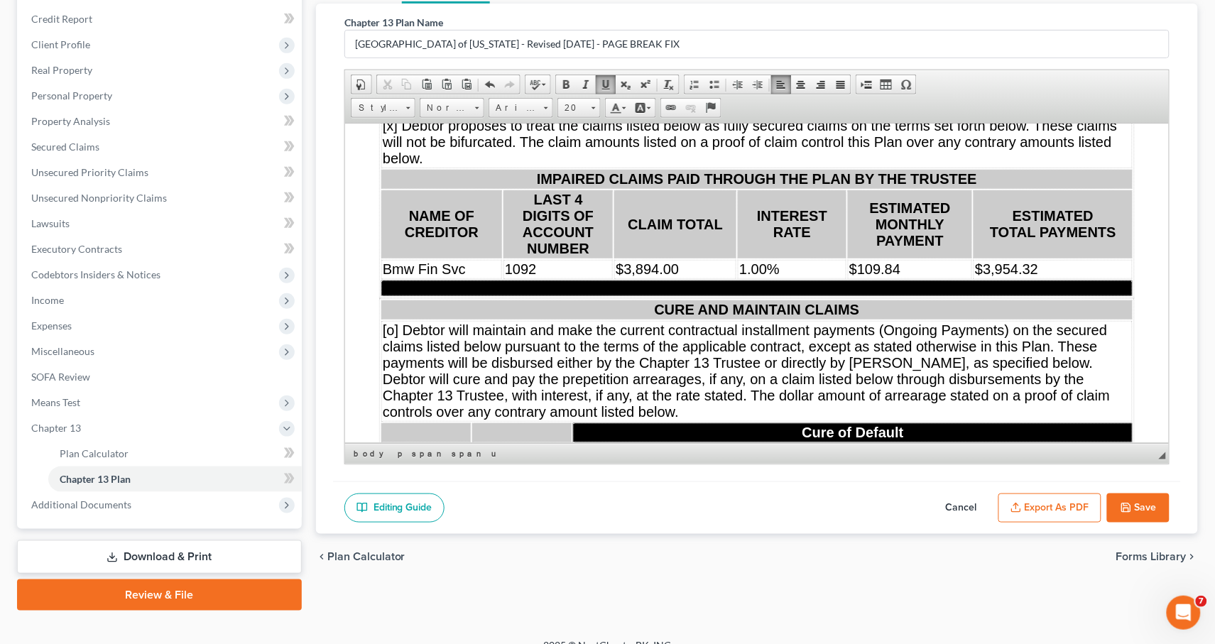
click at [1024, 278] on td "$3,954.32" at bounding box center [1052, 268] width 159 height 19
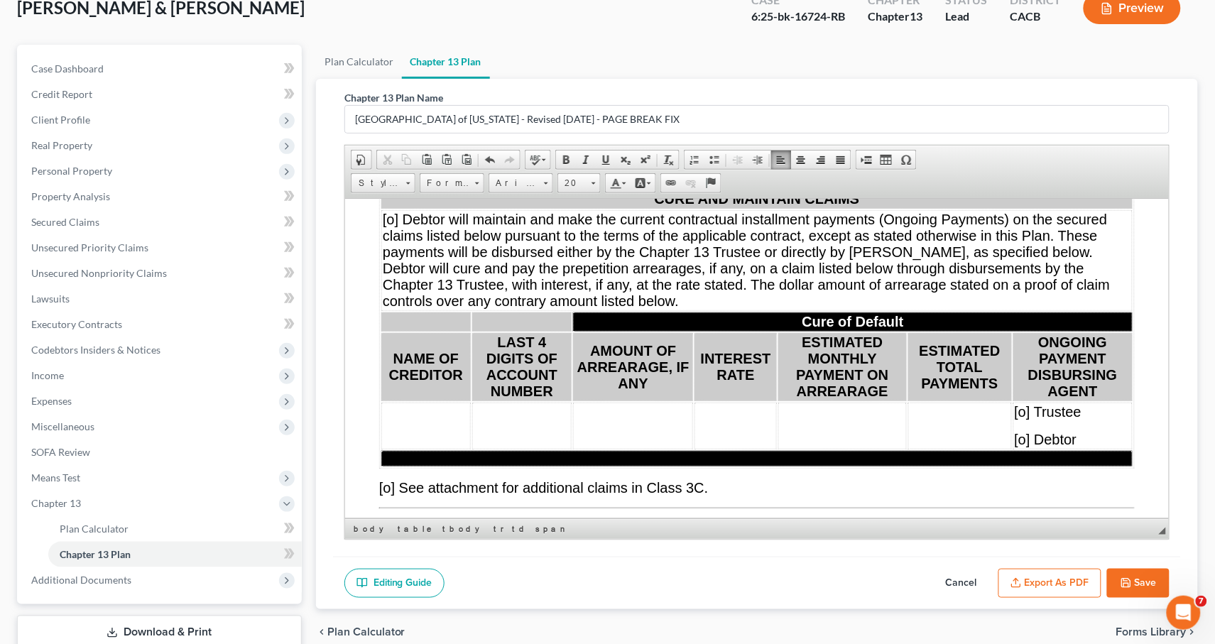
scroll to position [8652, 0]
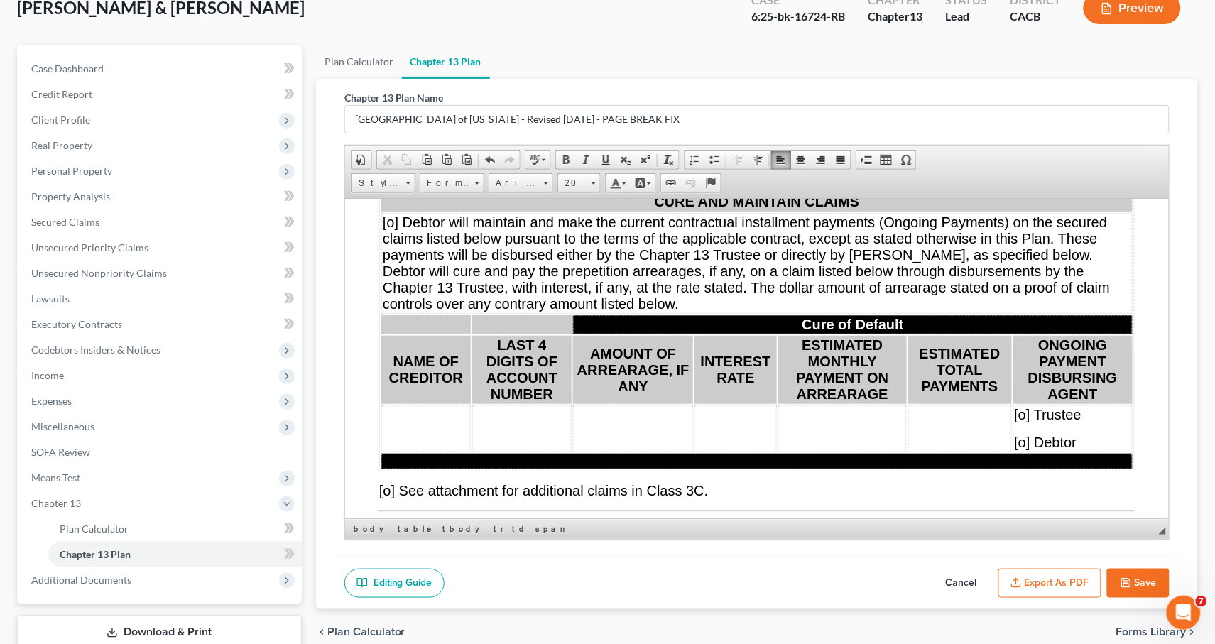
click at [1127, 588] on button "Save" at bounding box center [1138, 584] width 62 height 30
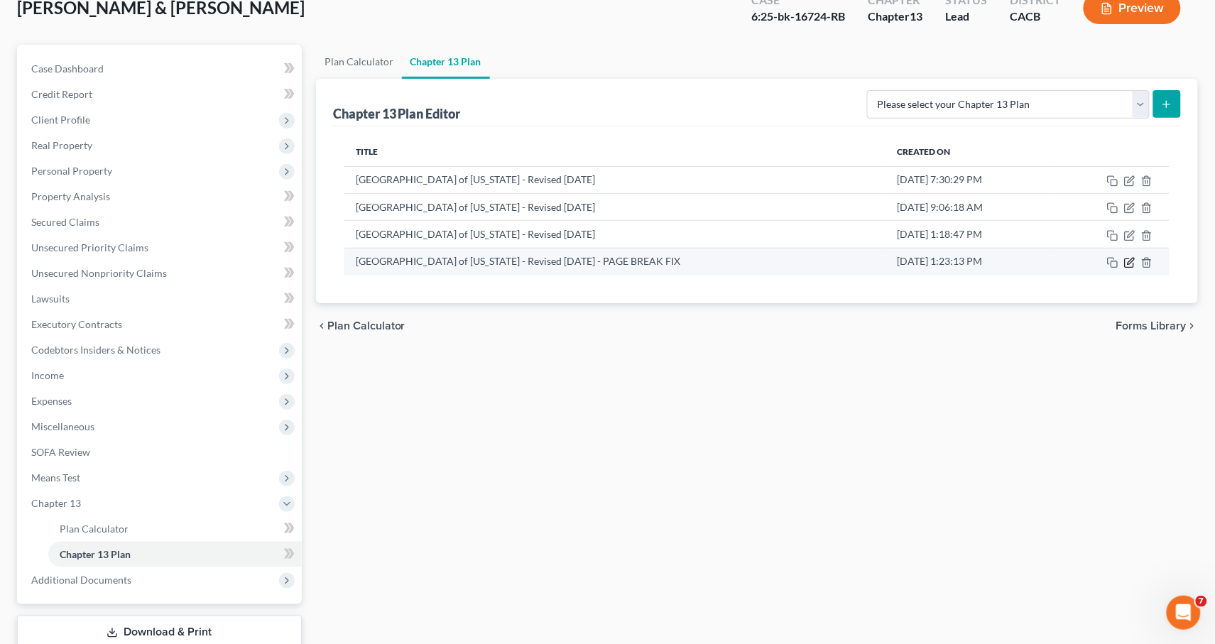
click at [1127, 263] on icon "button" at bounding box center [1129, 263] width 9 height 9
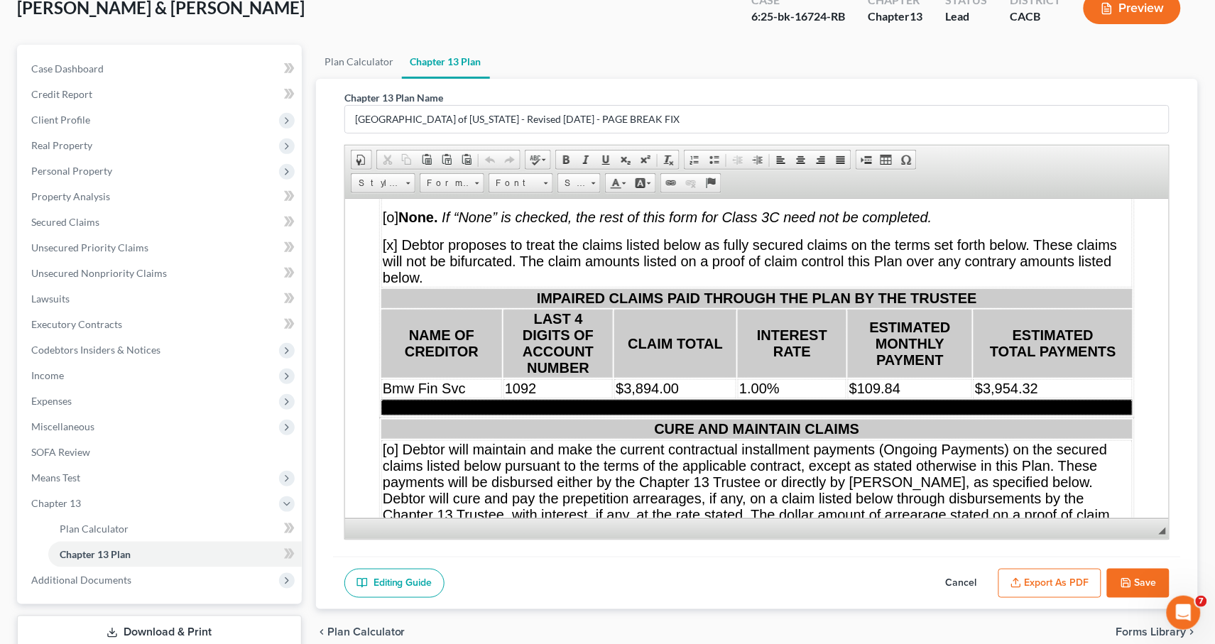
scroll to position [8573, 0]
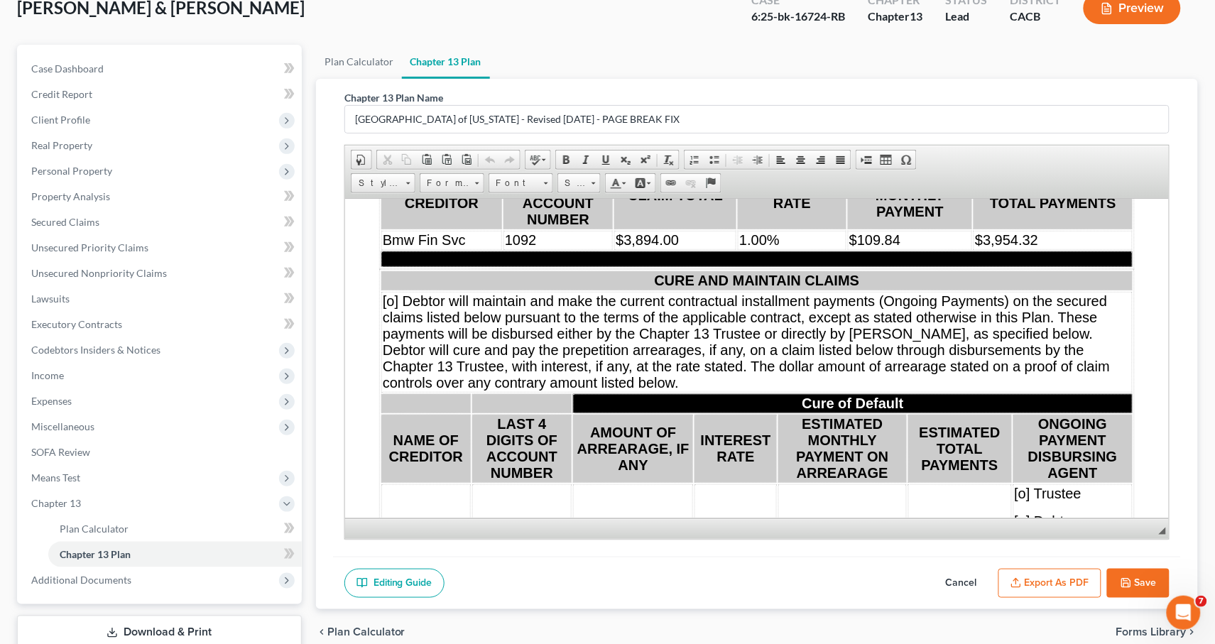
click at [1024, 249] on td "$3,954.32" at bounding box center [1052, 239] width 159 height 19
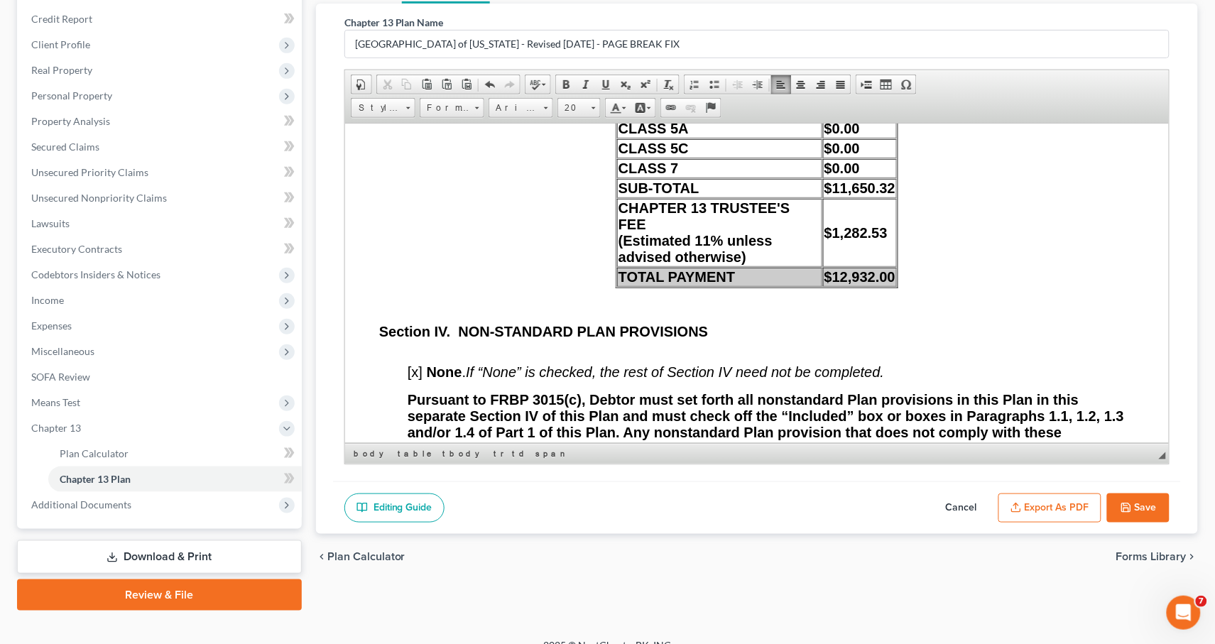
scroll to position [11900, 0]
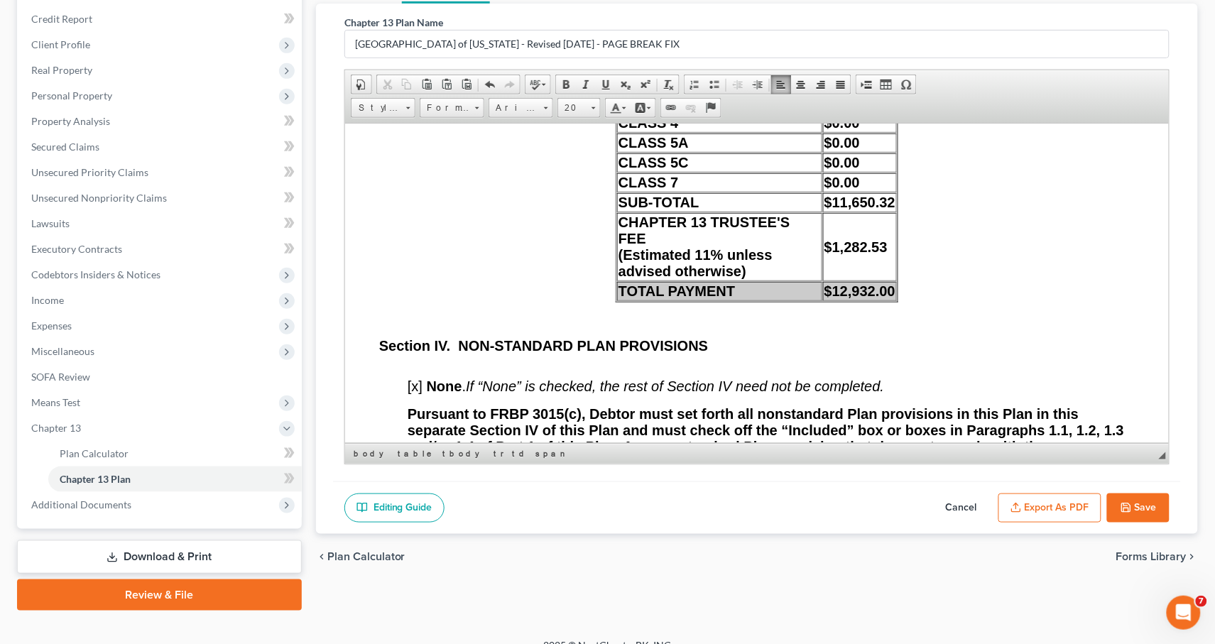
click at [882, 92] on td "$3,994.32" at bounding box center [859, 82] width 74 height 19
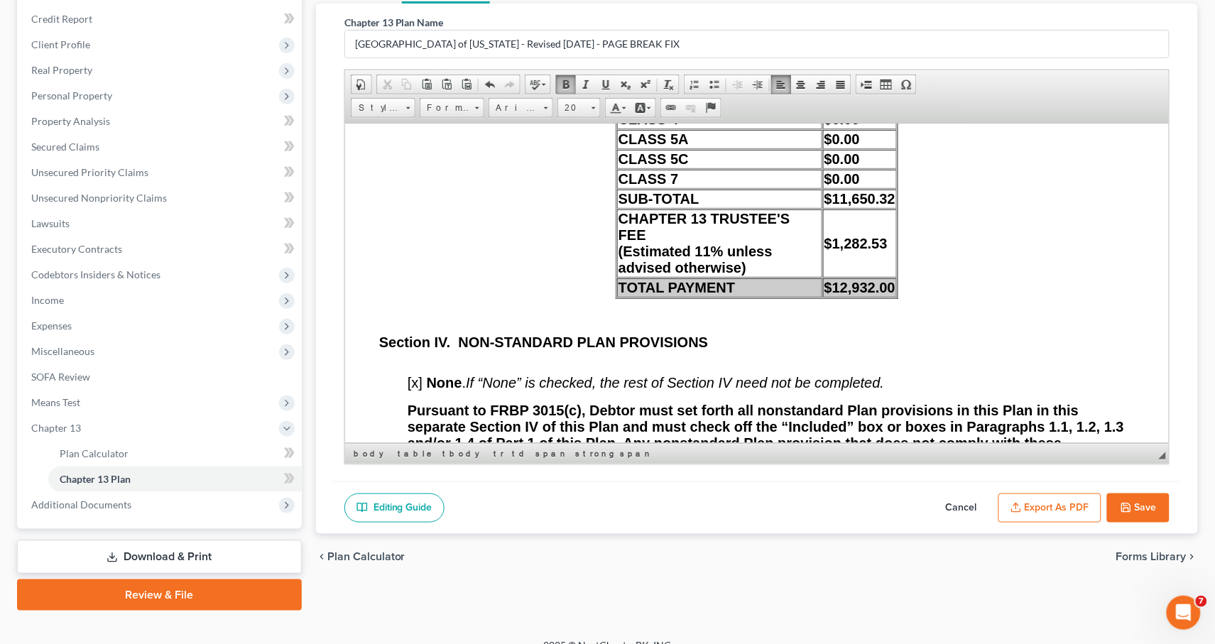
scroll to position [11914, 0]
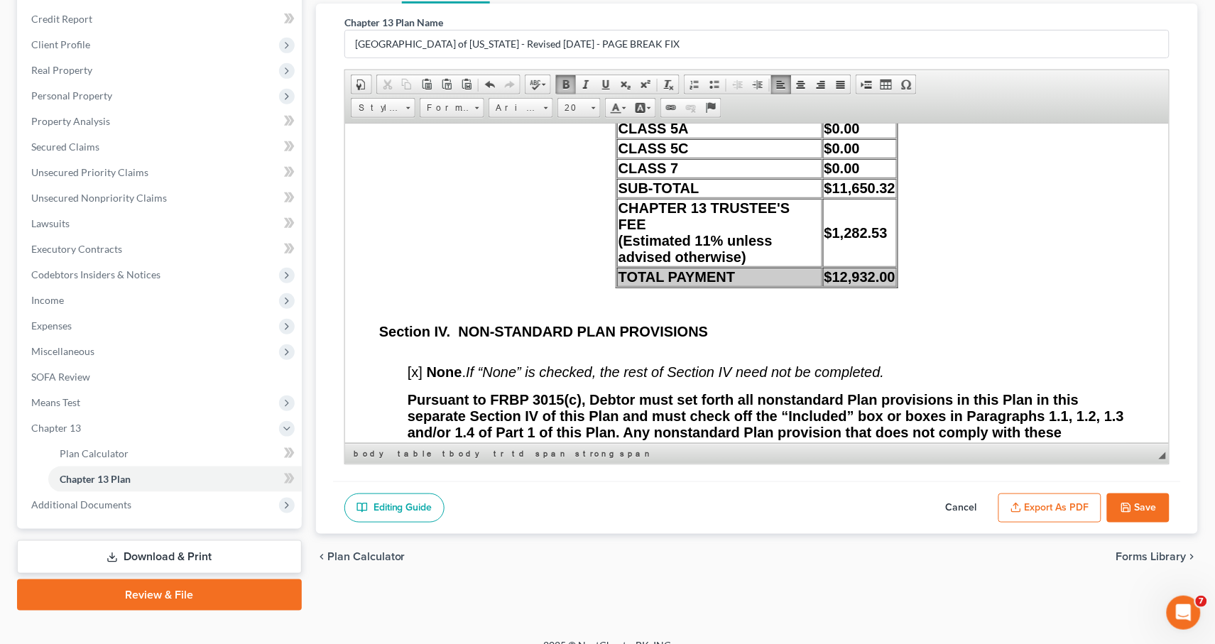
click at [885, 195] on span "$11,650.32" at bounding box center [858, 188] width 71 height 16
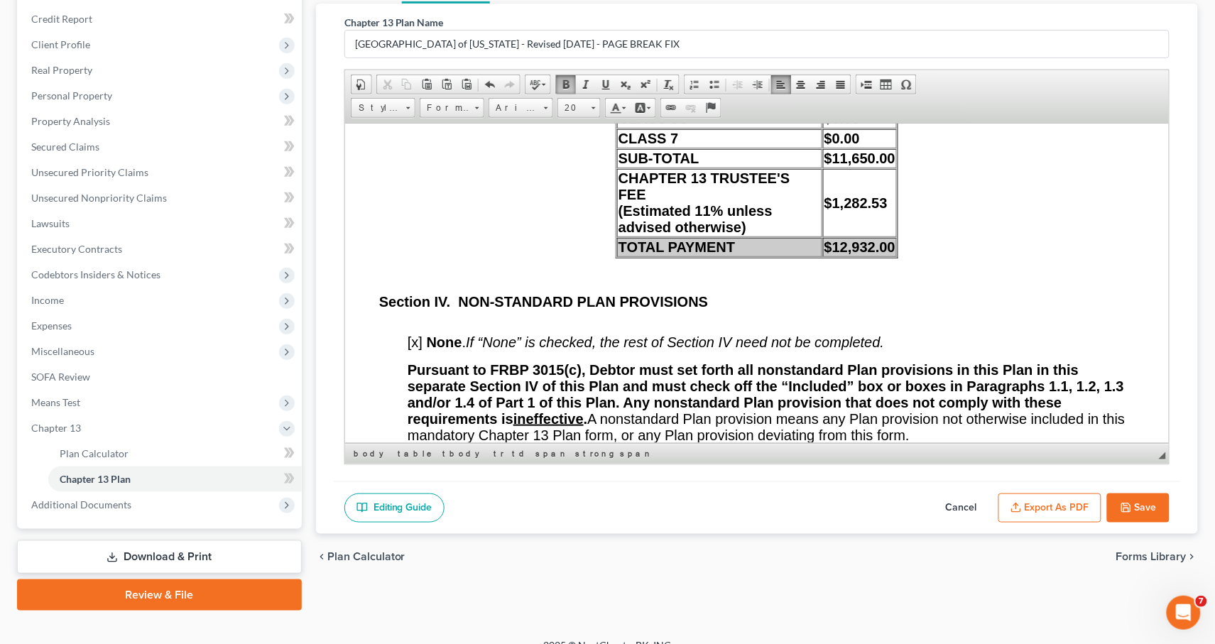
scroll to position [12032, 0]
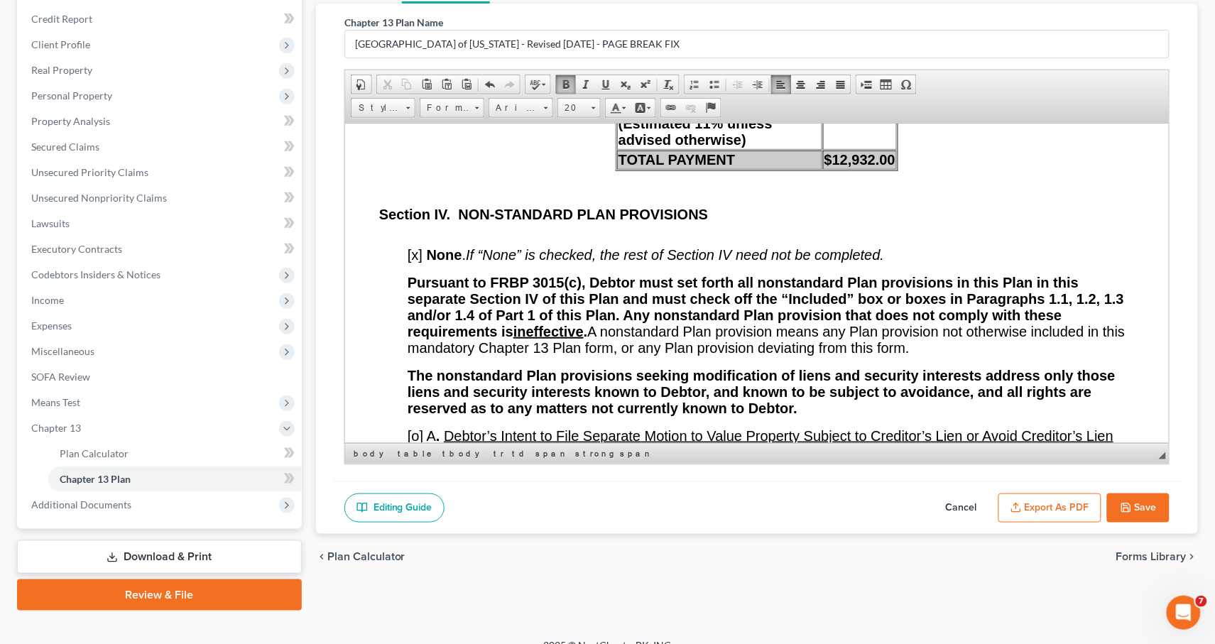
click at [882, 149] on td "$1,282.53" at bounding box center [859, 115] width 74 height 68
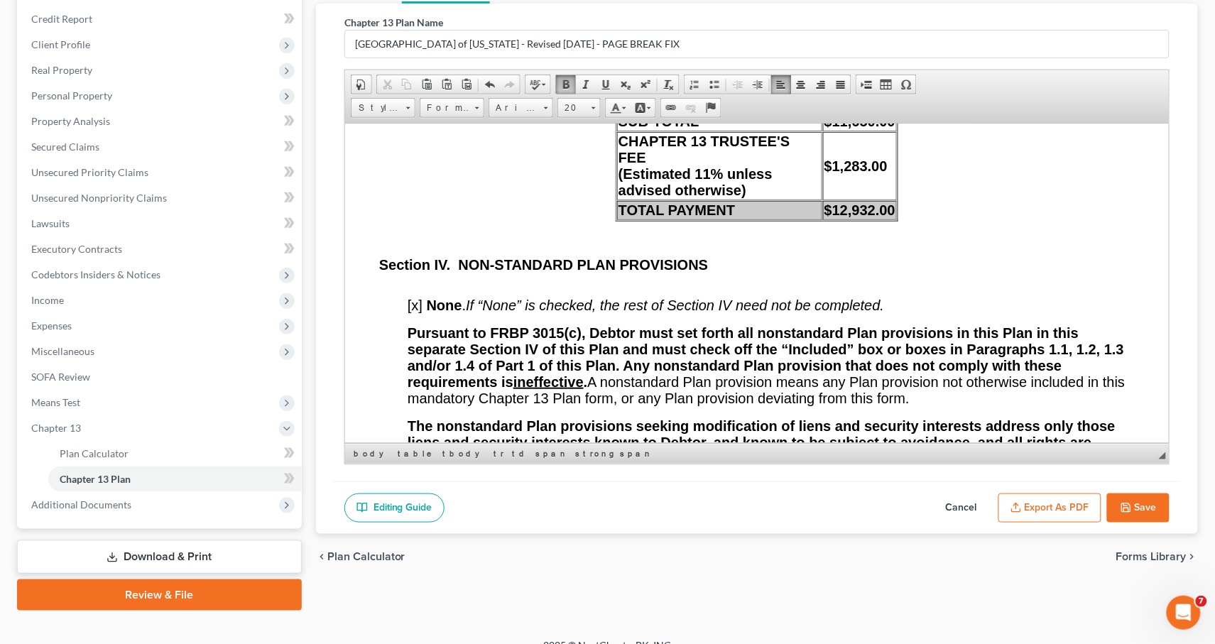
scroll to position [11985, 0]
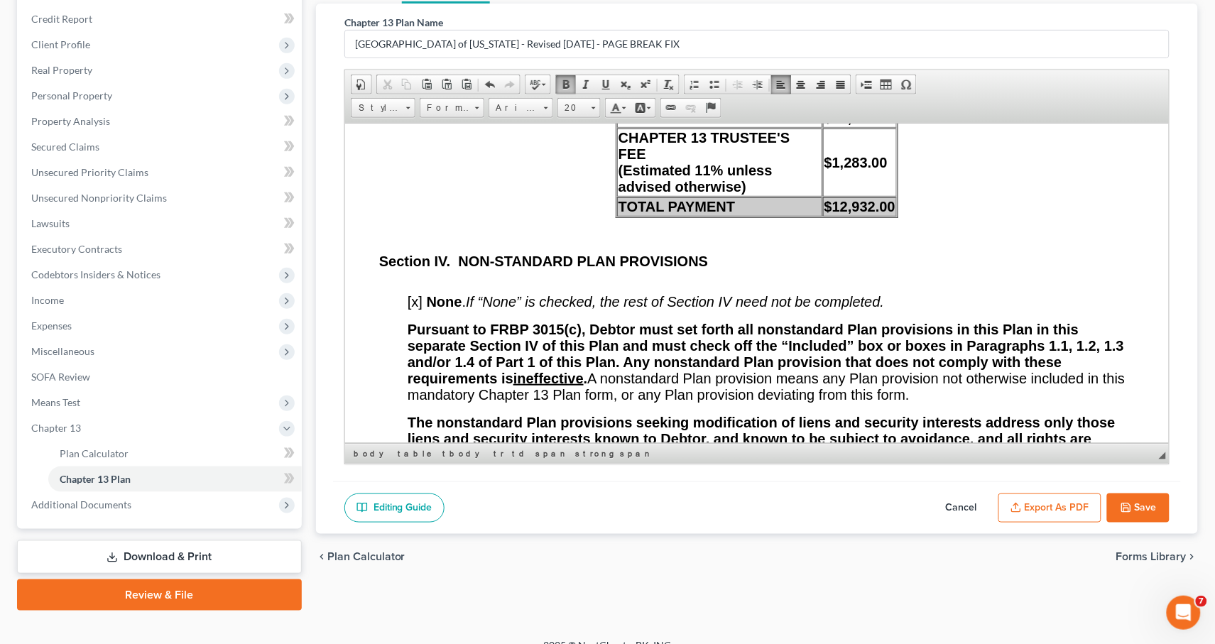
click at [864, 214] on strong "$12,932.00" at bounding box center [858, 206] width 71 height 16
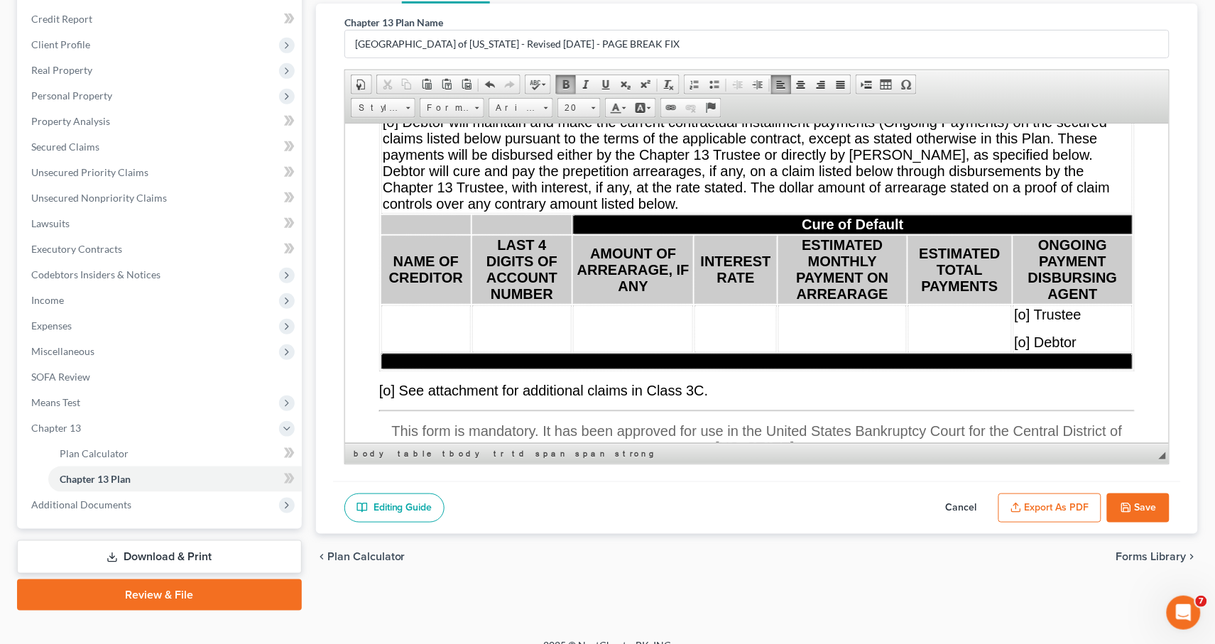
scroll to position [8652, 0]
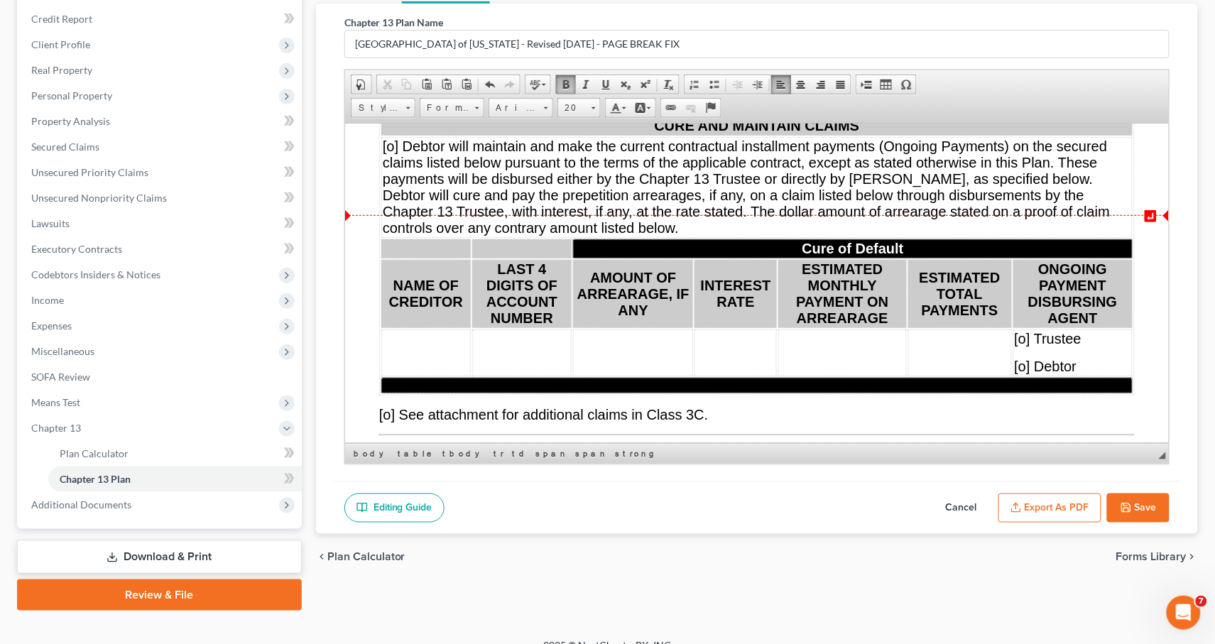
click at [984, 94] on td "$3,954.00" at bounding box center [1052, 84] width 159 height 19
click at [979, 92] on span "$3,954.00" at bounding box center [1005, 85] width 63 height 16
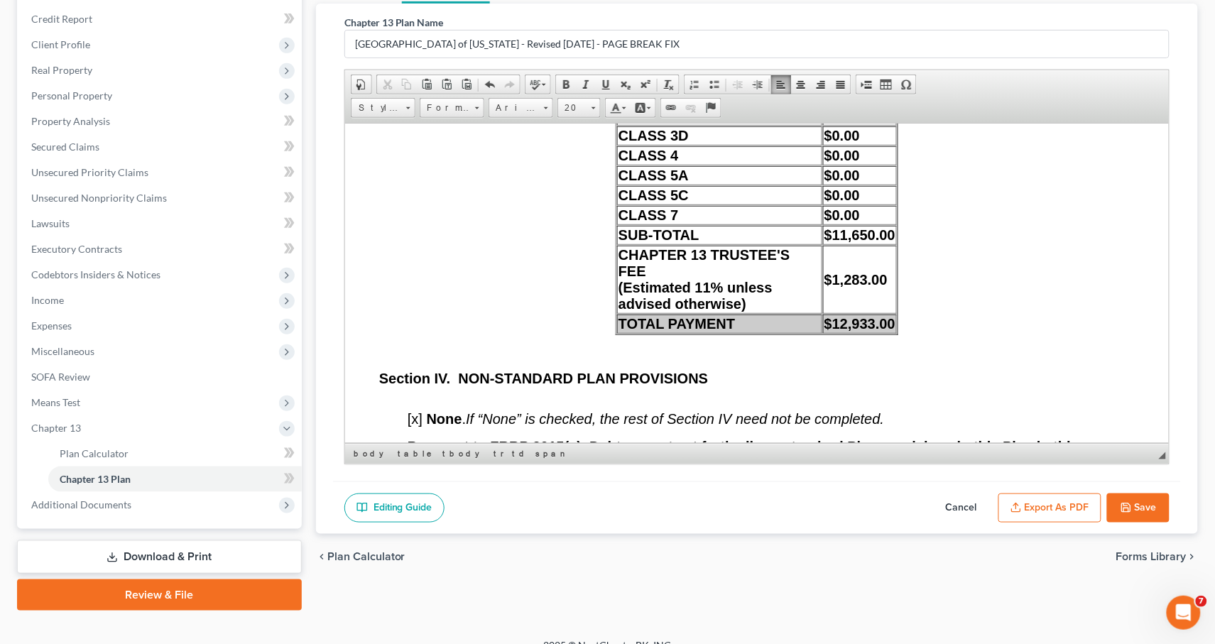
scroll to position [11897, 0]
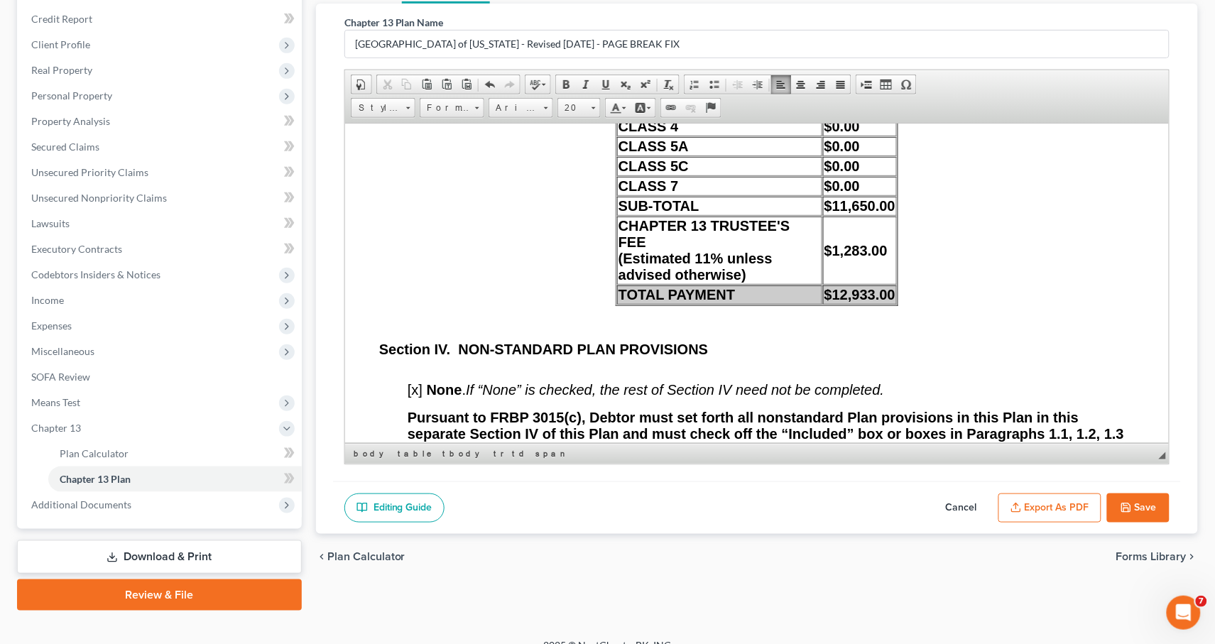
click at [853, 94] on span "$3,994.00" at bounding box center [854, 86] width 63 height 16
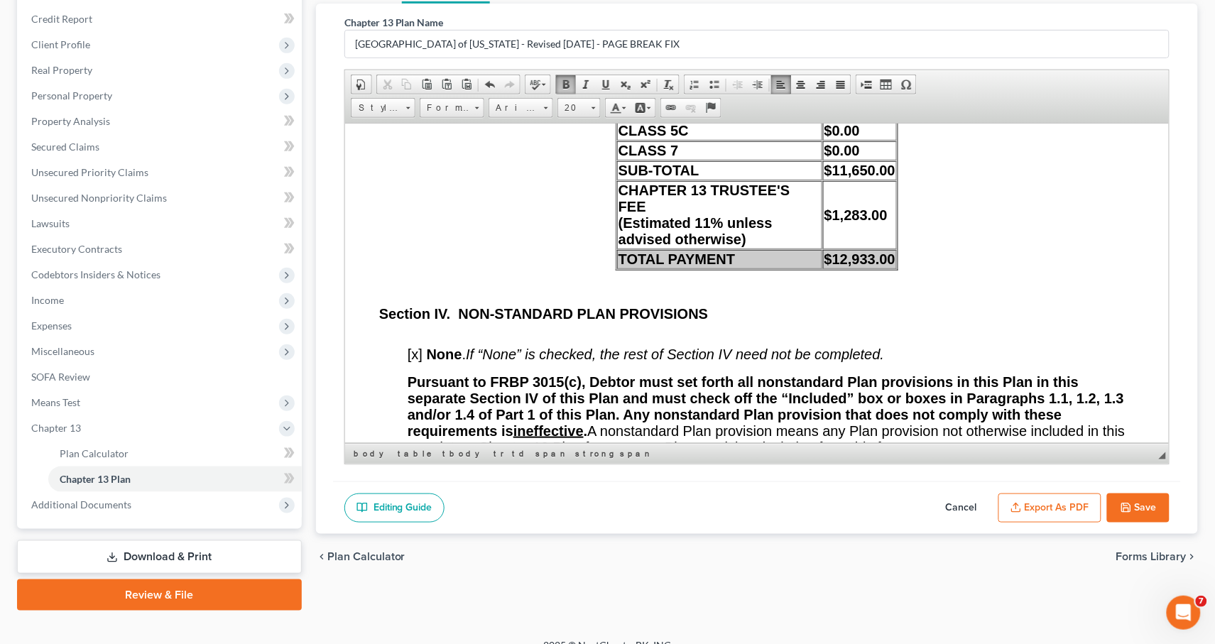
scroll to position [11892, 0]
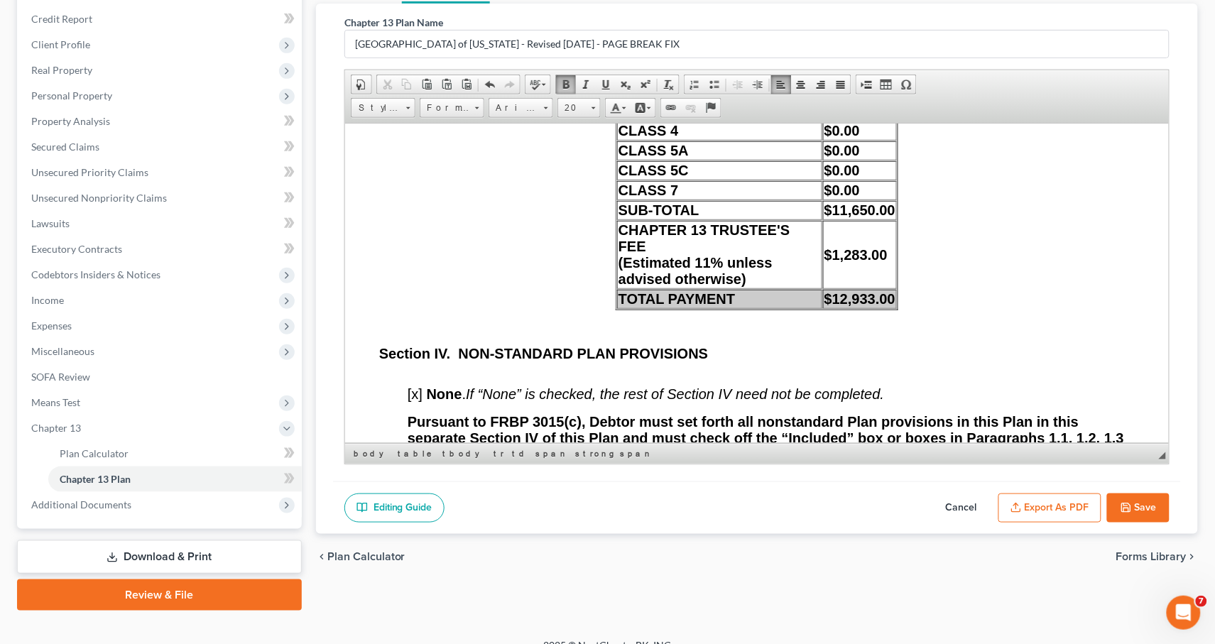
click at [858, 217] on span "$11,650.00" at bounding box center [858, 210] width 71 height 16
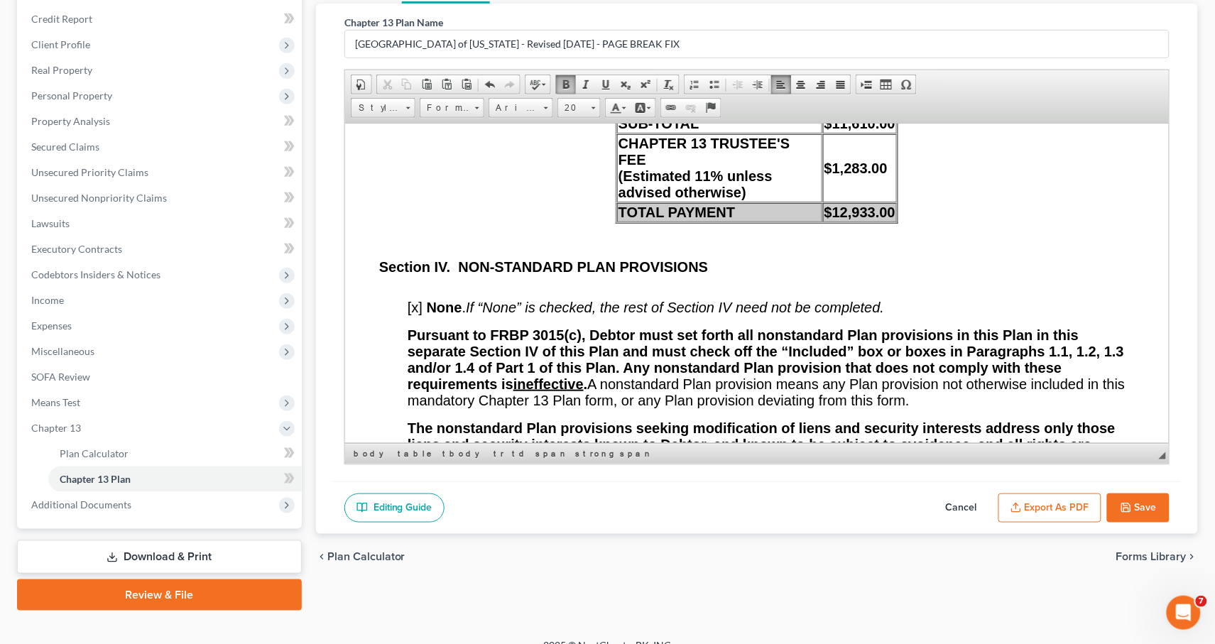
scroll to position [11982, 0]
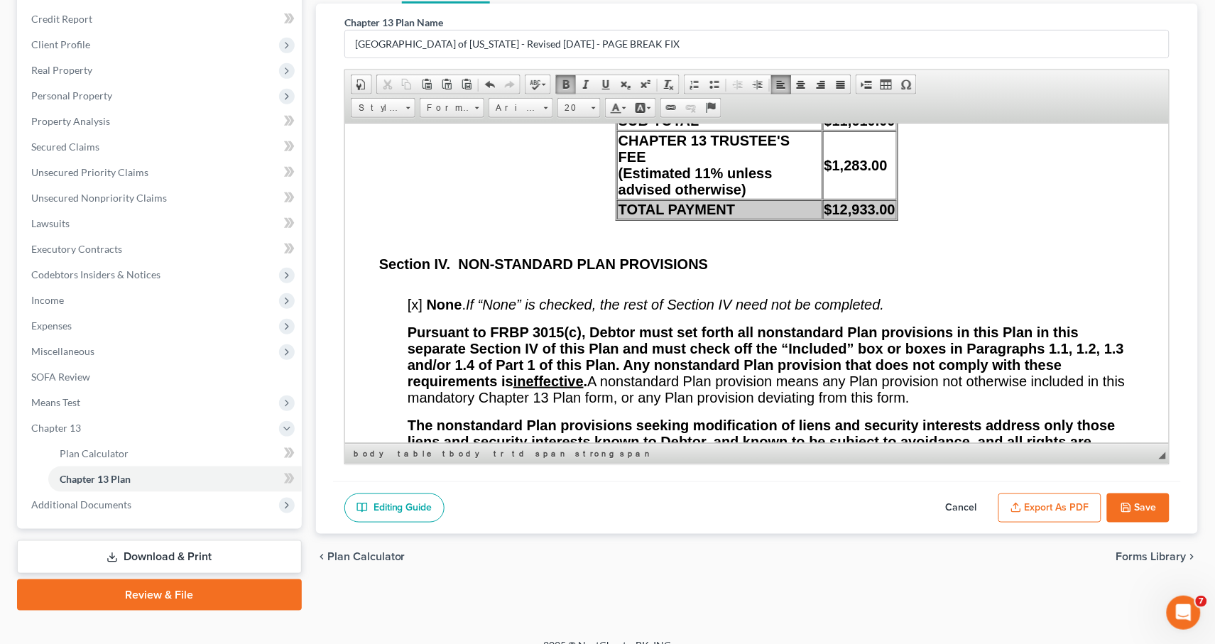
click at [850, 217] on strong "$12,933.00" at bounding box center [858, 209] width 71 height 16
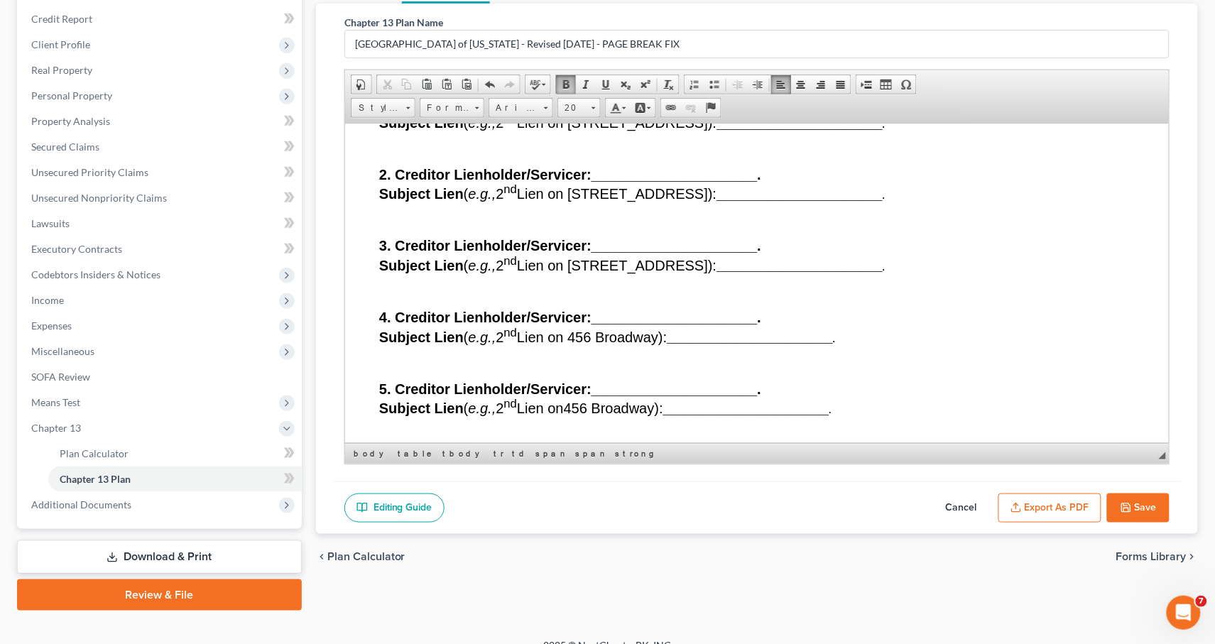
scroll to position [14133, 0]
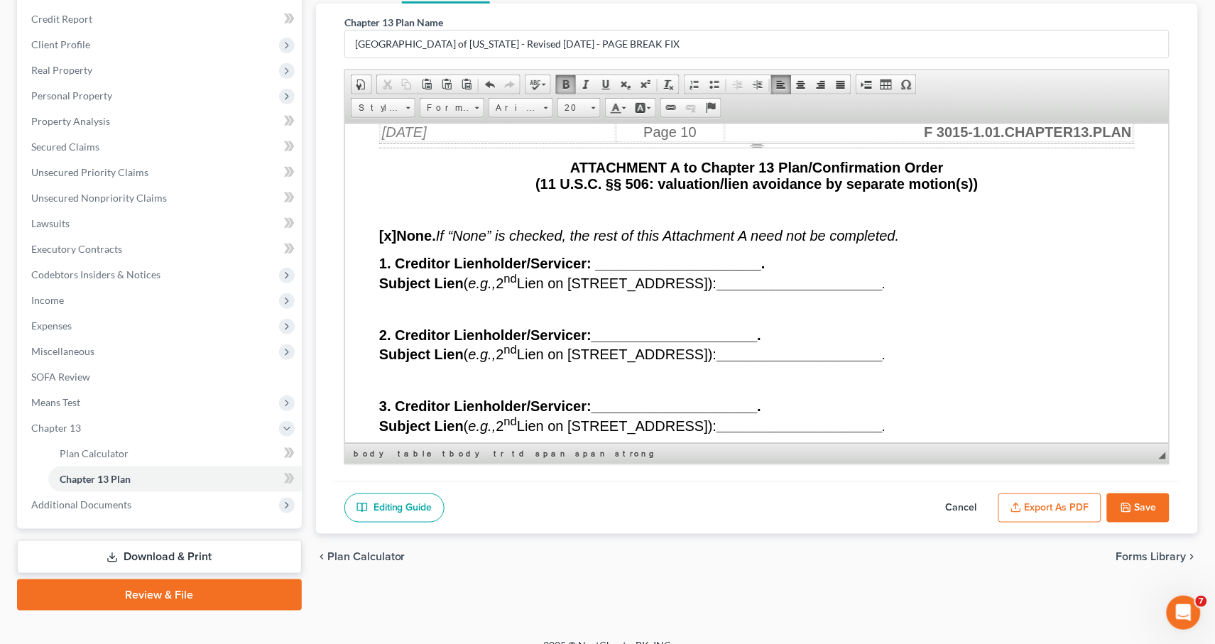
click at [1133, 498] on button "Save" at bounding box center [1138, 508] width 62 height 30
click at [1058, 507] on button "Export as PDF" at bounding box center [1049, 508] width 103 height 30
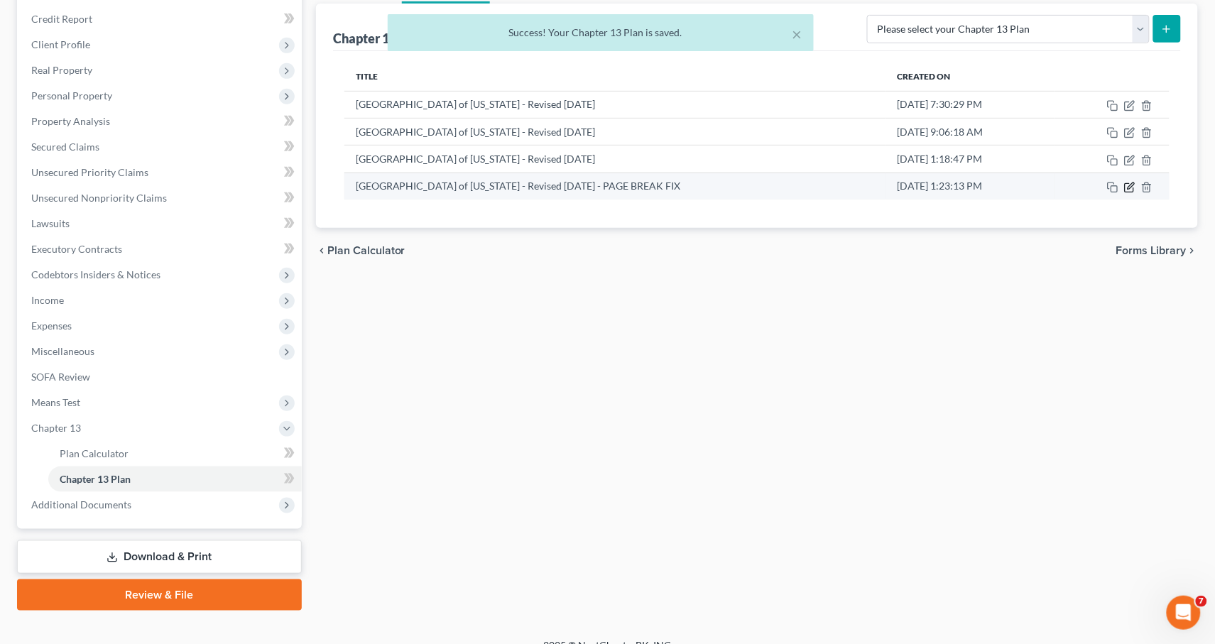
click at [1129, 185] on icon "button" at bounding box center [1129, 187] width 11 height 11
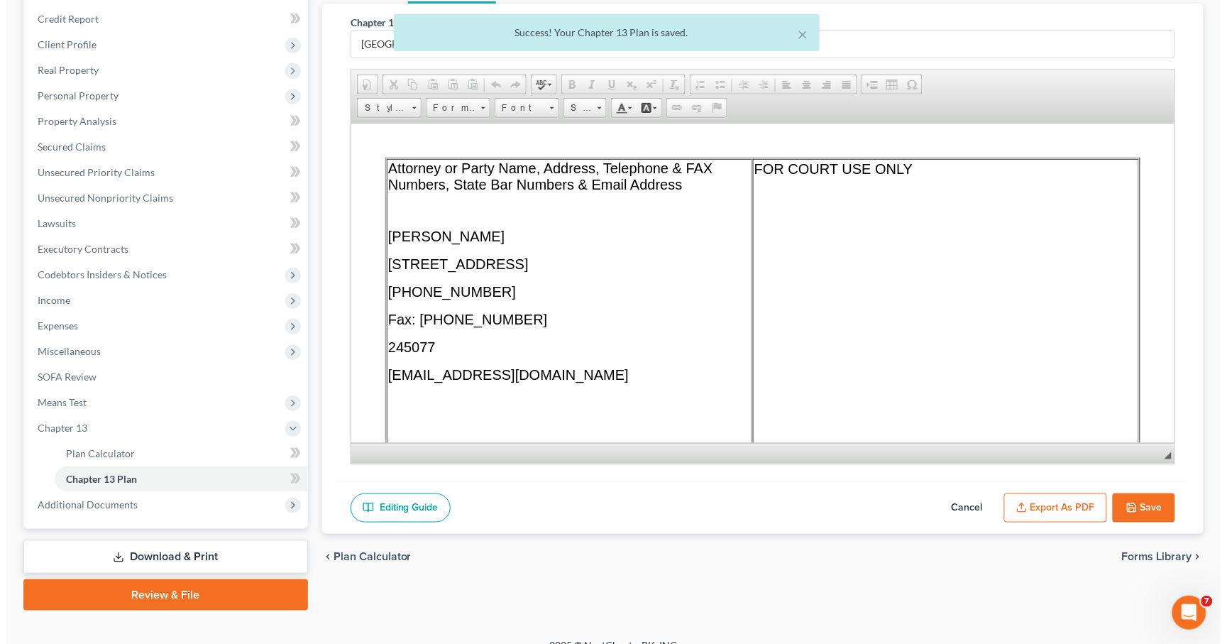
scroll to position [0, 0]
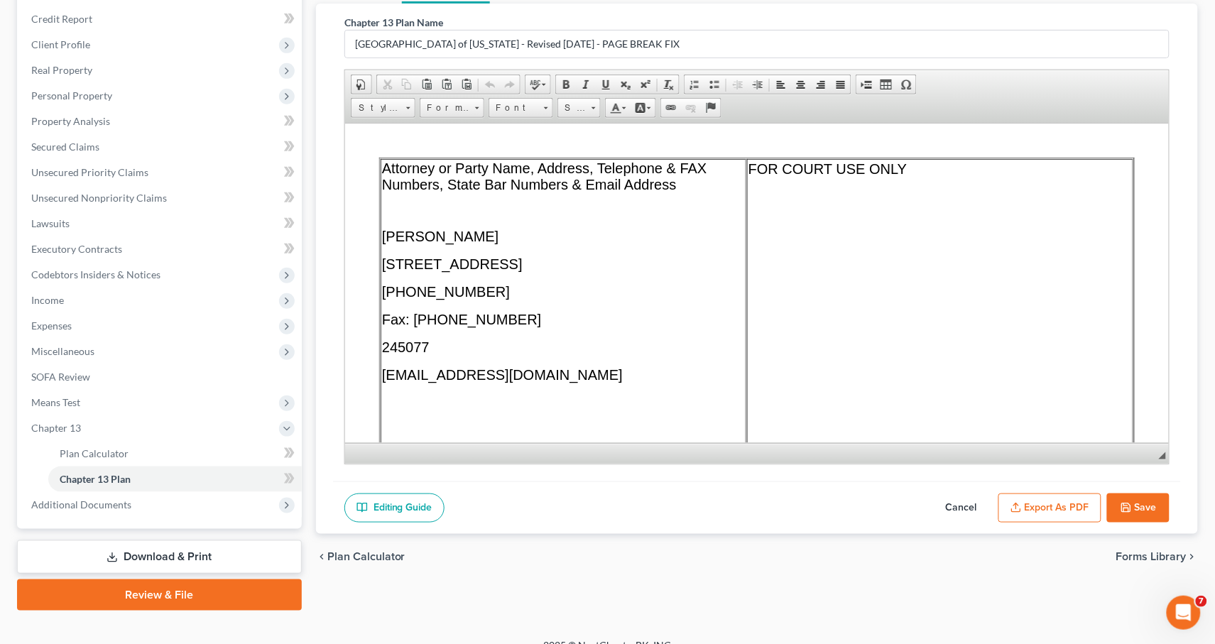
click at [1046, 505] on button "Export as PDF" at bounding box center [1049, 508] width 103 height 30
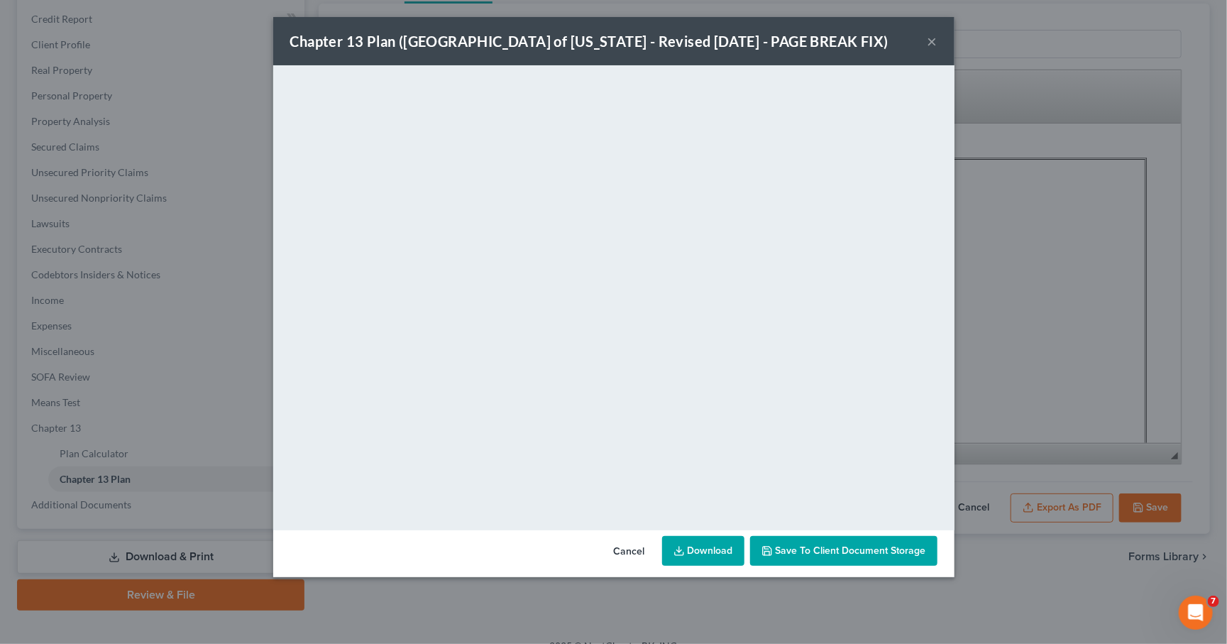
click at [687, 547] on link "Download" at bounding box center [703, 551] width 82 height 30
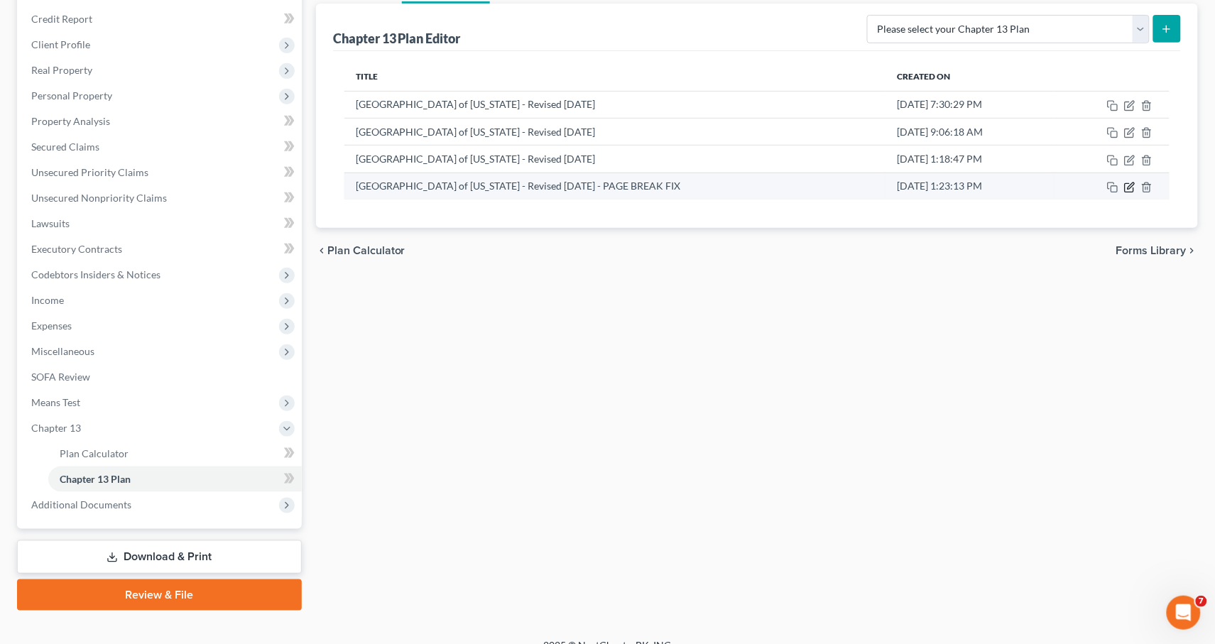
click at [1132, 185] on icon "button" at bounding box center [1129, 187] width 11 height 11
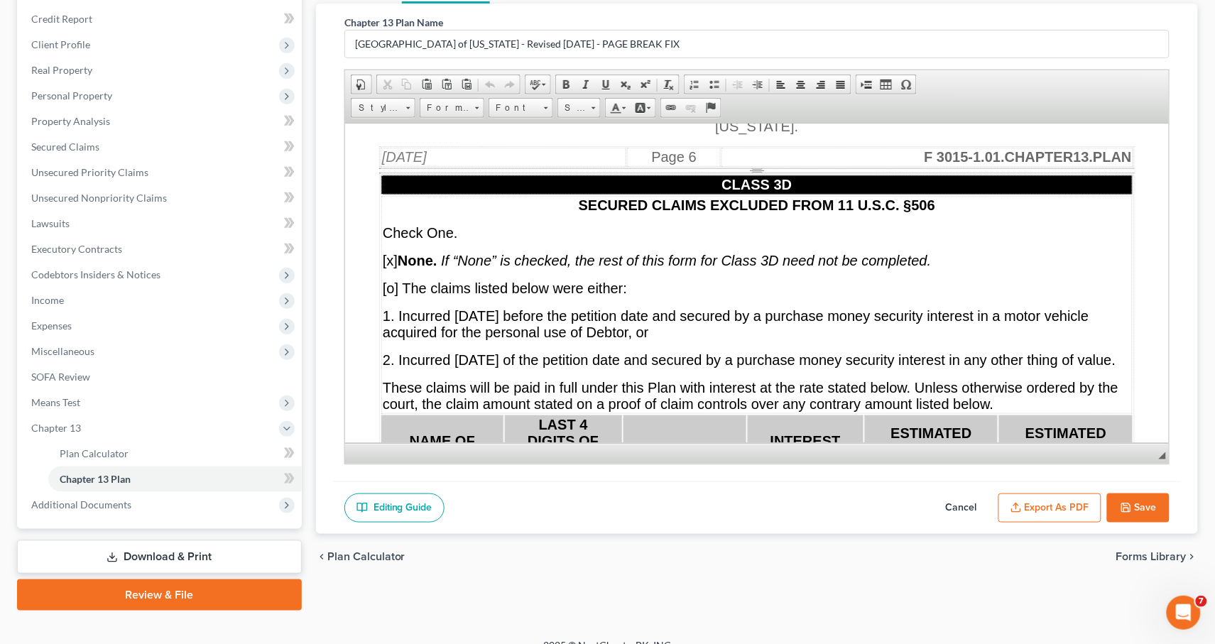
scroll to position [8664, 0]
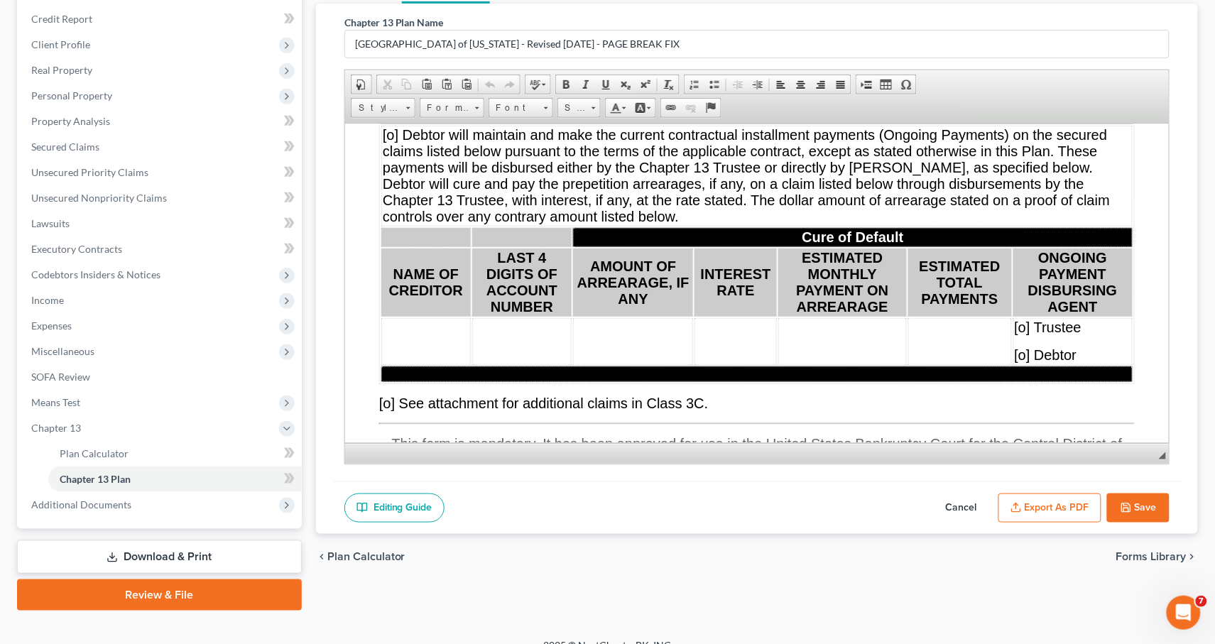
click at [1022, 83] on td "$3,954.32" at bounding box center [1052, 73] width 159 height 19
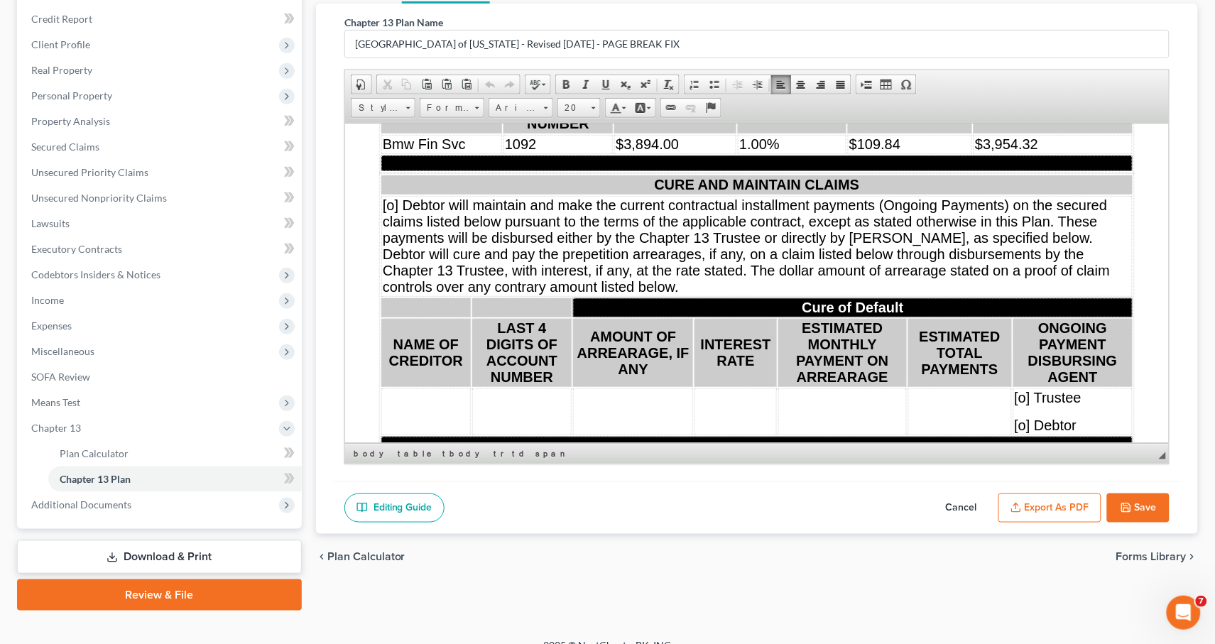
scroll to position [8591, 0]
